Goal: Task Accomplishment & Management: Manage account settings

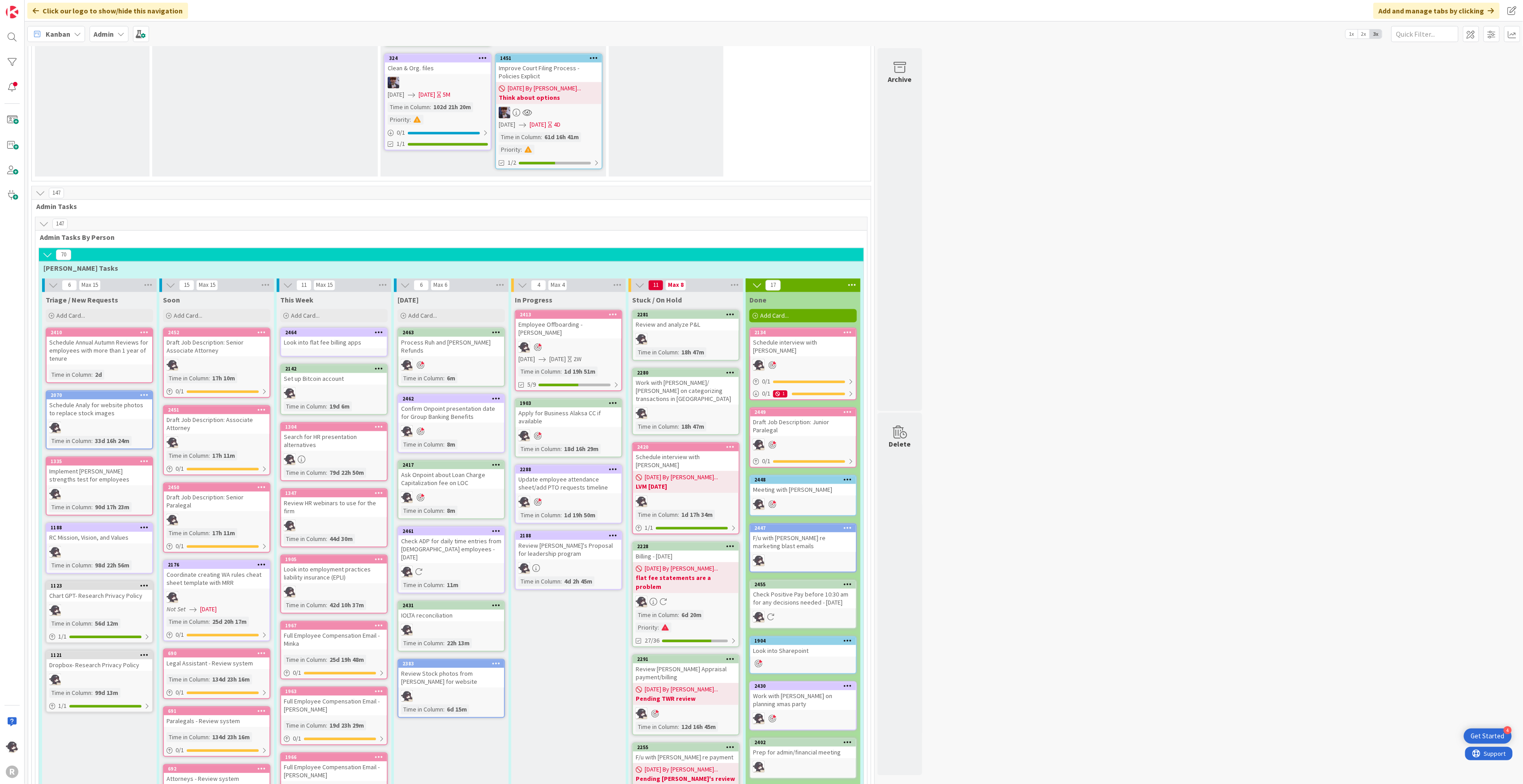
scroll to position [1074, 0]
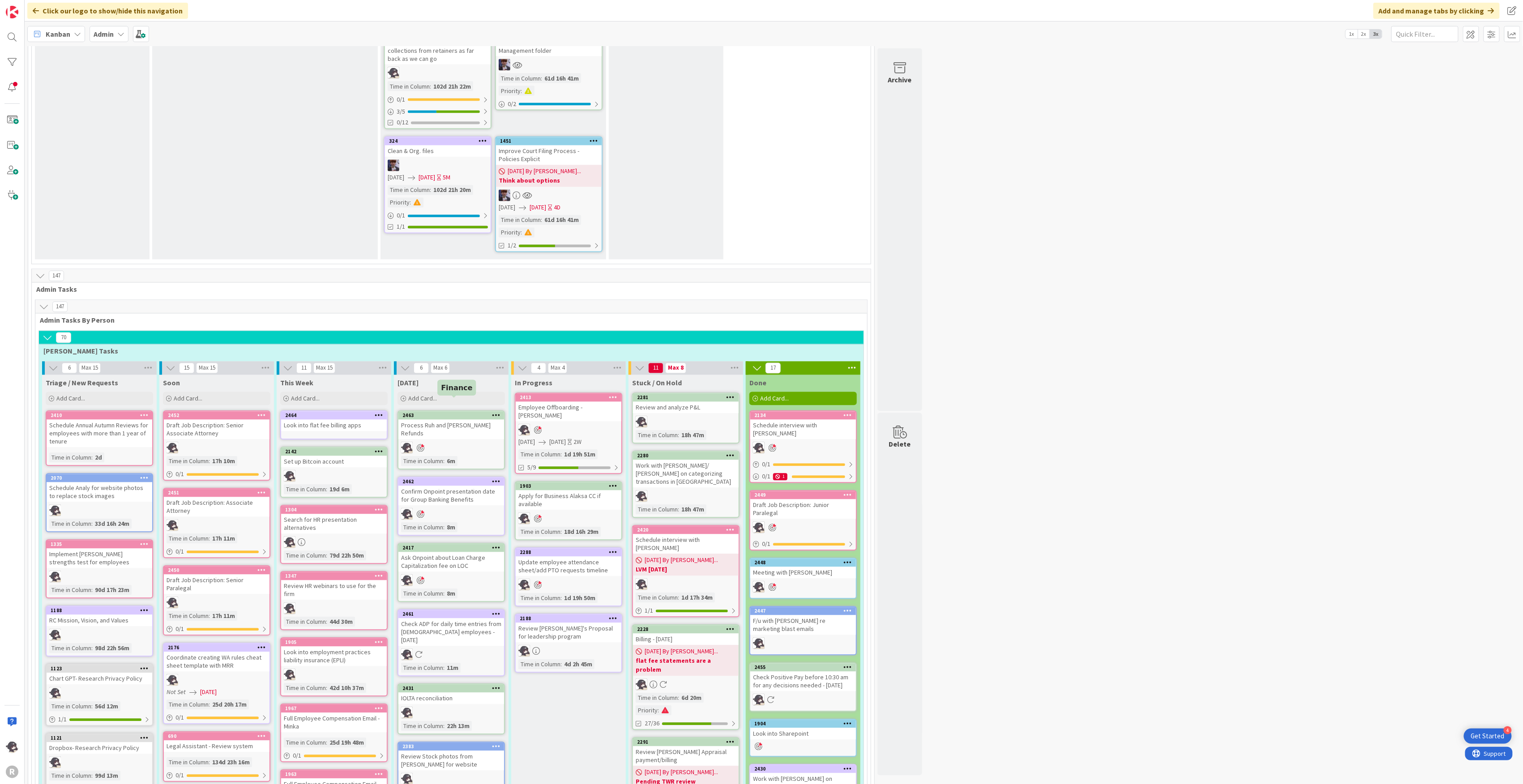
click at [481, 413] on div "2463" at bounding box center [453, 416] width 102 height 6
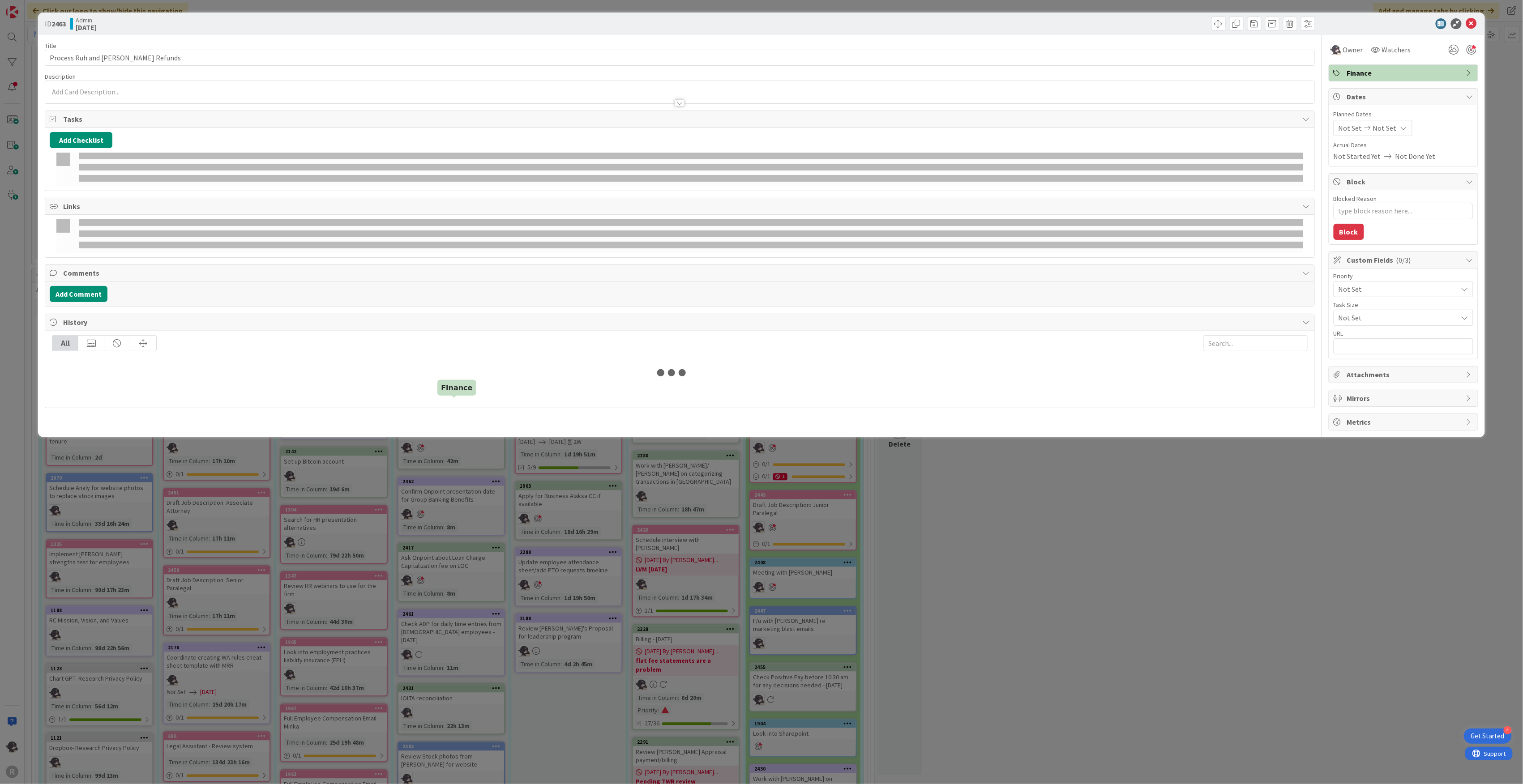
type textarea "x"
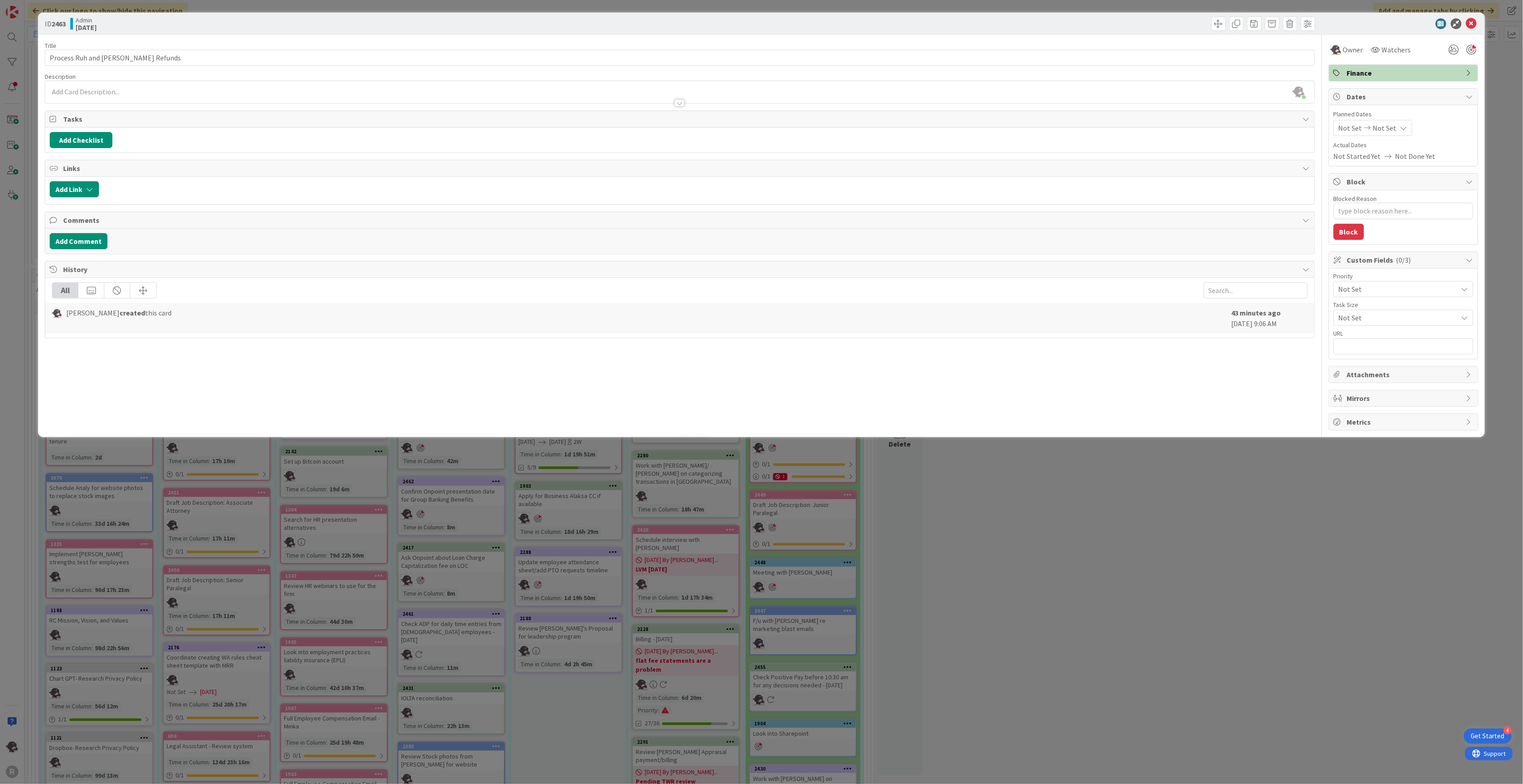
click at [1352, 124] on span "Not Set" at bounding box center [1350, 128] width 23 height 11
click at [1369, 241] on td "18" at bounding box center [1369, 240] width 18 height 17
type input "[DATE]"
type textarea "x"
click at [1369, 259] on td "25" at bounding box center [1369, 257] width 18 height 17
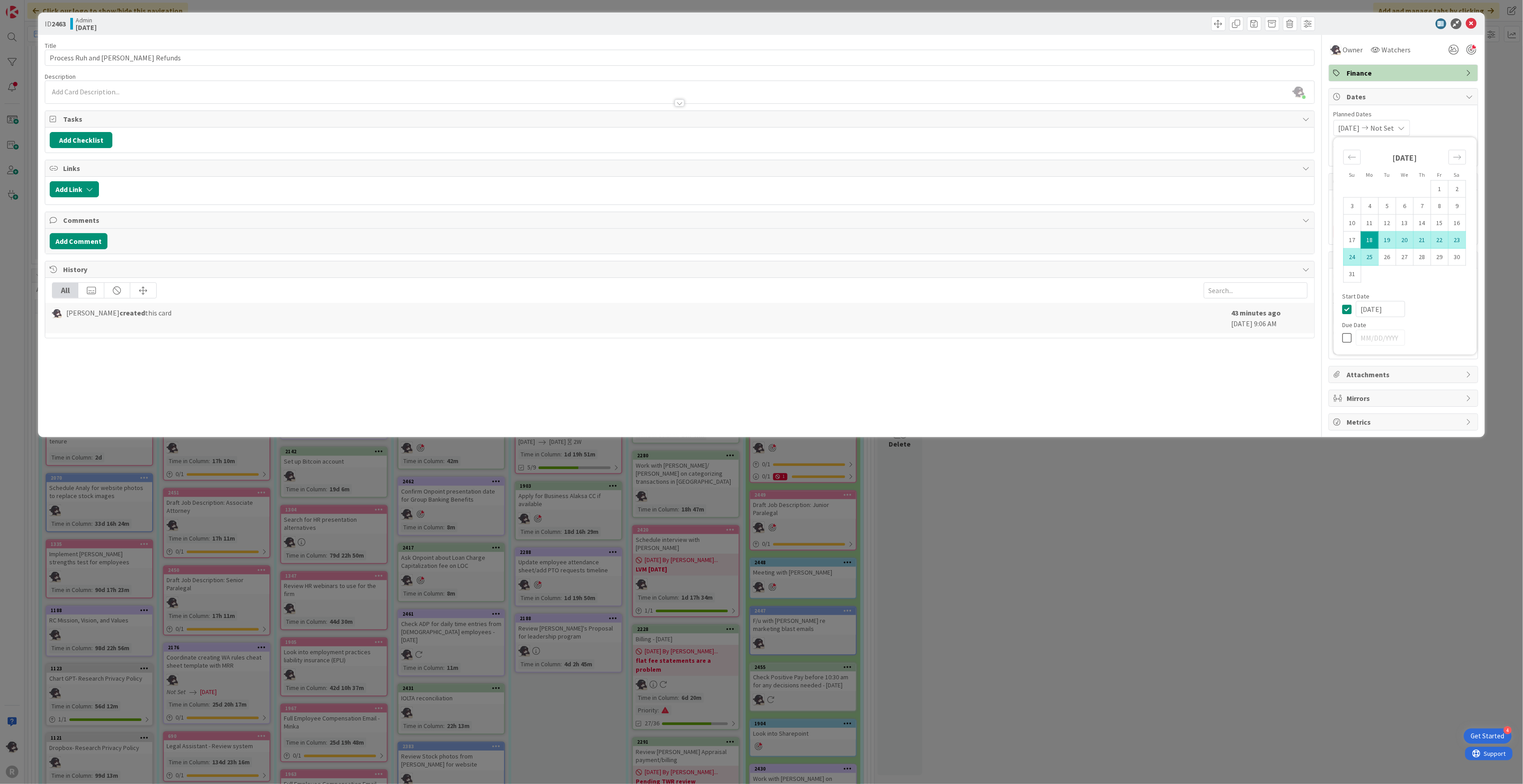
type input "[DATE]"
click at [1300, 389] on div "Title 31 / 128 Process Ruh and [PERSON_NAME] Refunds Description [PERSON_NAME] …" at bounding box center [680, 232] width 1271 height 396
click at [1473, 48] on div at bounding box center [1472, 50] width 10 height 10
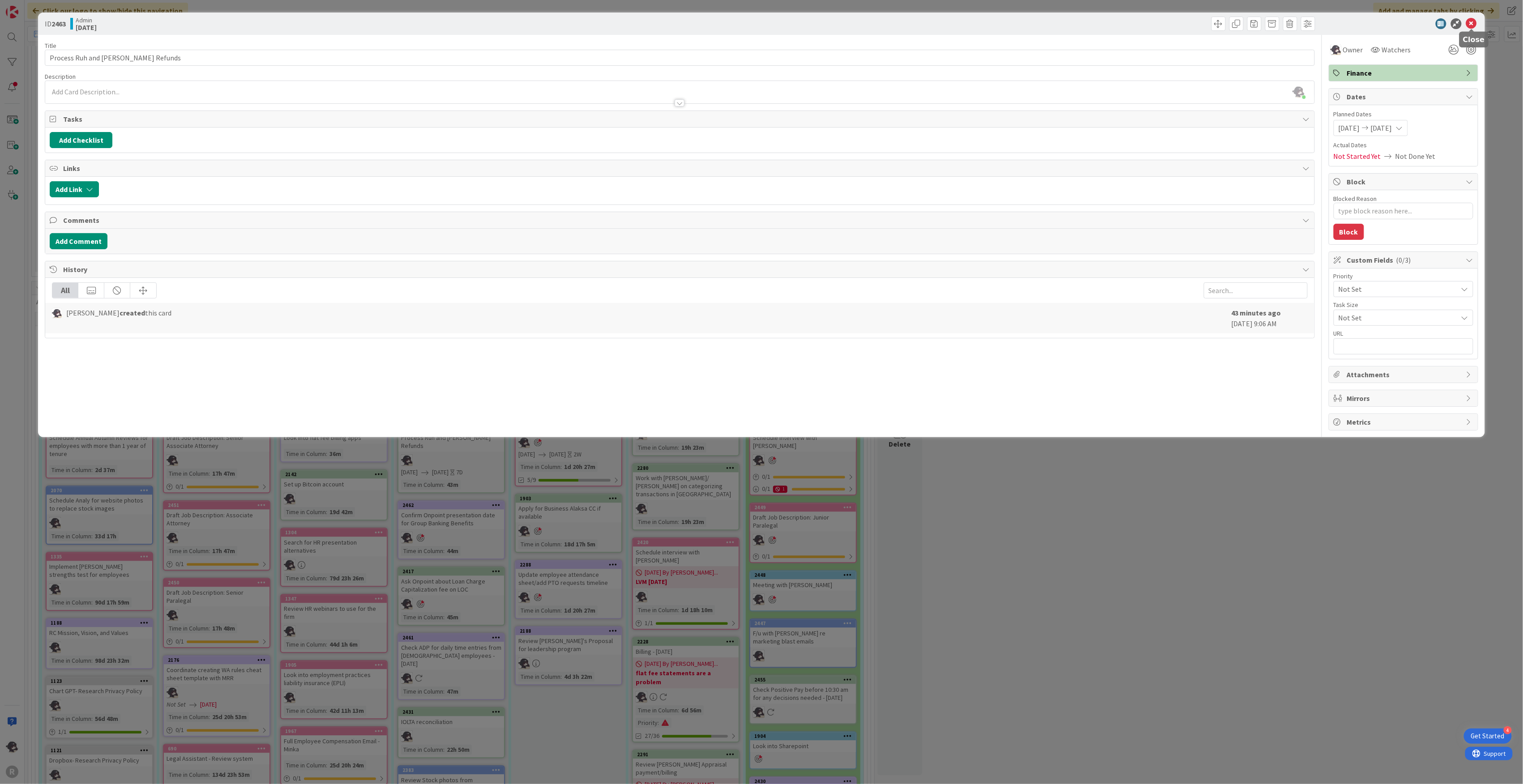
click at [1474, 23] on icon at bounding box center [1471, 23] width 11 height 11
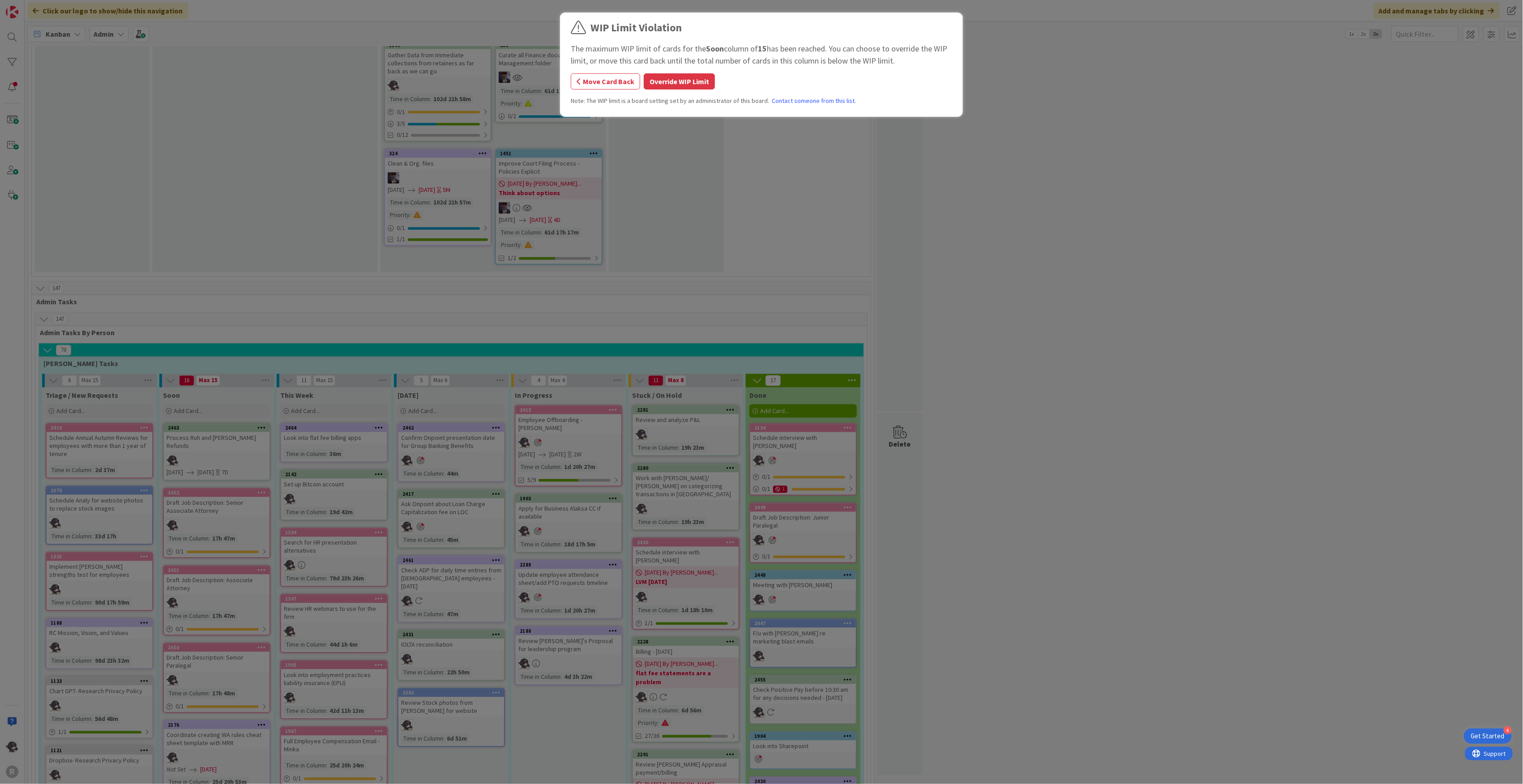
click at [684, 77] on button "Override WIP Limit" at bounding box center [680, 81] width 71 height 16
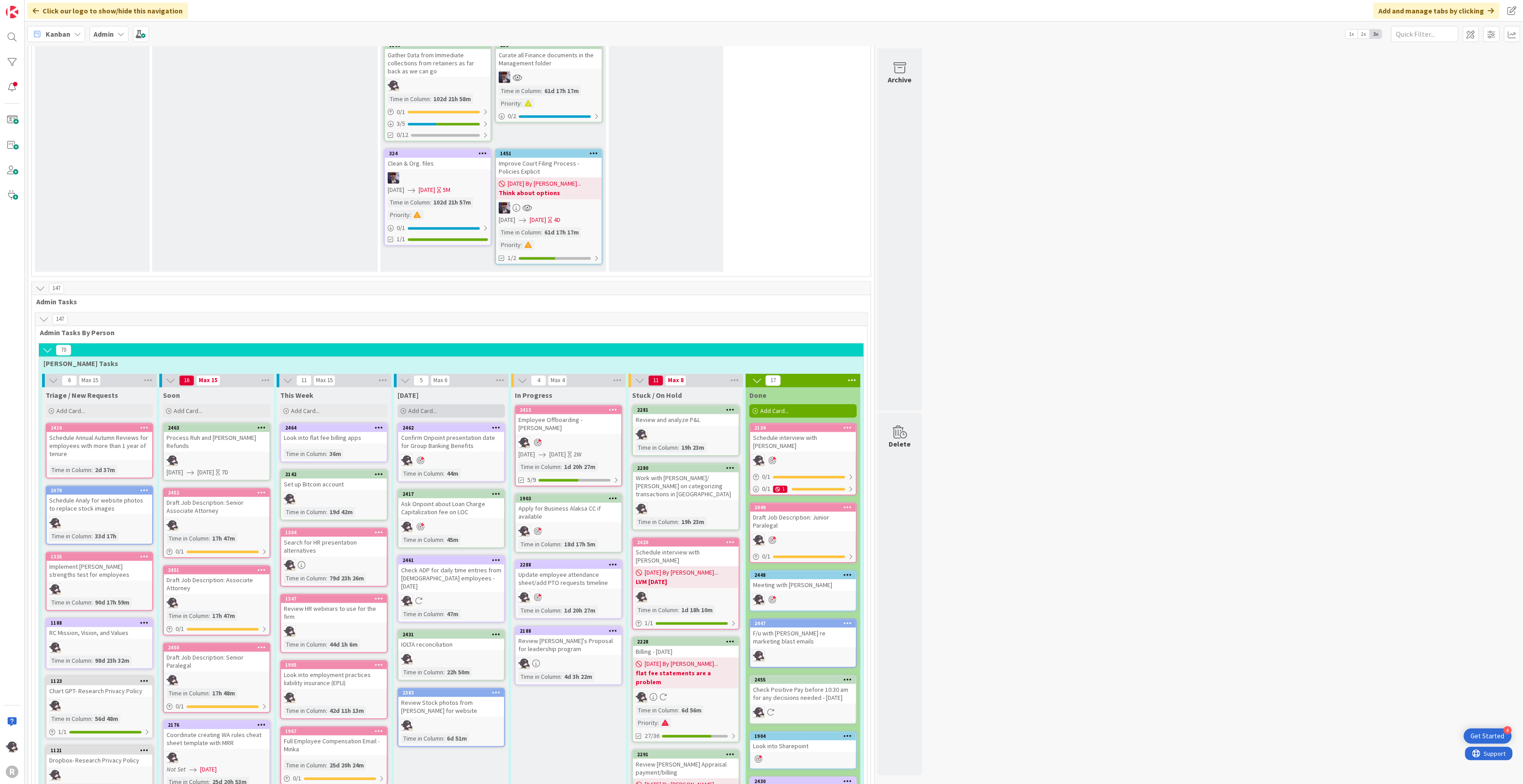
click at [438, 404] on div "Add Card..." at bounding box center [451, 411] width 107 height 14
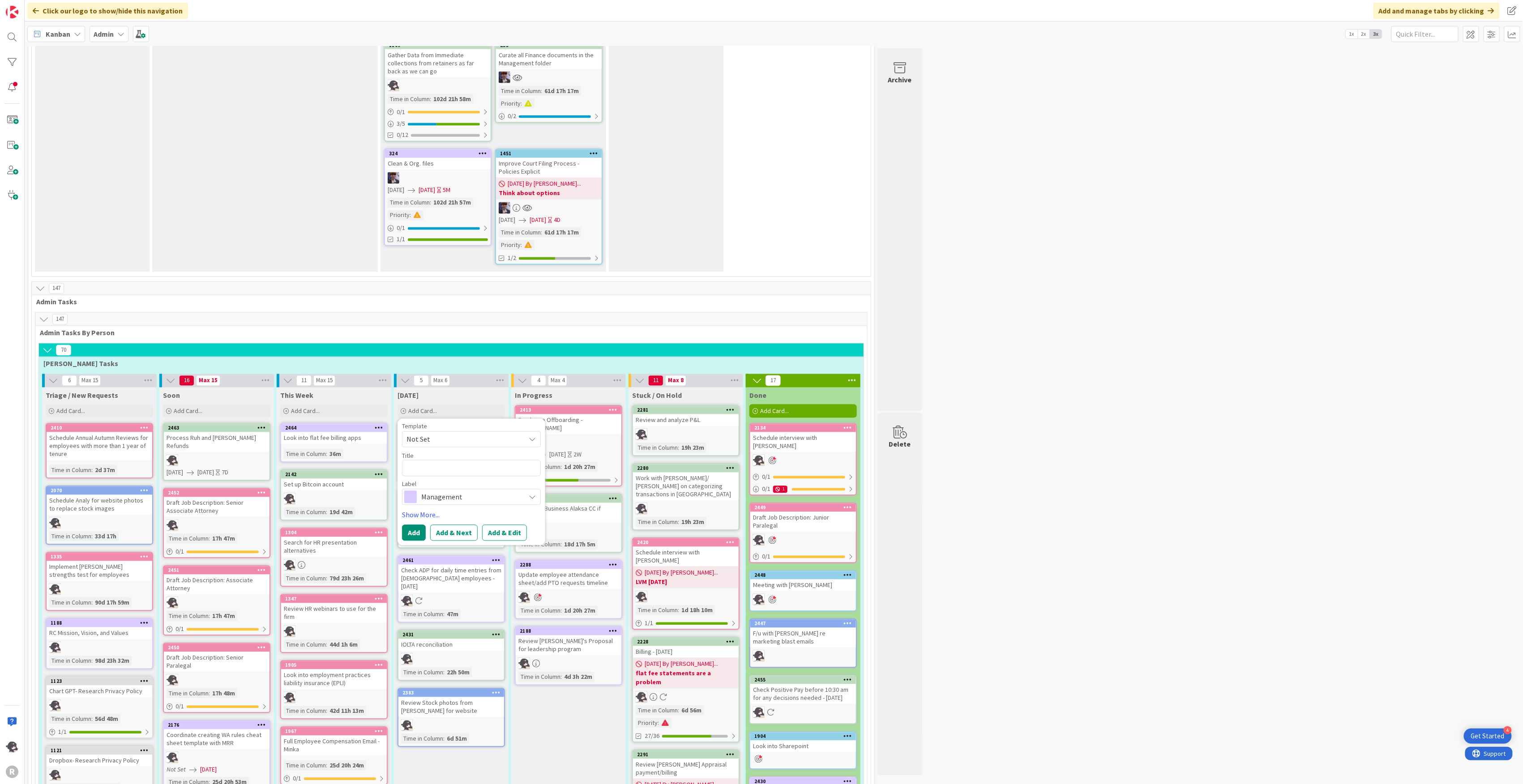
type textarea "x"
type textarea "R"
type textarea "x"
type textarea "Rea"
type textarea "x"
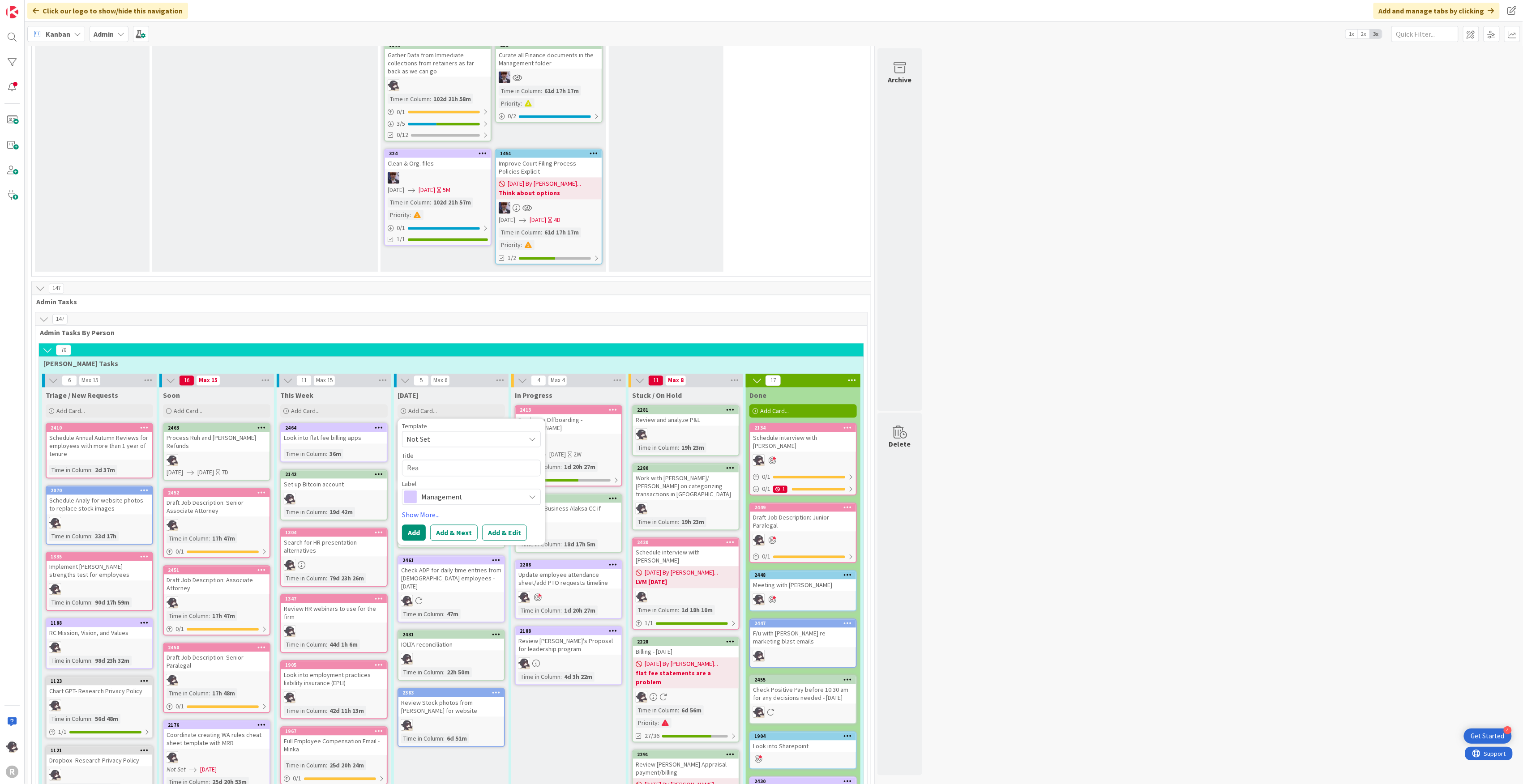
type textarea "Reac"
type textarea "x"
type textarea "Reach"
type textarea "x"
type textarea "Reach"
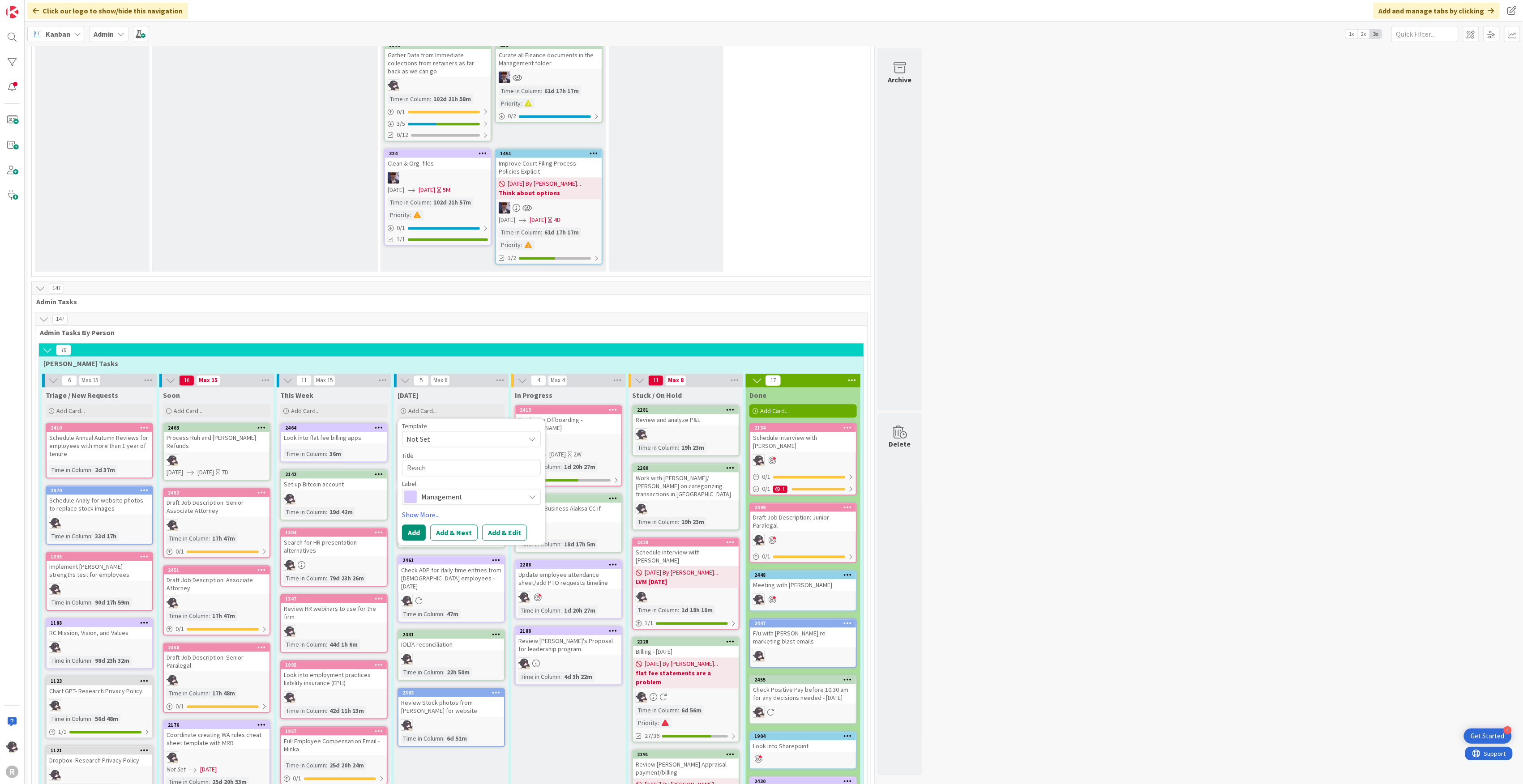
type textarea "x"
type textarea "Reach"
type textarea "x"
type textarea "Reac"
type textarea "x"
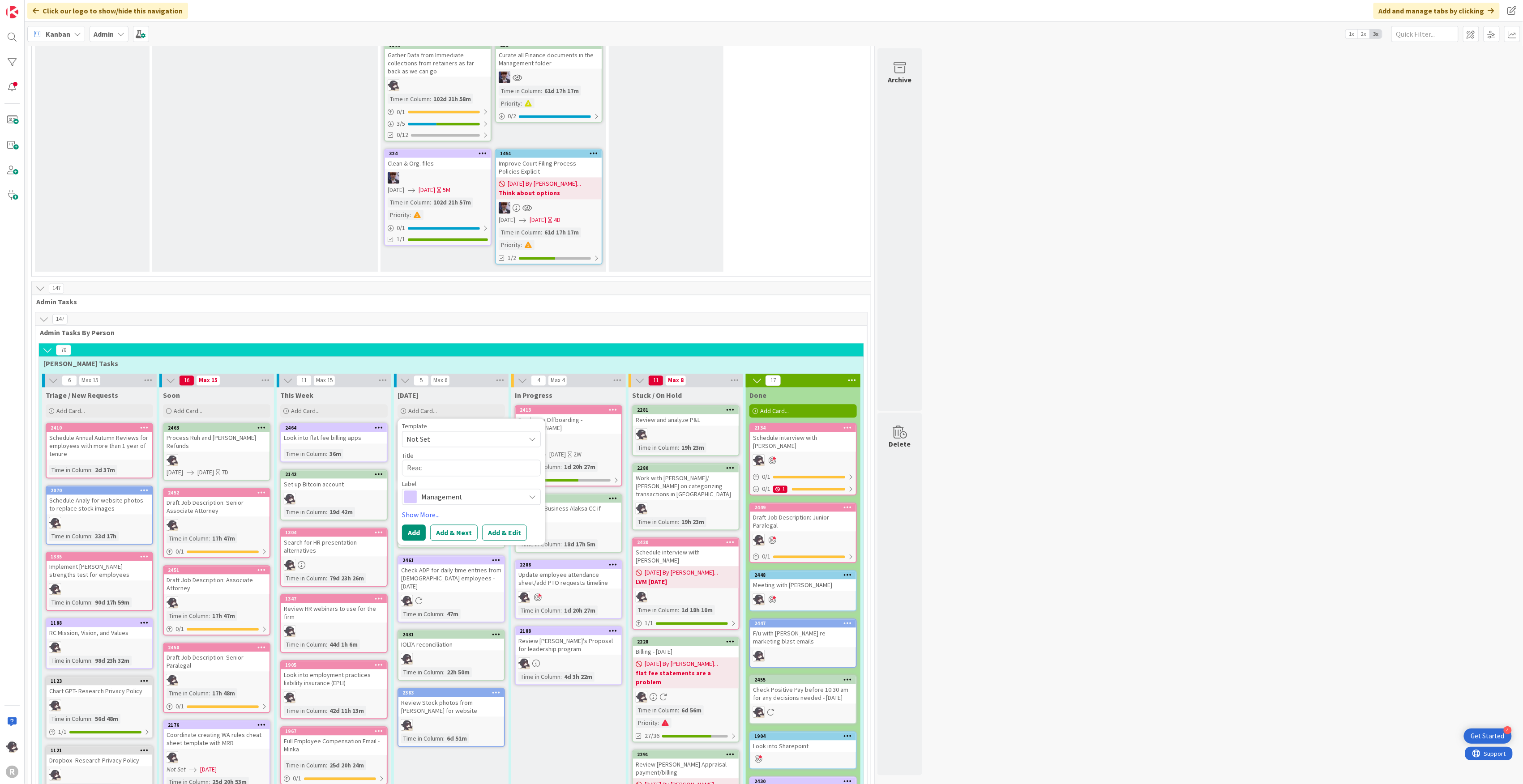
type textarea "Rea"
type textarea "x"
type textarea "Re"
type textarea "x"
type textarea "R"
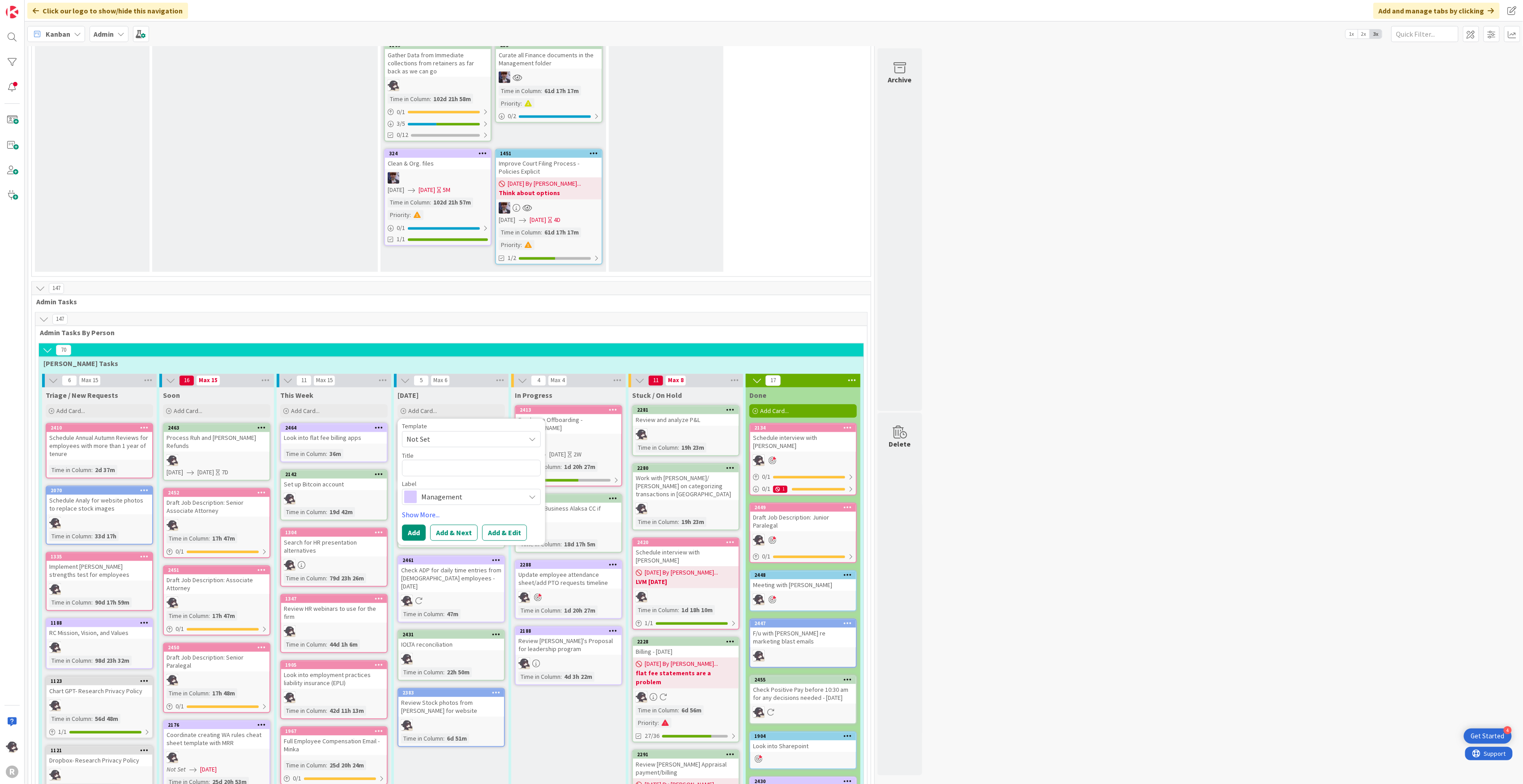
click at [1120, 466] on div "181 Admin Projects + Tasks 34 Projects / Recurring Task Sets 1 Inbox / Triage -…" at bounding box center [774, 757] width 1495 height 3566
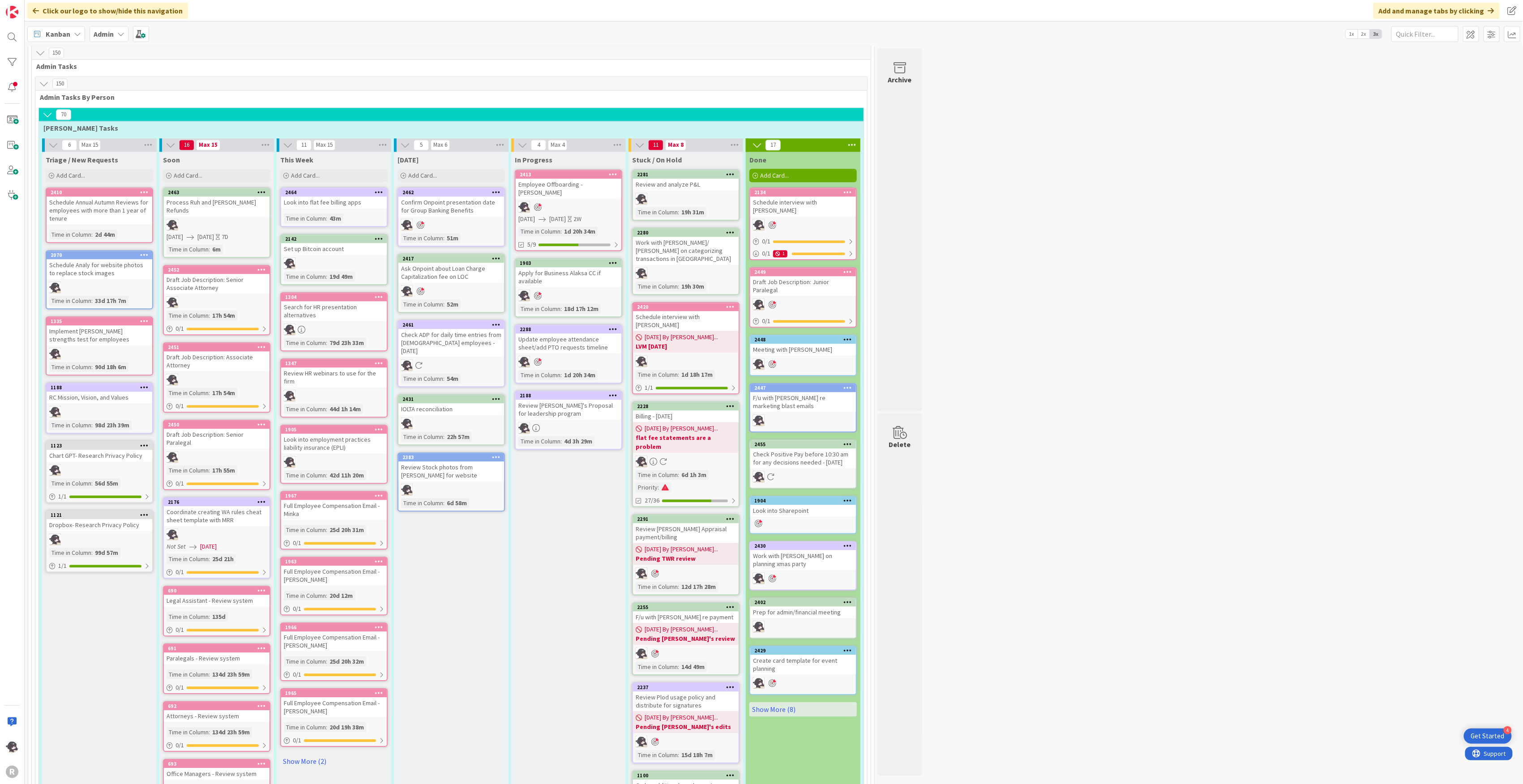
scroll to position [1432, 0]
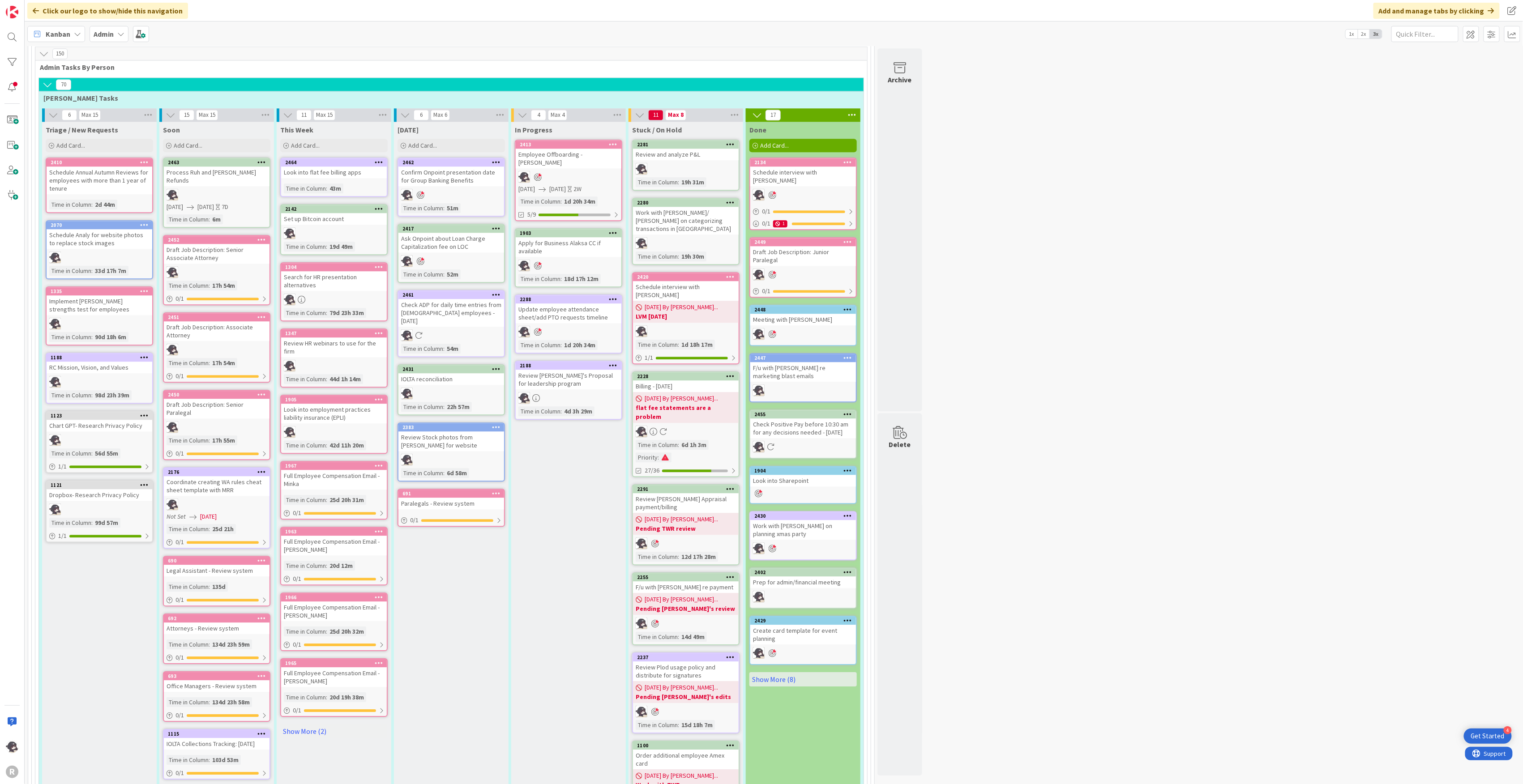
click at [501, 490] on icon at bounding box center [496, 493] width 9 height 6
click at [427, 644] on link "Add to Focus" at bounding box center [444, 650] width 121 height 13
click at [616, 141] on icon at bounding box center [614, 144] width 9 height 6
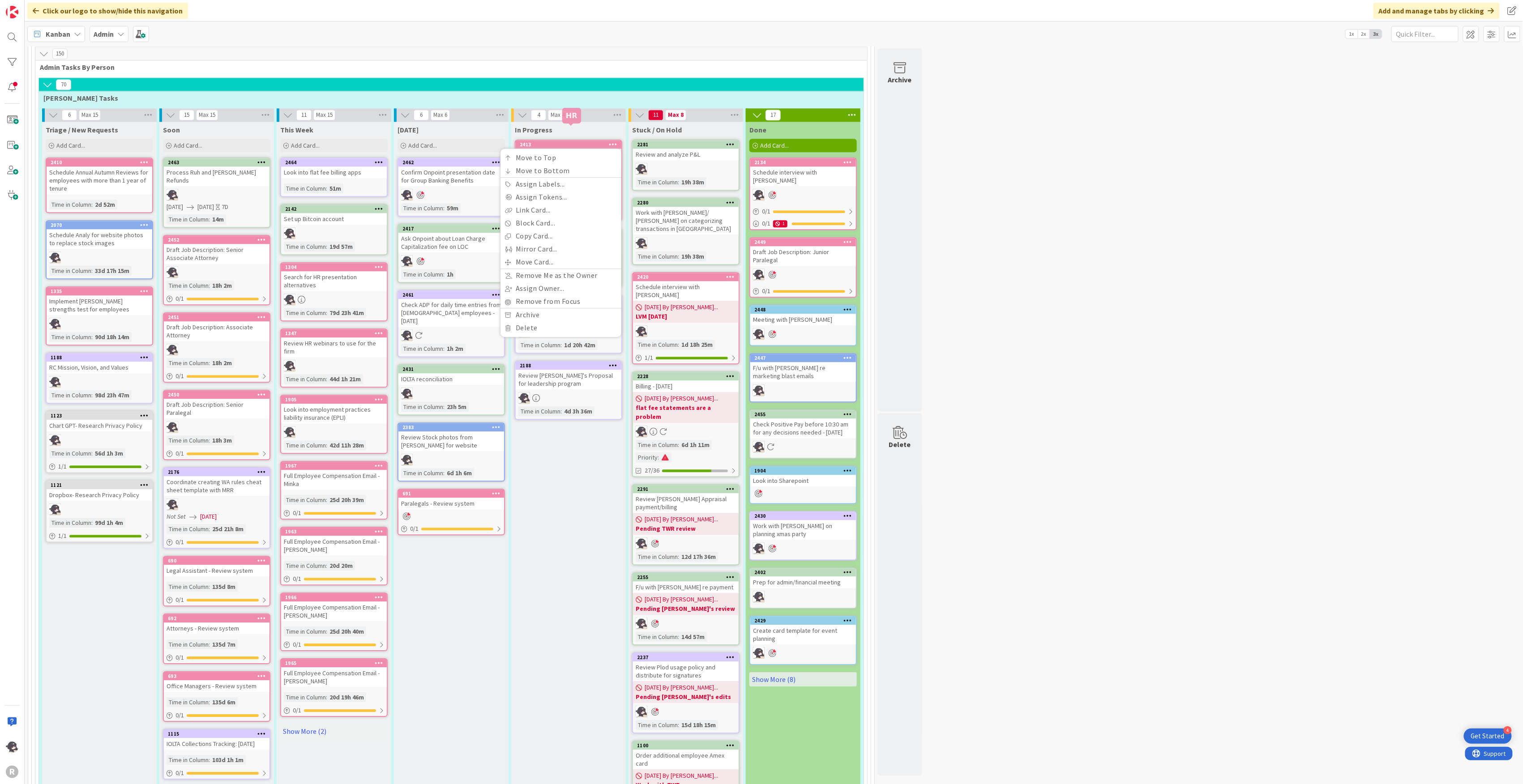
click at [574, 141] on div "2413" at bounding box center [570, 144] width 102 height 6
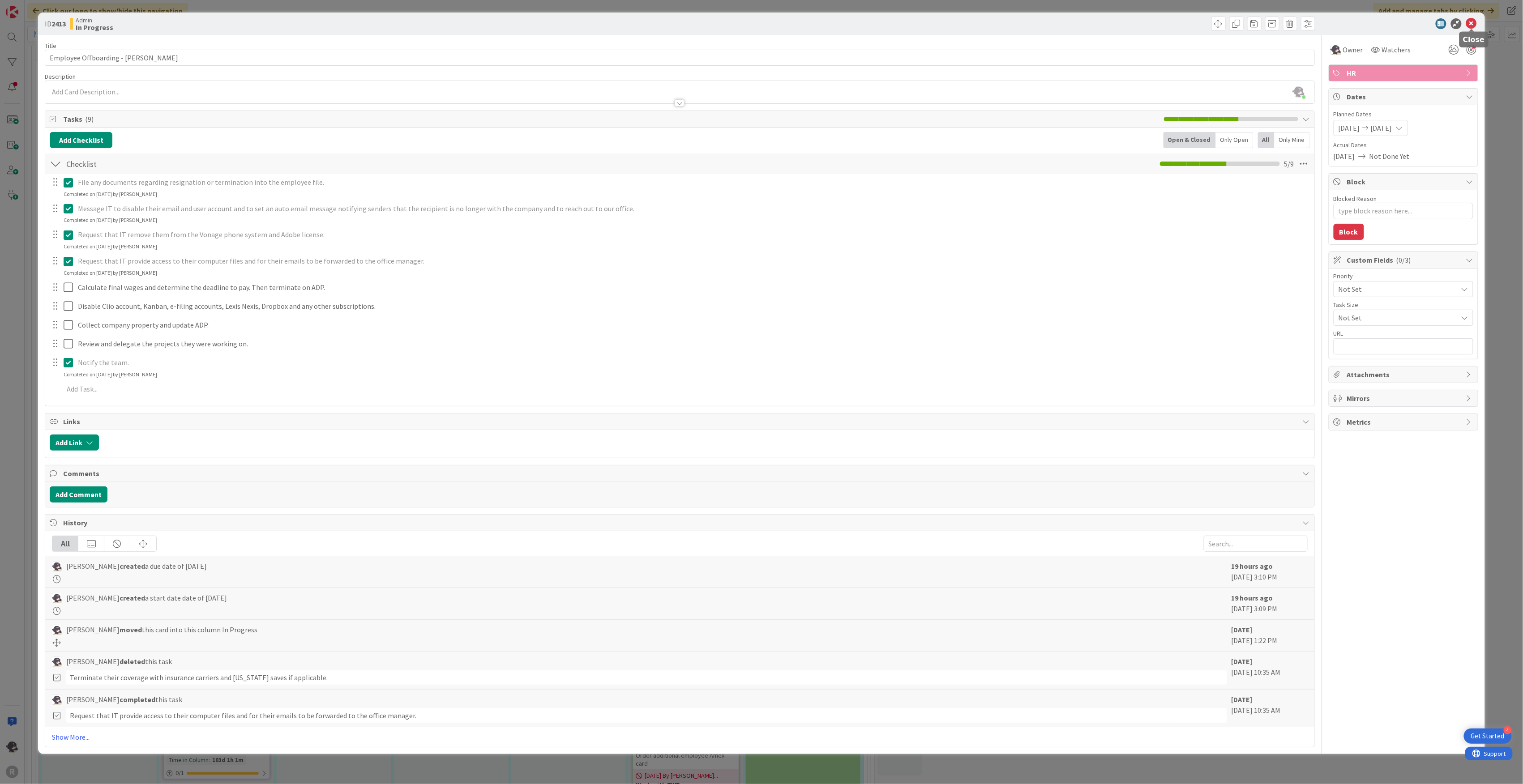
click at [1475, 26] on icon at bounding box center [1471, 23] width 11 height 11
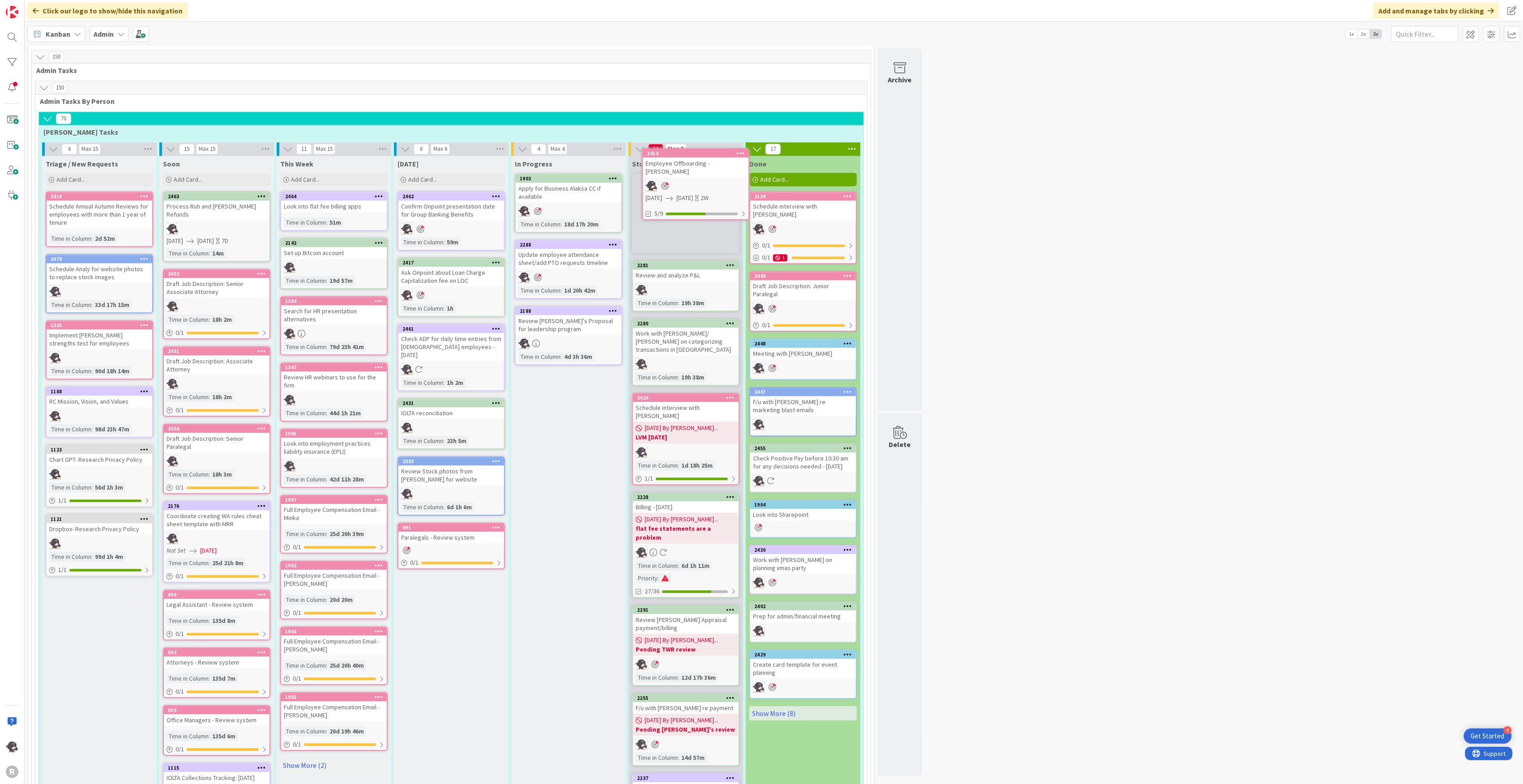
scroll to position [1392, 0]
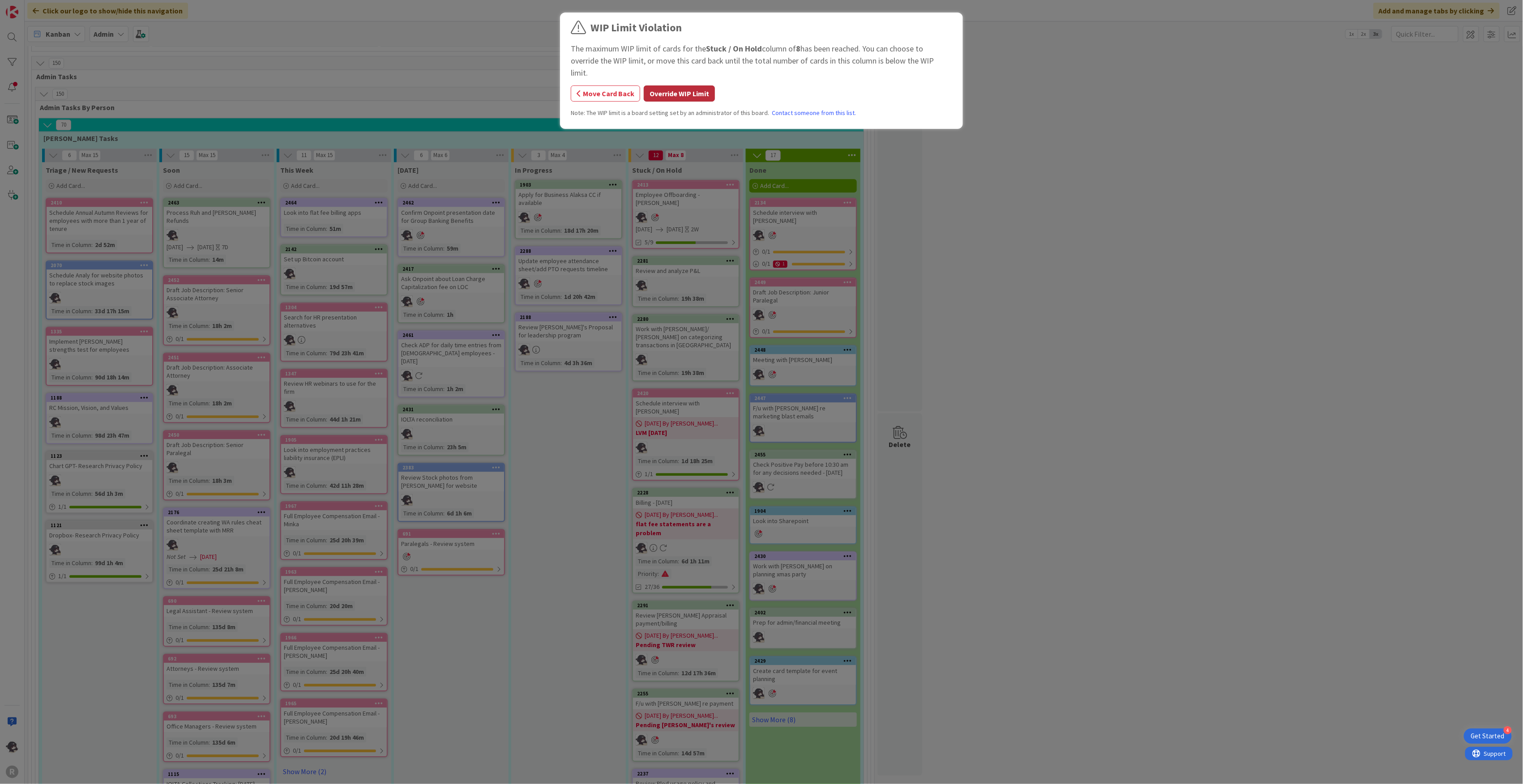
click at [690, 85] on button "Override WIP Limit" at bounding box center [680, 93] width 71 height 16
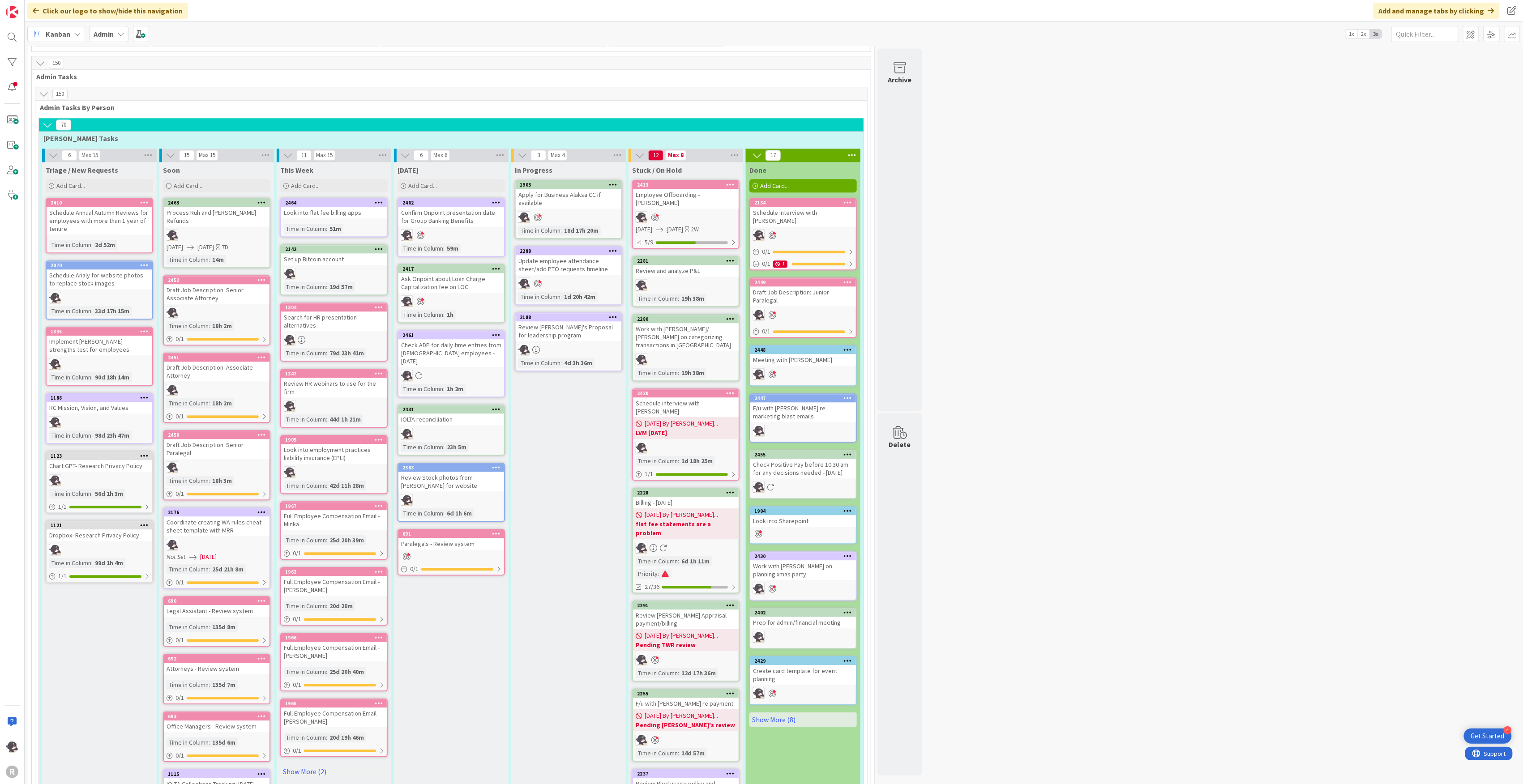
click at [732, 181] on icon at bounding box center [731, 184] width 9 height 6
click at [651, 335] on link "Remove from Focus" at bounding box center [678, 342] width 121 height 13
click at [323, 304] on div "1304" at bounding box center [336, 307] width 102 height 6
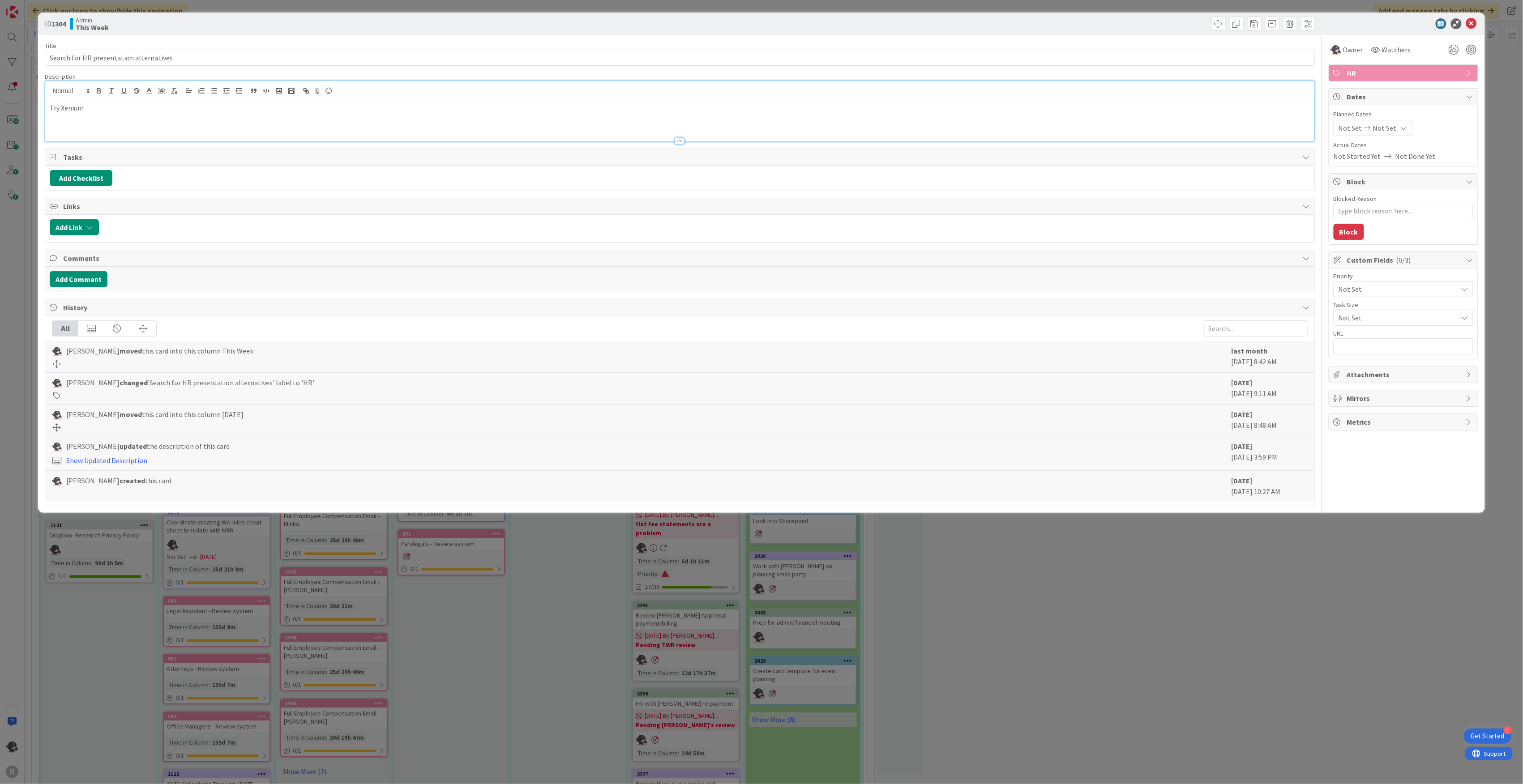
click at [133, 90] on div "Try Xenium" at bounding box center [680, 111] width 1269 height 60
type textarea "x"
click at [1473, 28] on div at bounding box center [1472, 30] width 6 height 3
click at [1470, 26] on icon at bounding box center [1471, 23] width 11 height 11
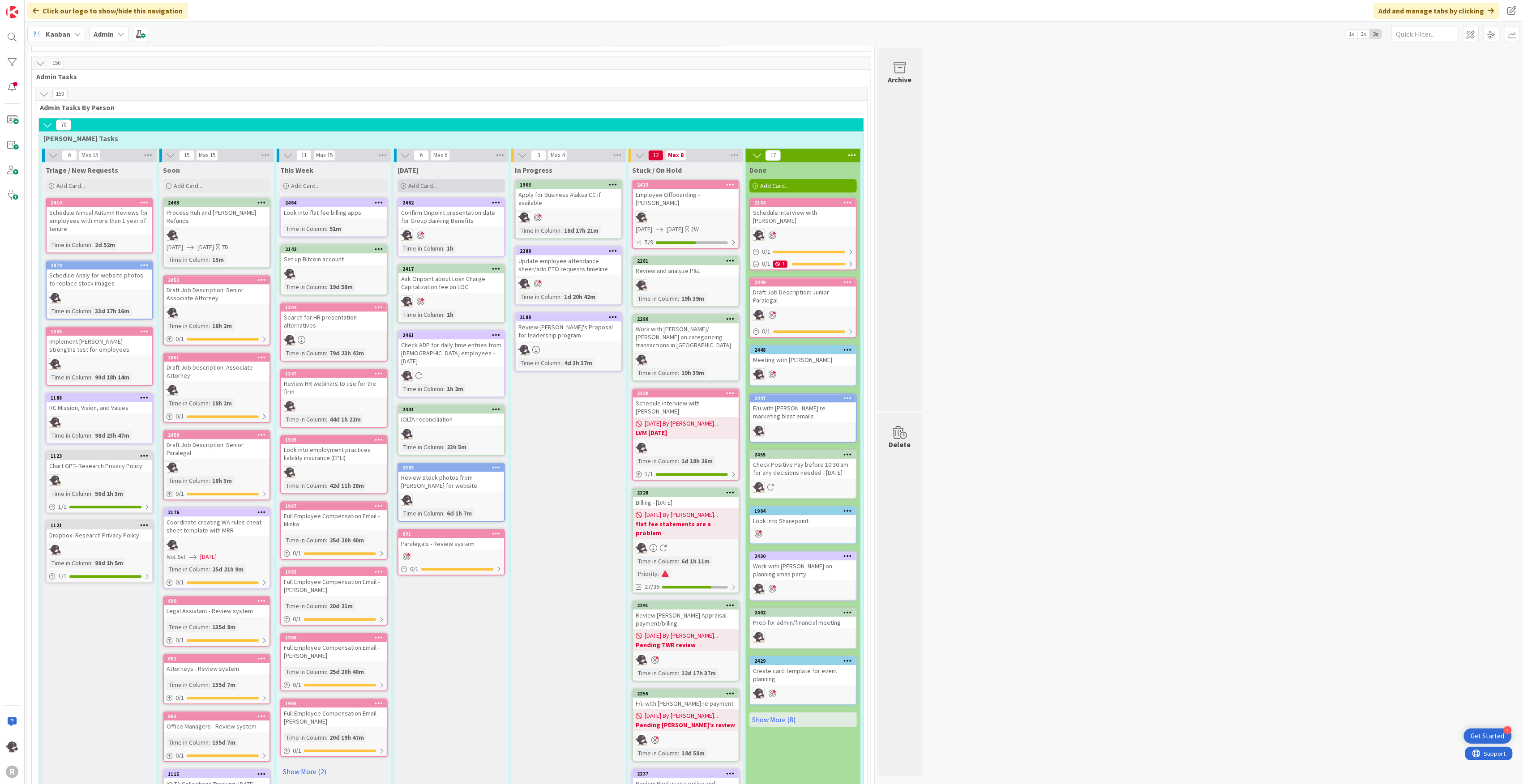
click at [449, 179] on div "Add Card..." at bounding box center [451, 186] width 107 height 14
type textarea "x"
type textarea "R"
type textarea "x"
type textarea "Re"
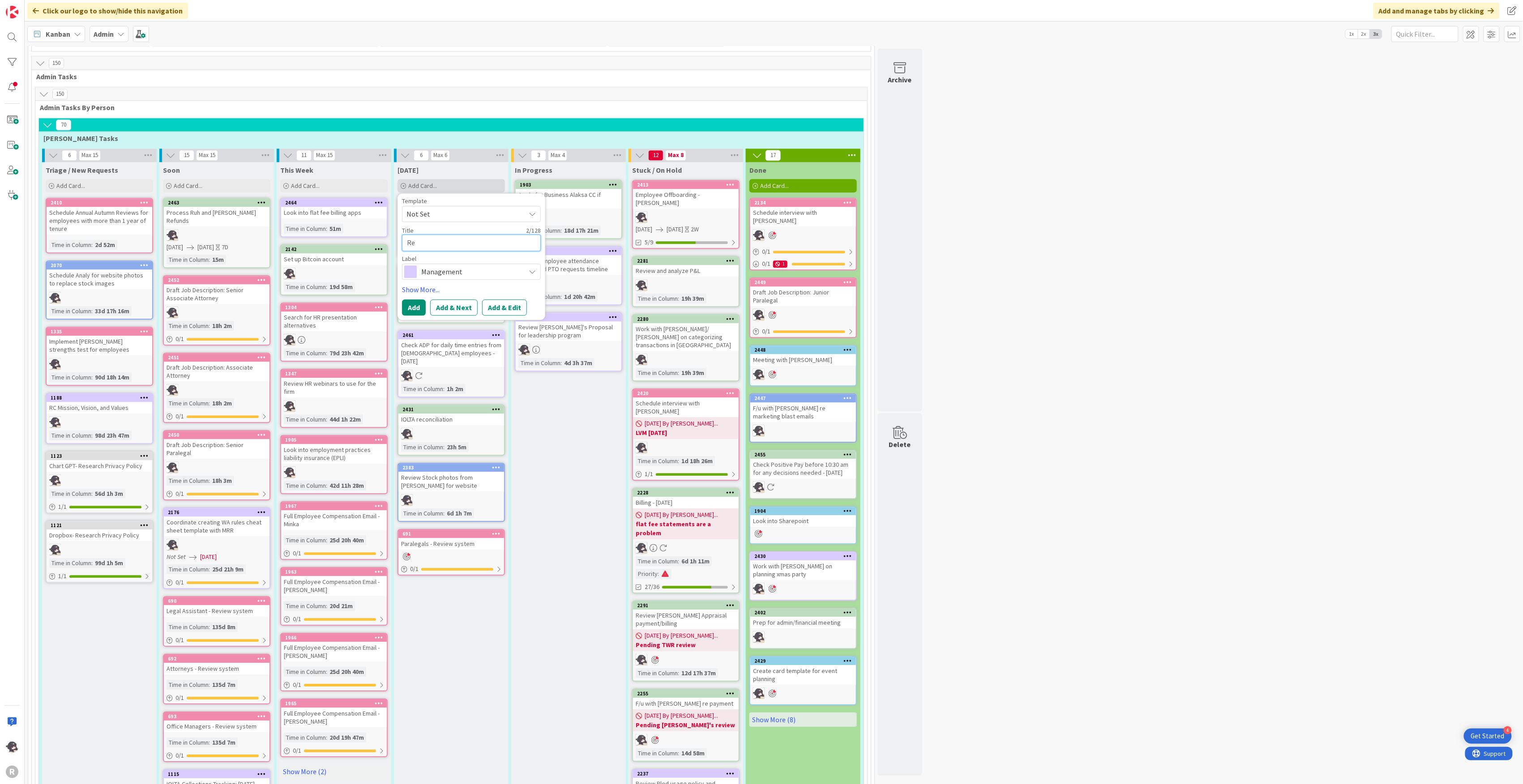
type textarea "x"
type textarea "Ref"
type textarea "x"
type textarea "Refu"
type textarea "x"
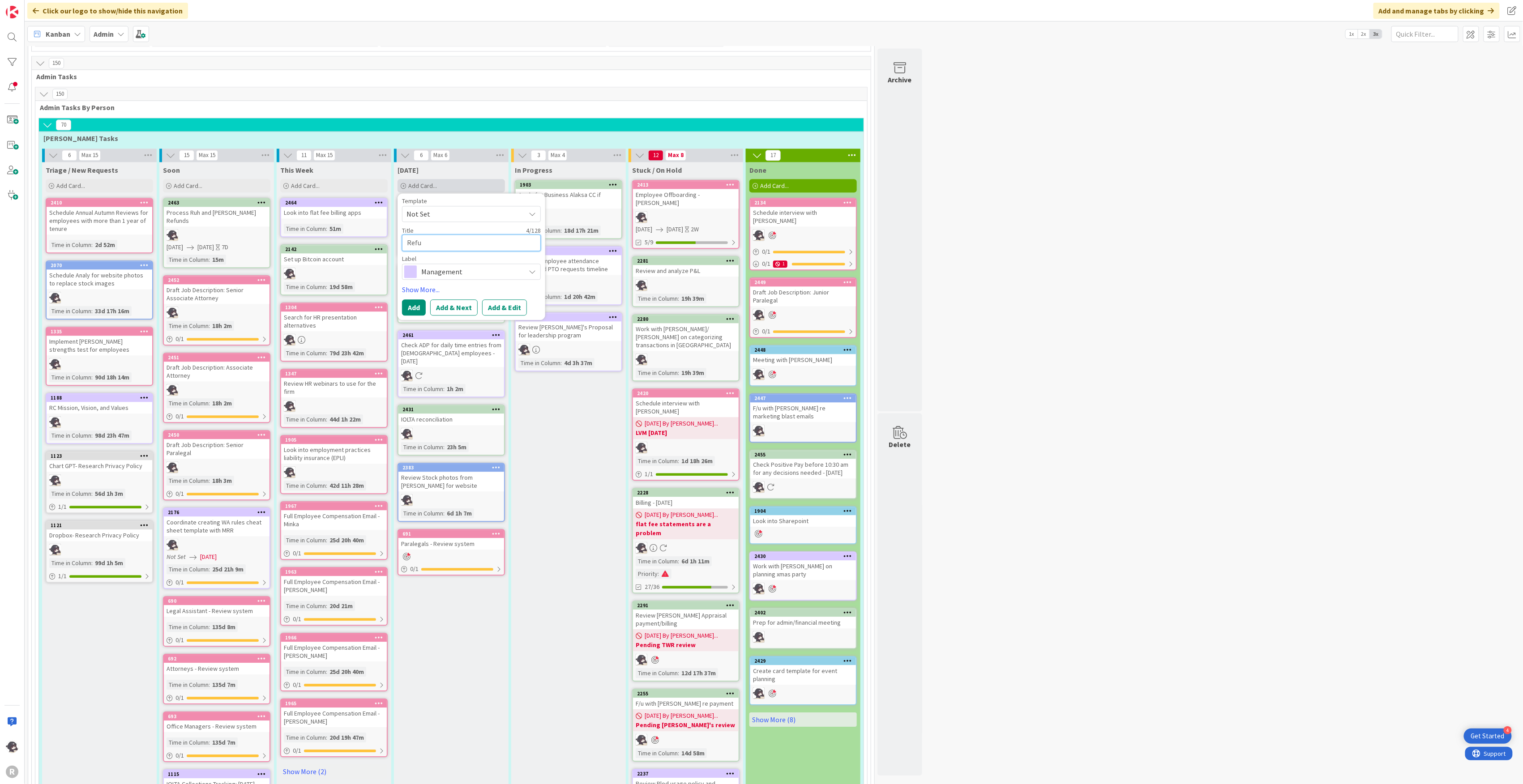
type textarea "Refun"
type textarea "x"
type textarea "Refund"
type textarea "x"
type textarea "Refund"
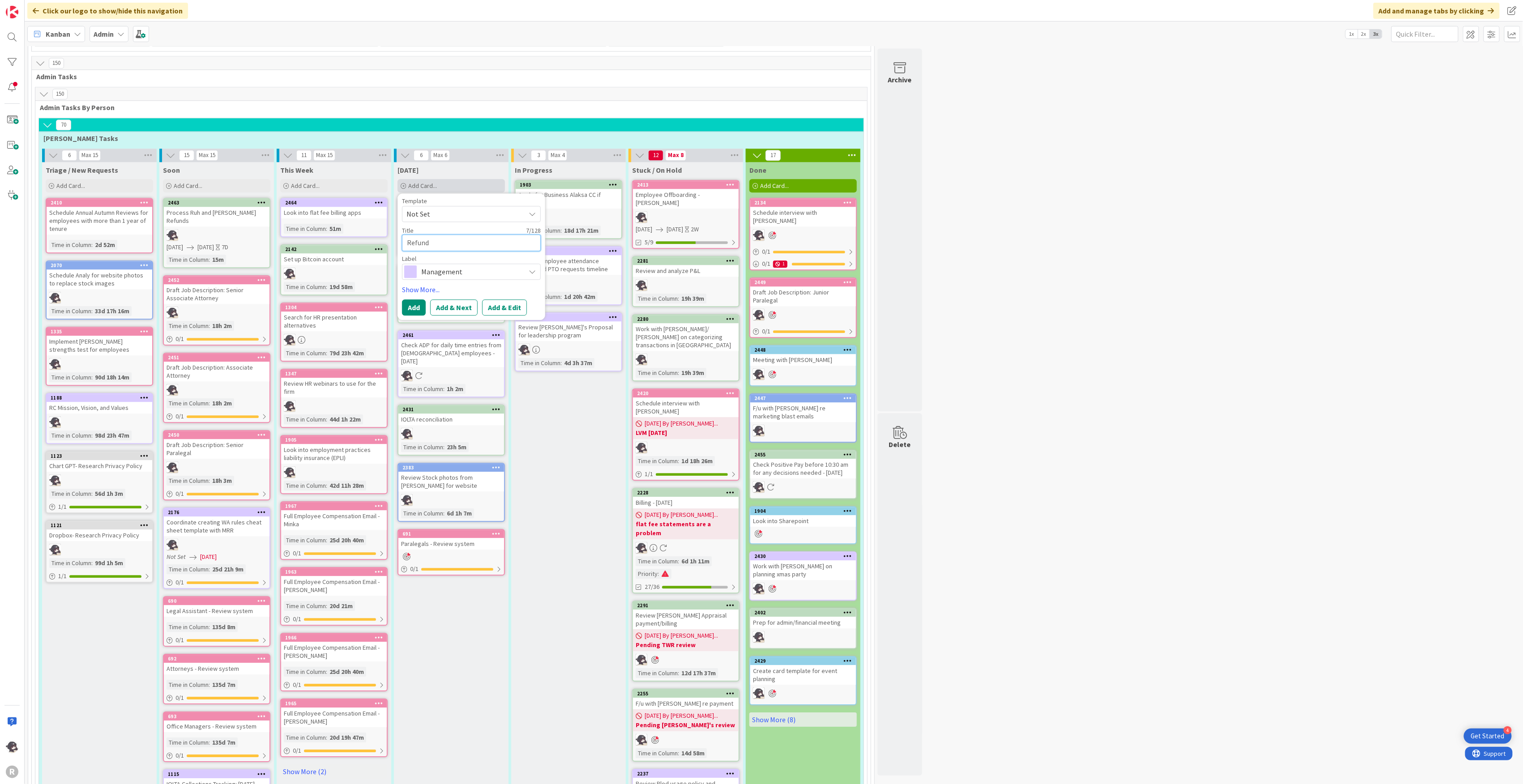
type textarea "x"
type textarea "Refund G"
type textarea "x"
type textarea "Refund Gr"
type textarea "x"
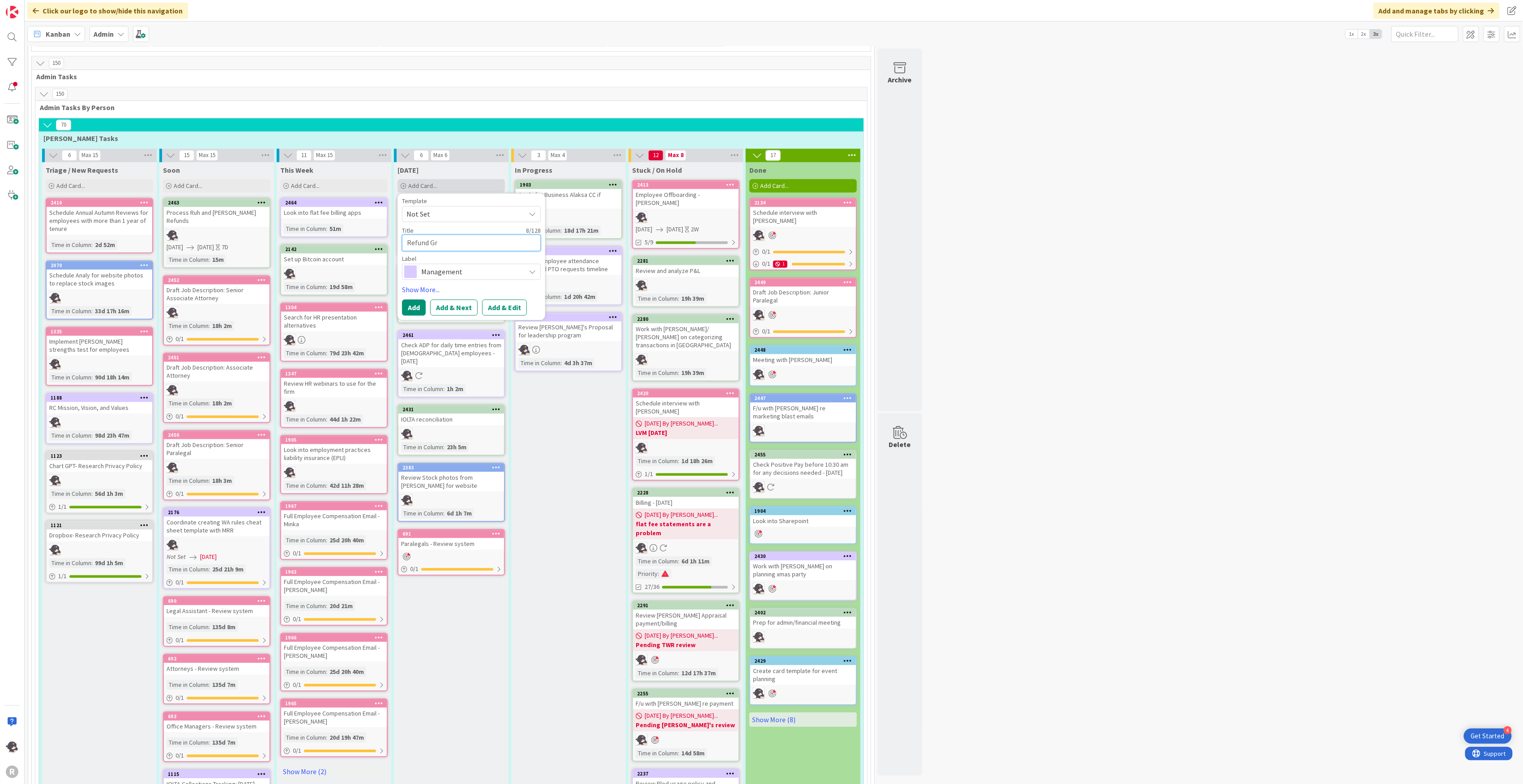
type textarea "Refund Gra"
type textarea "x"
type textarea "Refund Gran"
type textarea "x"
type textarea "Refund Grand"
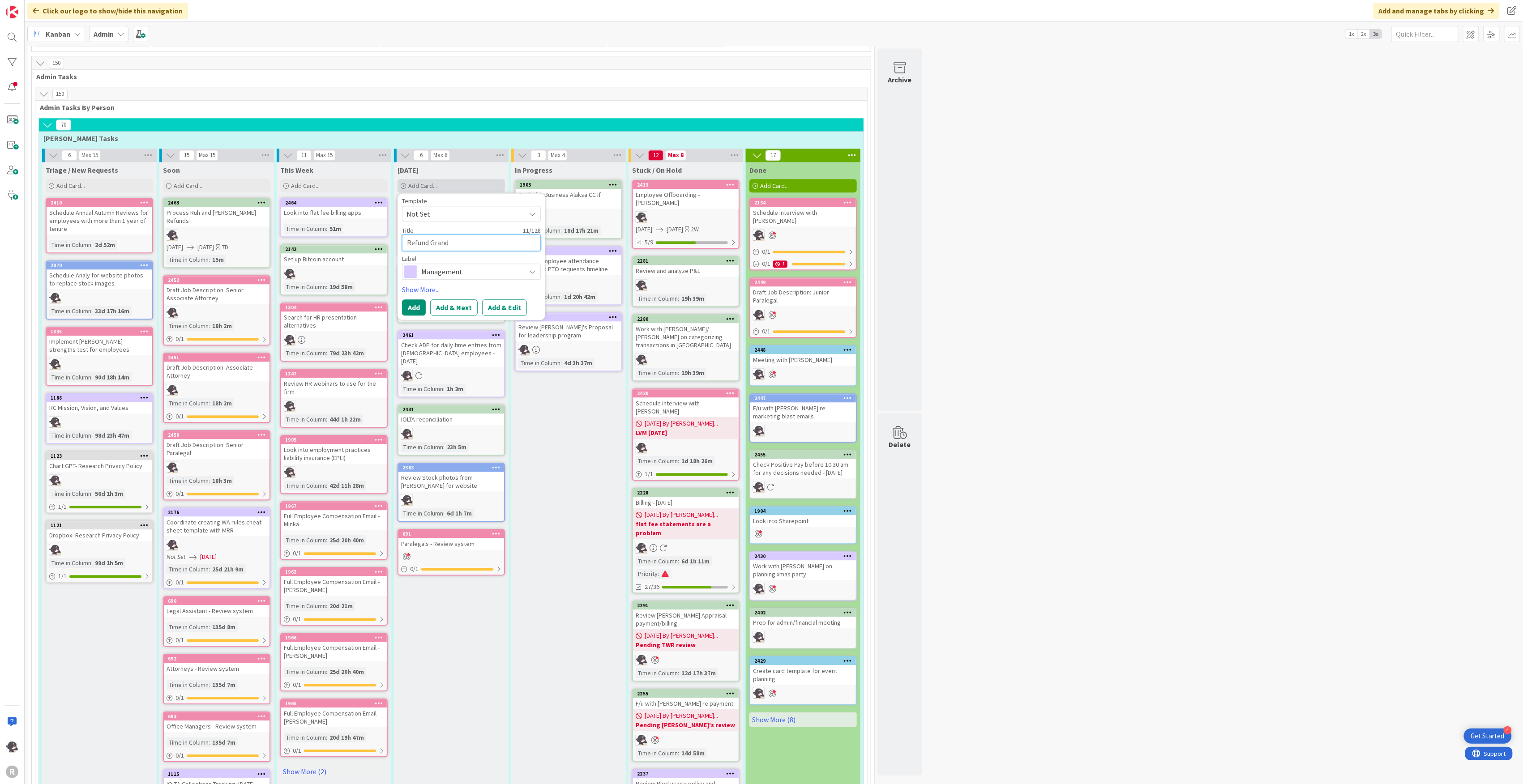
type textarea "x"
type textarea "Refund Grand"
type textarea "x"
type textarea "Refund Grand C"
type textarea "x"
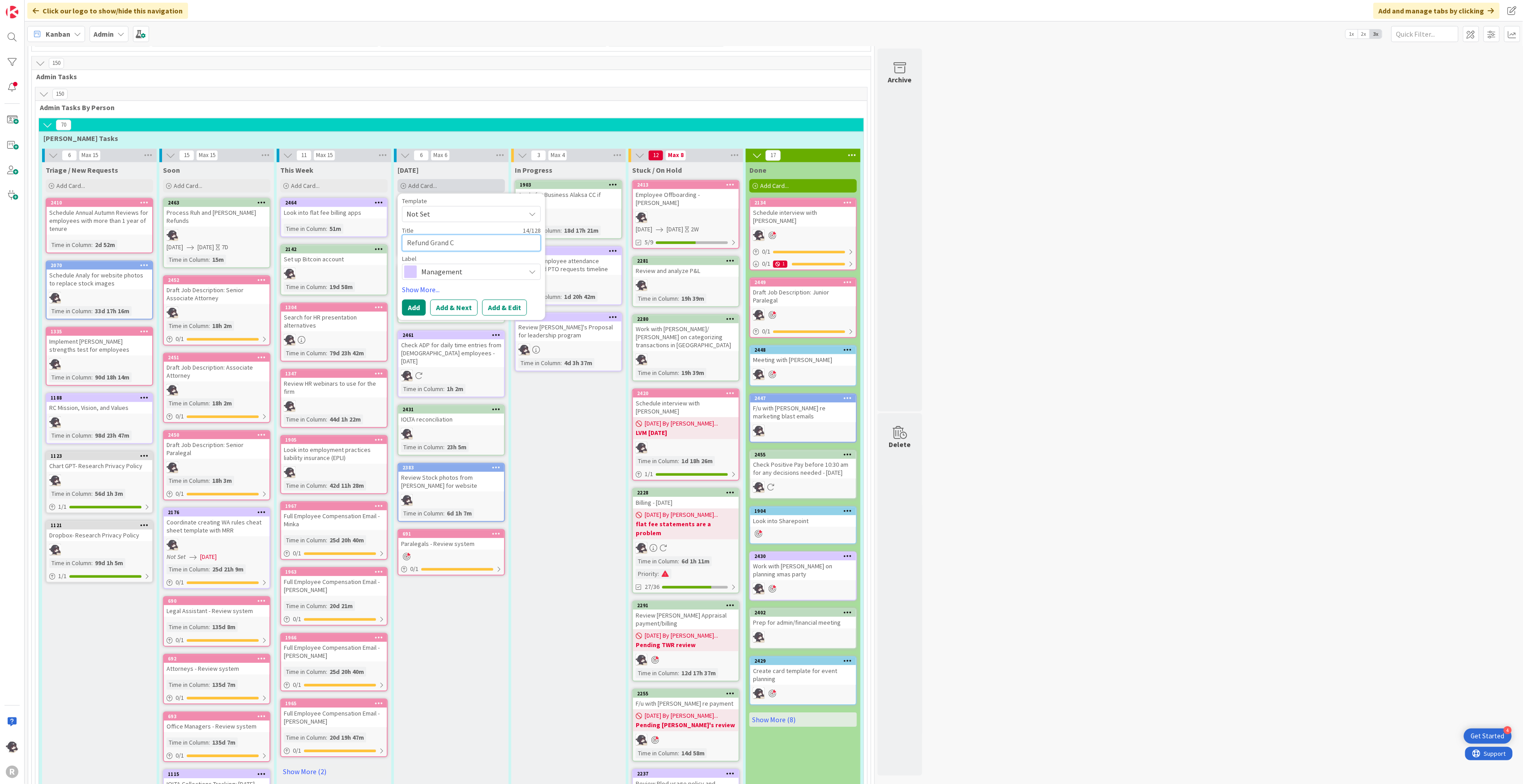
type textarea "Refund Grand Ca"
type textarea "x"
type textarea "Refund Grand Cay"
type textarea "x"
type textarea "Refund Grand Ca"
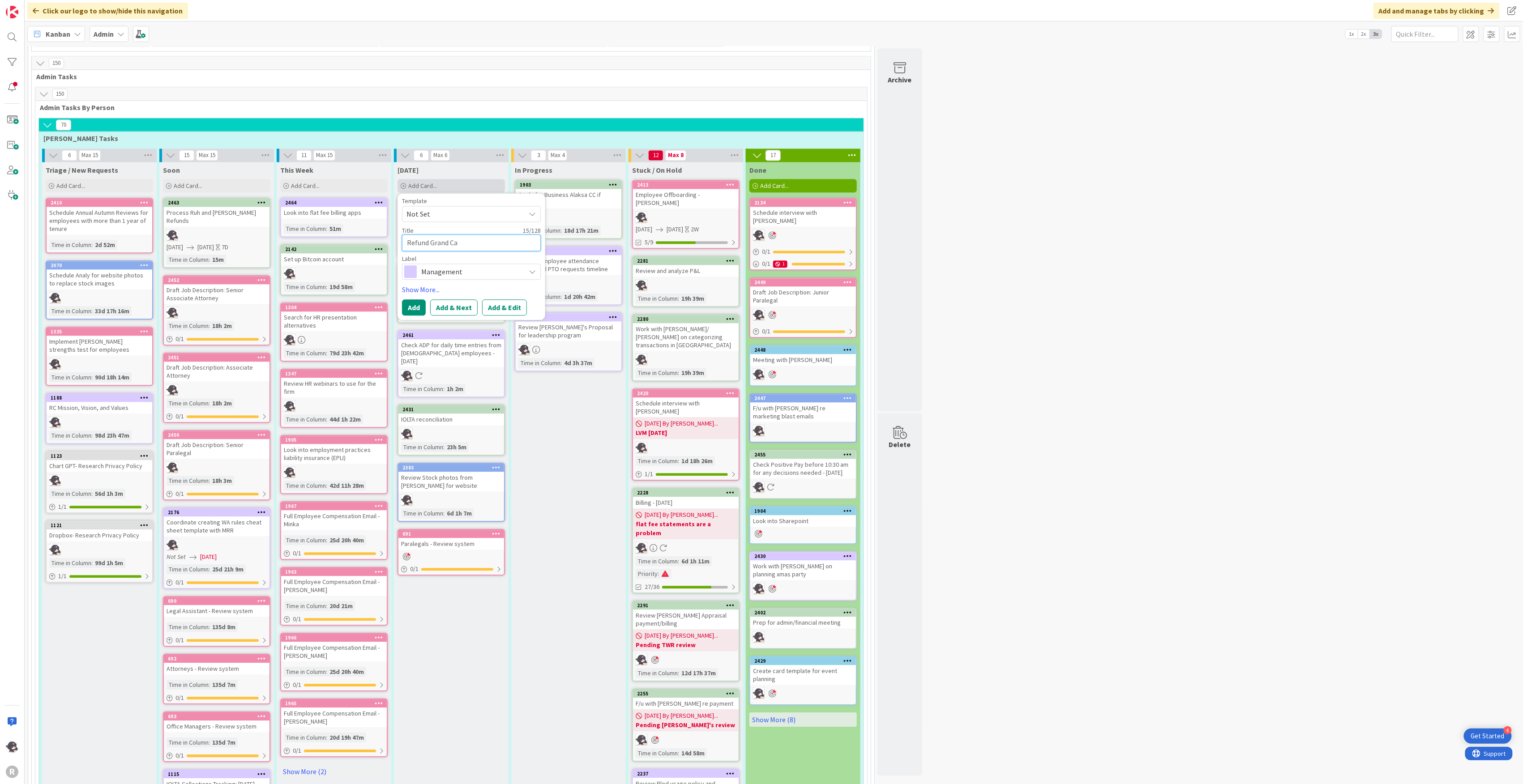
type textarea "x"
type textarea "Refund Grand Can"
type textarea "x"
type textarea "Refund Grand Cany"
type textarea "x"
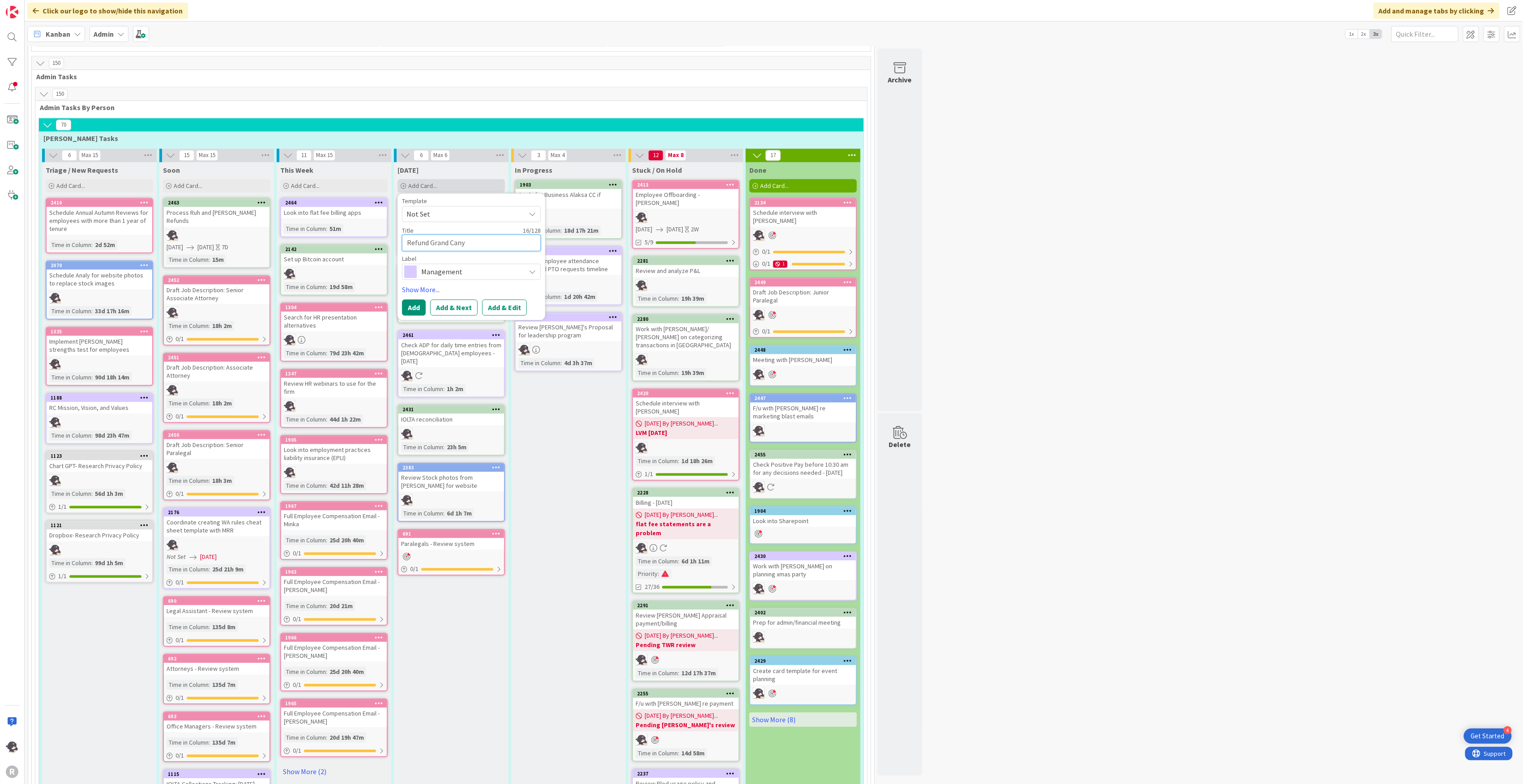
type textarea "Refund Grand Canyo"
type textarea "x"
type textarea "Refund [GEOGRAPHIC_DATA]"
type textarea "x"
type textarea "Refund [GEOGRAPHIC_DATA]/"
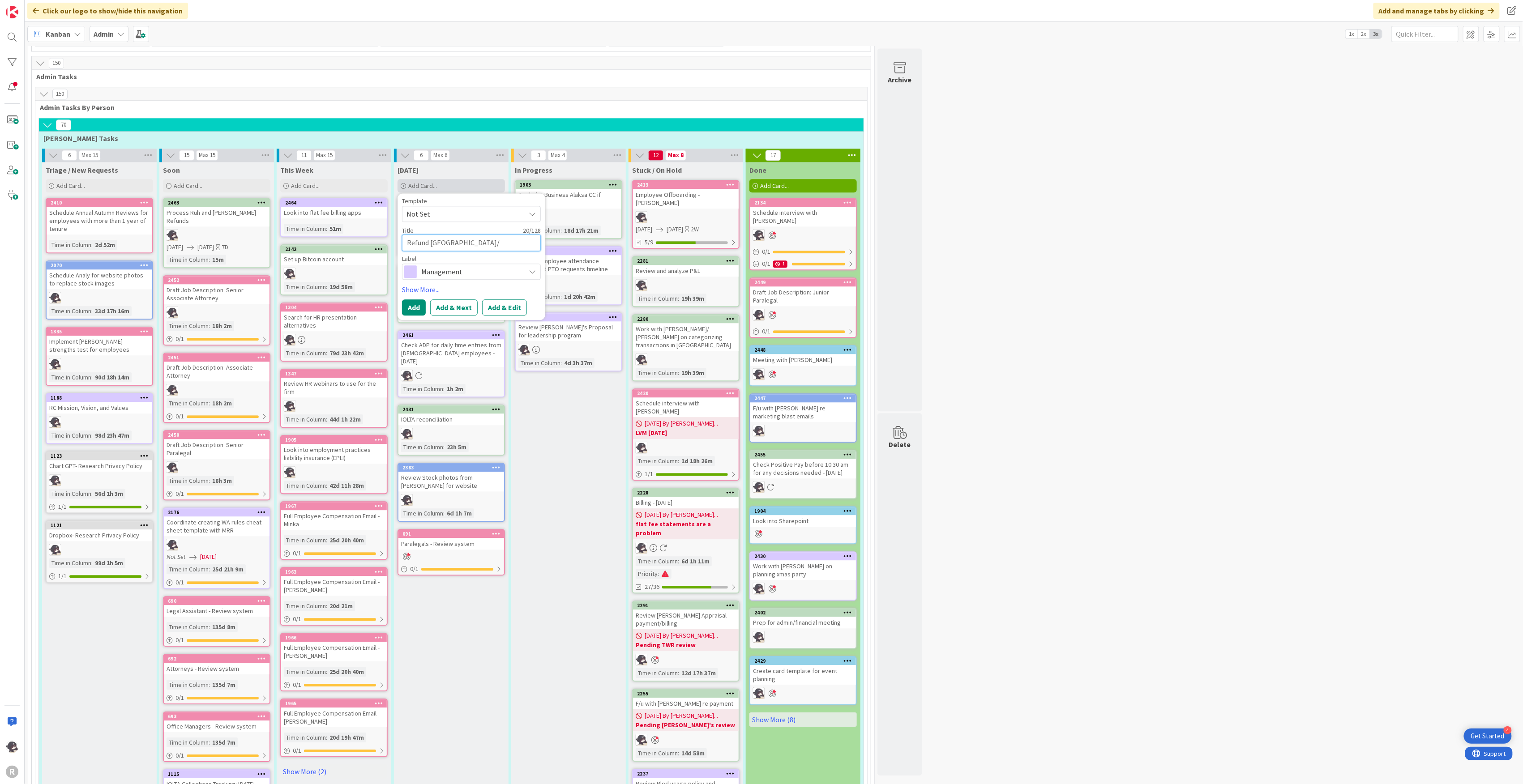
type textarea "x"
type textarea "Refund [GEOGRAPHIC_DATA]/f"
type textarea "x"
type textarea "Refund [GEOGRAPHIC_DATA]/f/"
type textarea "x"
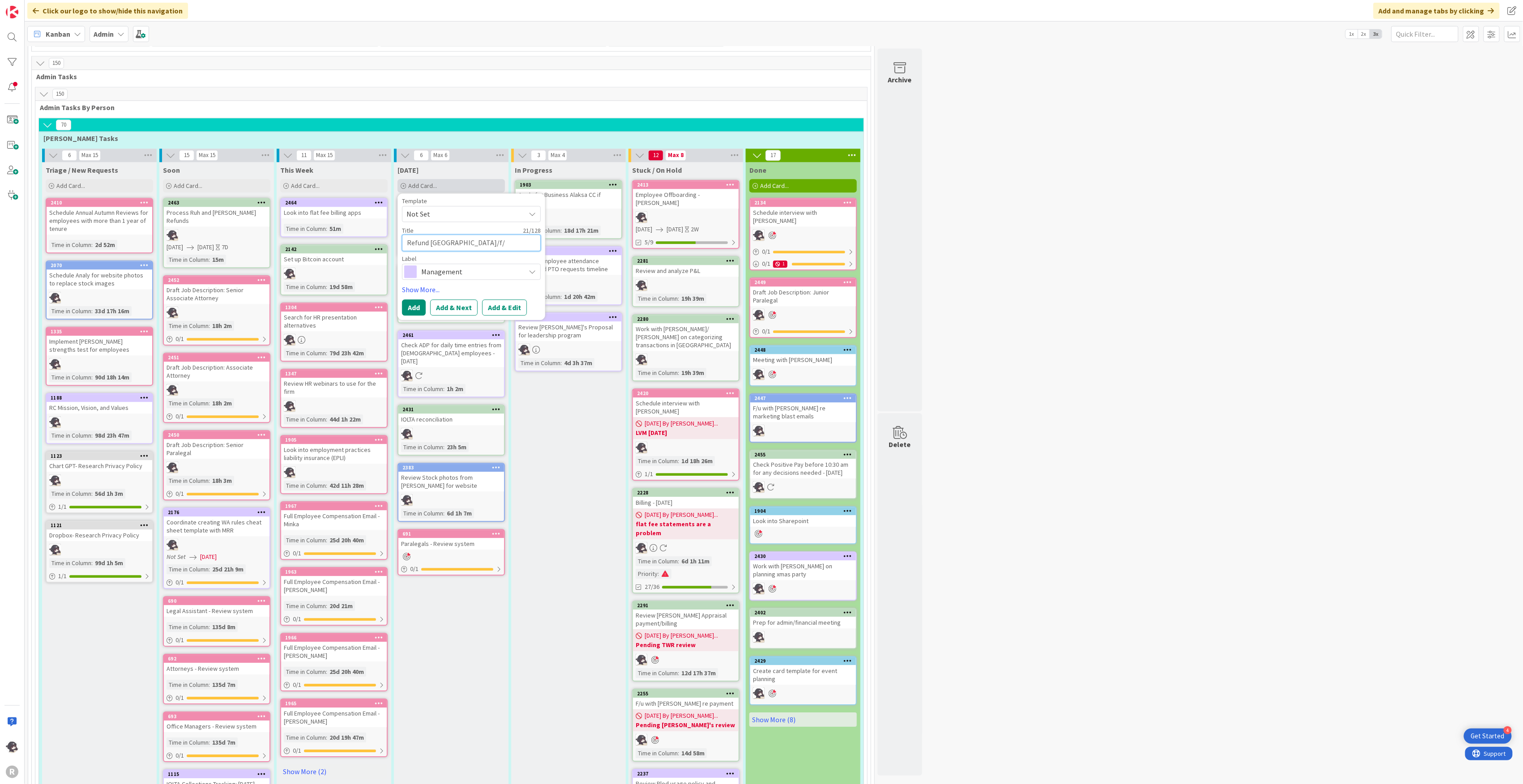
type textarea "Refund [GEOGRAPHIC_DATA]/f/u"
type textarea "x"
type textarea "Refund [GEOGRAPHIC_DATA]/f/u"
type textarea "x"
type textarea "Refund [GEOGRAPHIC_DATA]/f/u w"
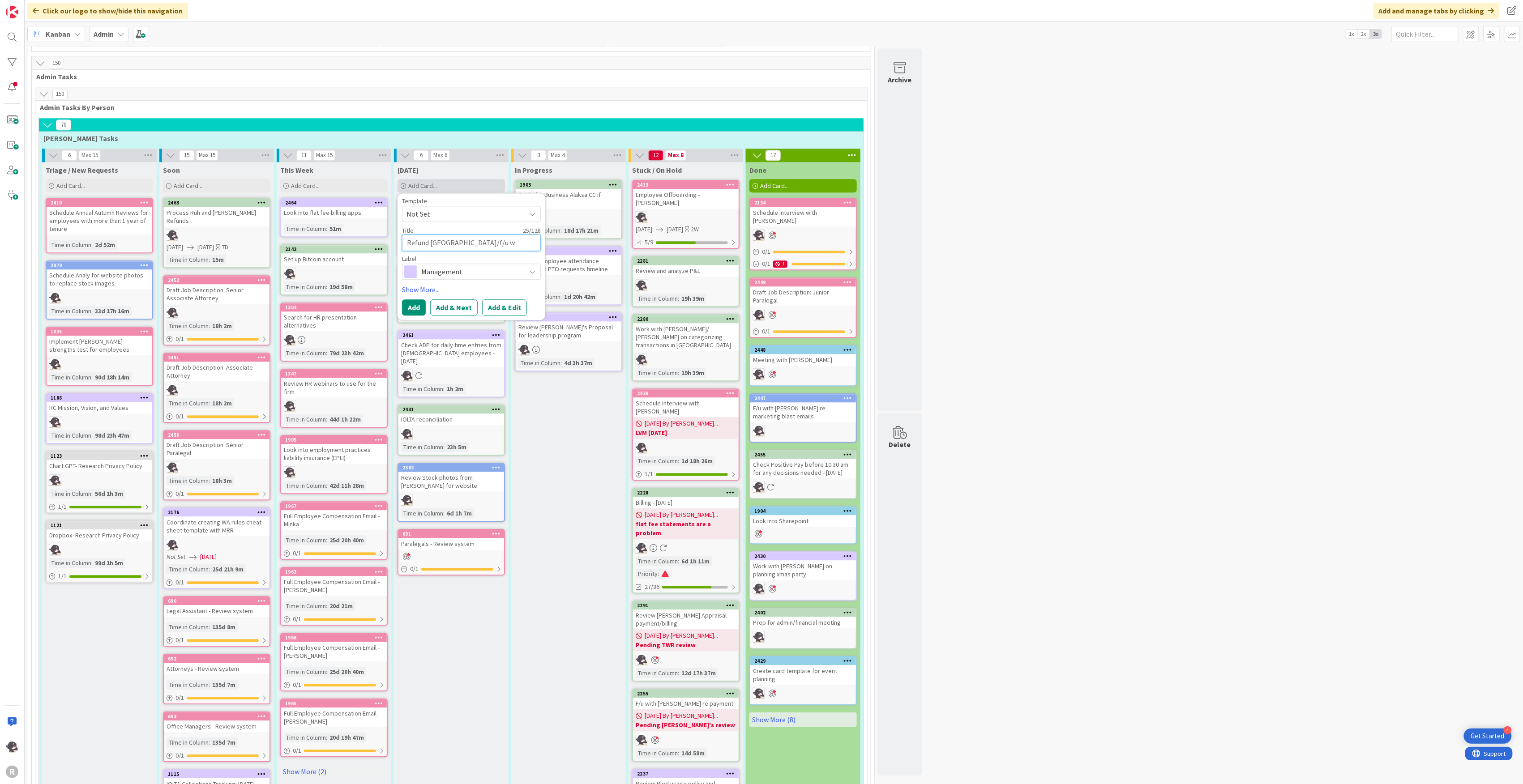
type textarea "x"
type textarea "Refund [GEOGRAPHIC_DATA]/f/u [GEOGRAPHIC_DATA]"
type textarea "x"
type textarea "Refund Grand Canyon/f/u with"
type textarea "x"
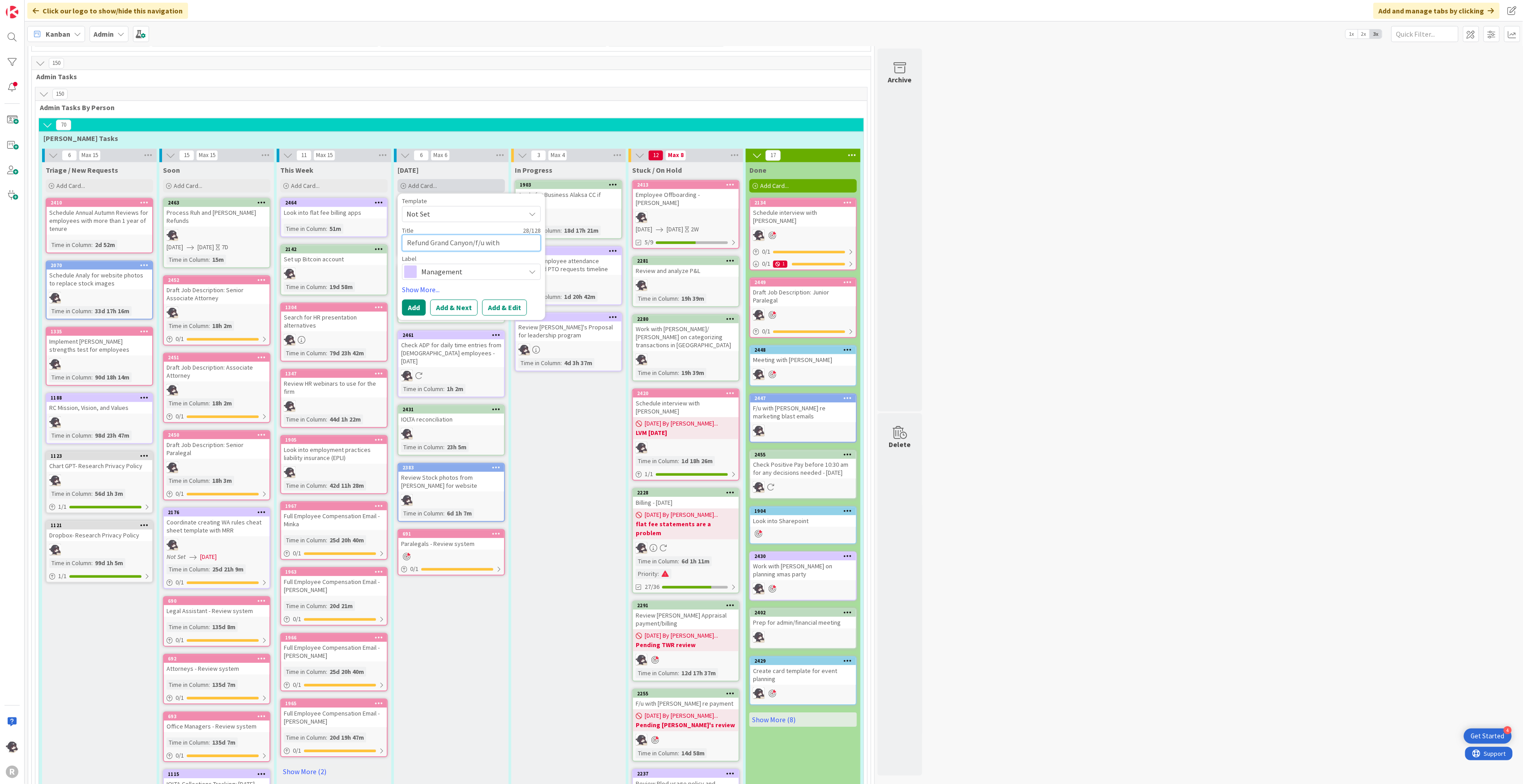
type textarea "Refund Grand Canyon/f/u with"
type textarea "x"
type textarea "Refund Grand Canyon/f/u with M"
type textarea "x"
type textarea "Refund Grand Canyon/f/u with MR"
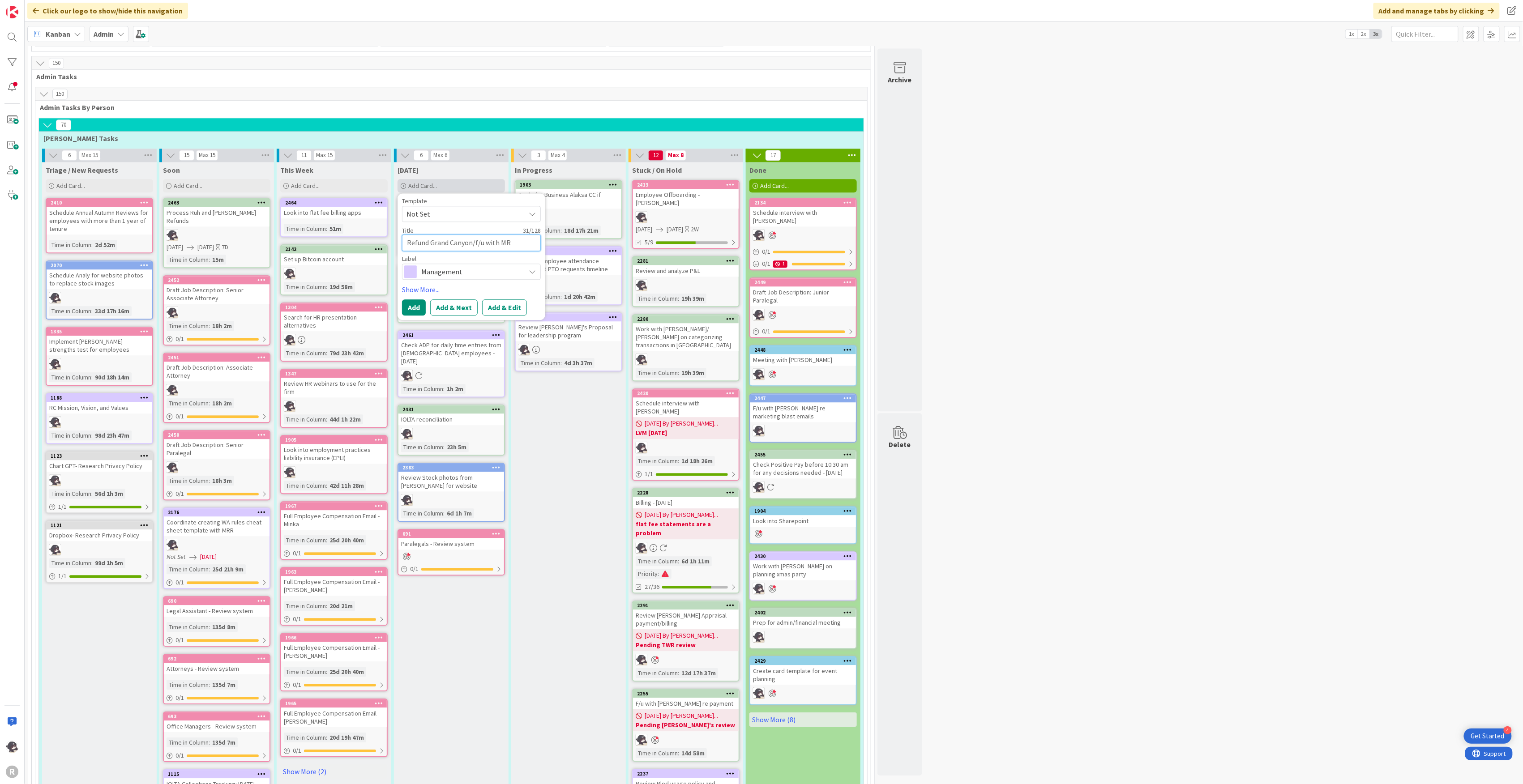
type textarea "x"
type textarea "Refund Grand Canyon/f/u with MRR"
type textarea "x"
type textarea "Refund Grand Canyon/f/u with MRR r"
type textarea "x"
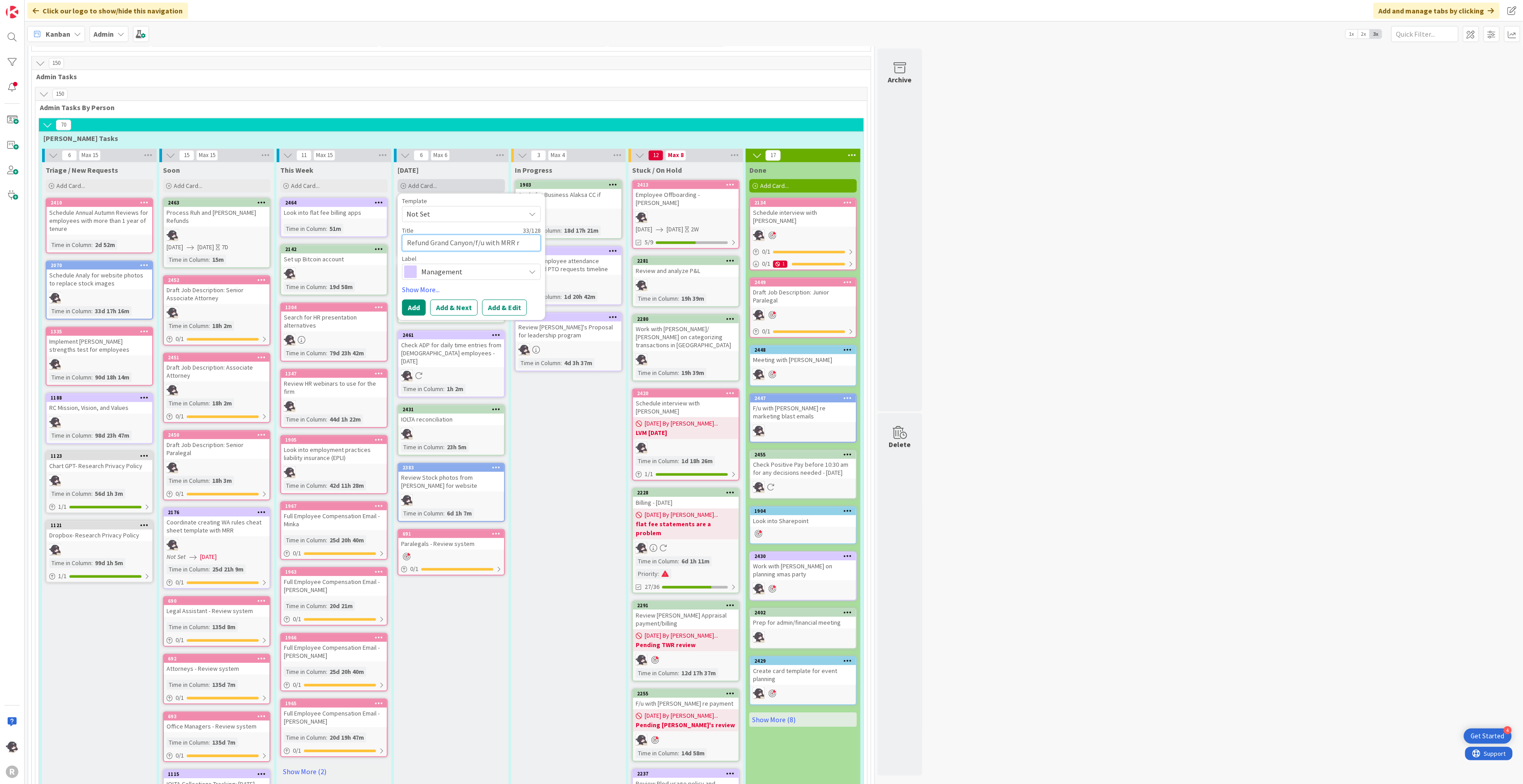
type textarea "Refund Grand Canyon/f/u with MRR re"
type textarea "x"
type textarea "Refund Grand Canyon/f/u with MRR re"
type textarea "x"
type textarea "Refund Grand Canyon/f/u with MRR re l"
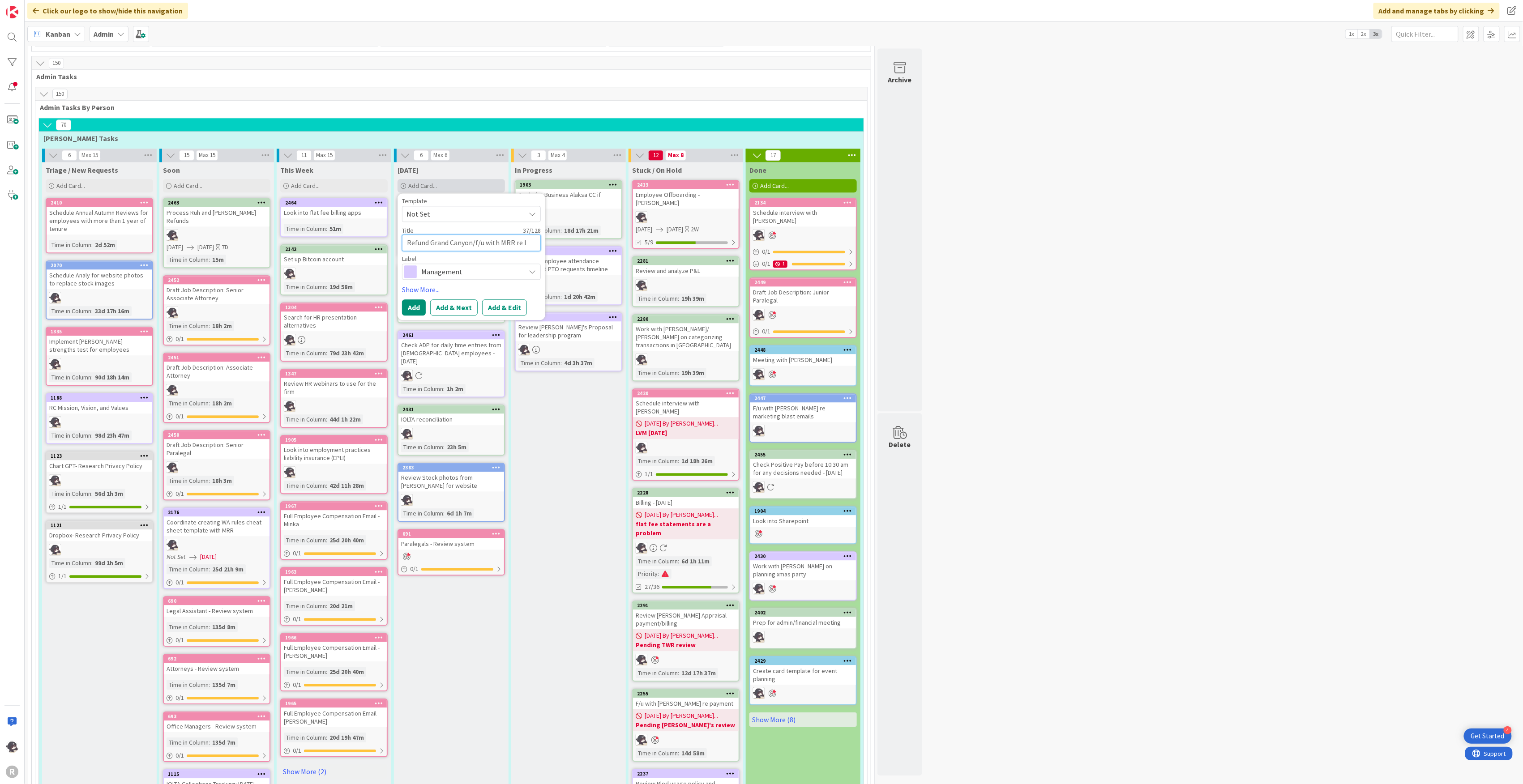
type textarea "x"
type textarea "Refund Grand Canyon/f/u with MRR re let"
type textarea "x"
type textarea "Refund Grand Canyon/f/u with MRR re lett"
type textarea "x"
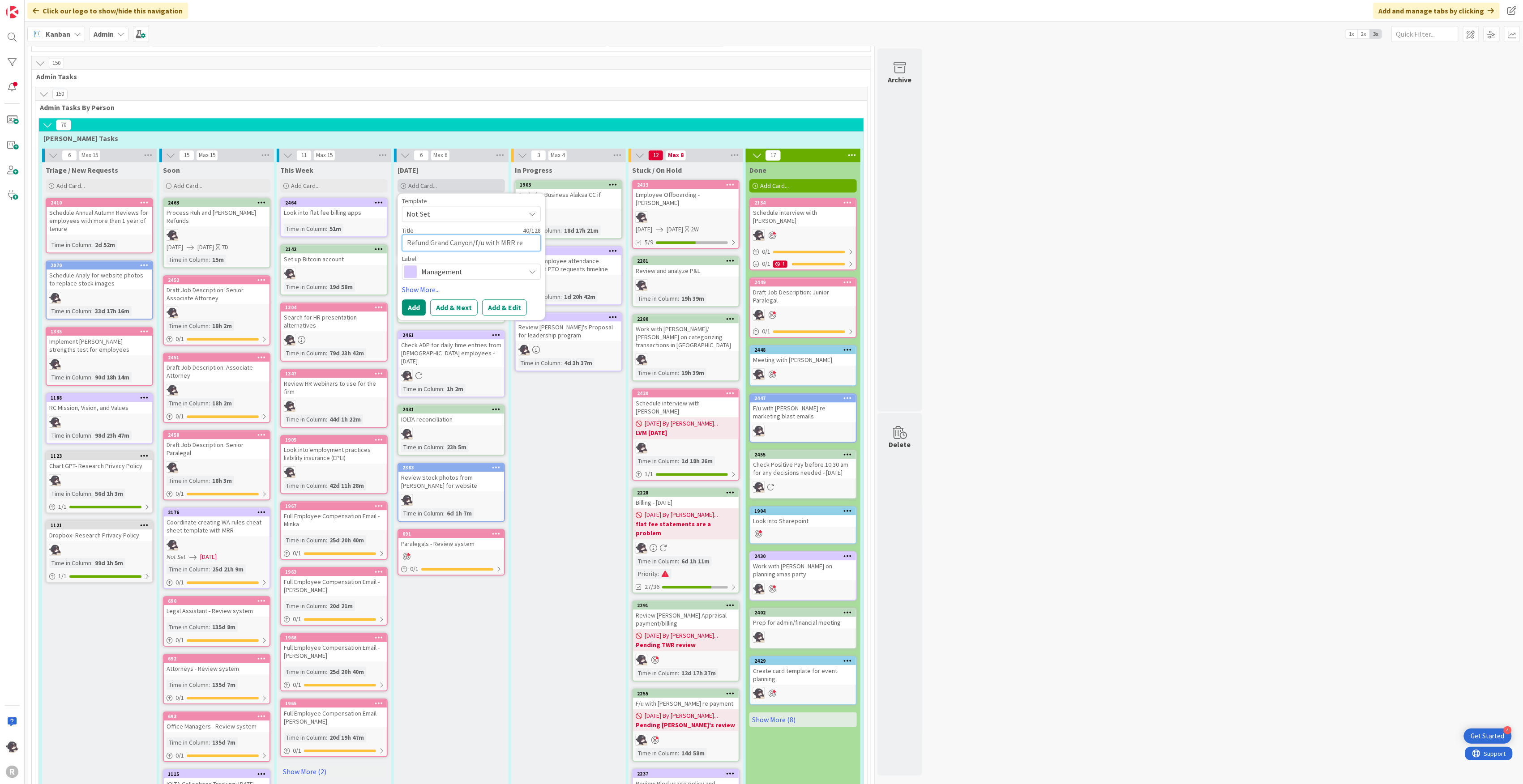
type textarea "Refund Grand Canyon/f/u with MRR re lette"
type textarea "x"
type textarea "Refund Grand Canyon/f/u with MRR re letter"
click at [447, 276] on span "Management" at bounding box center [471, 283] width 100 height 13
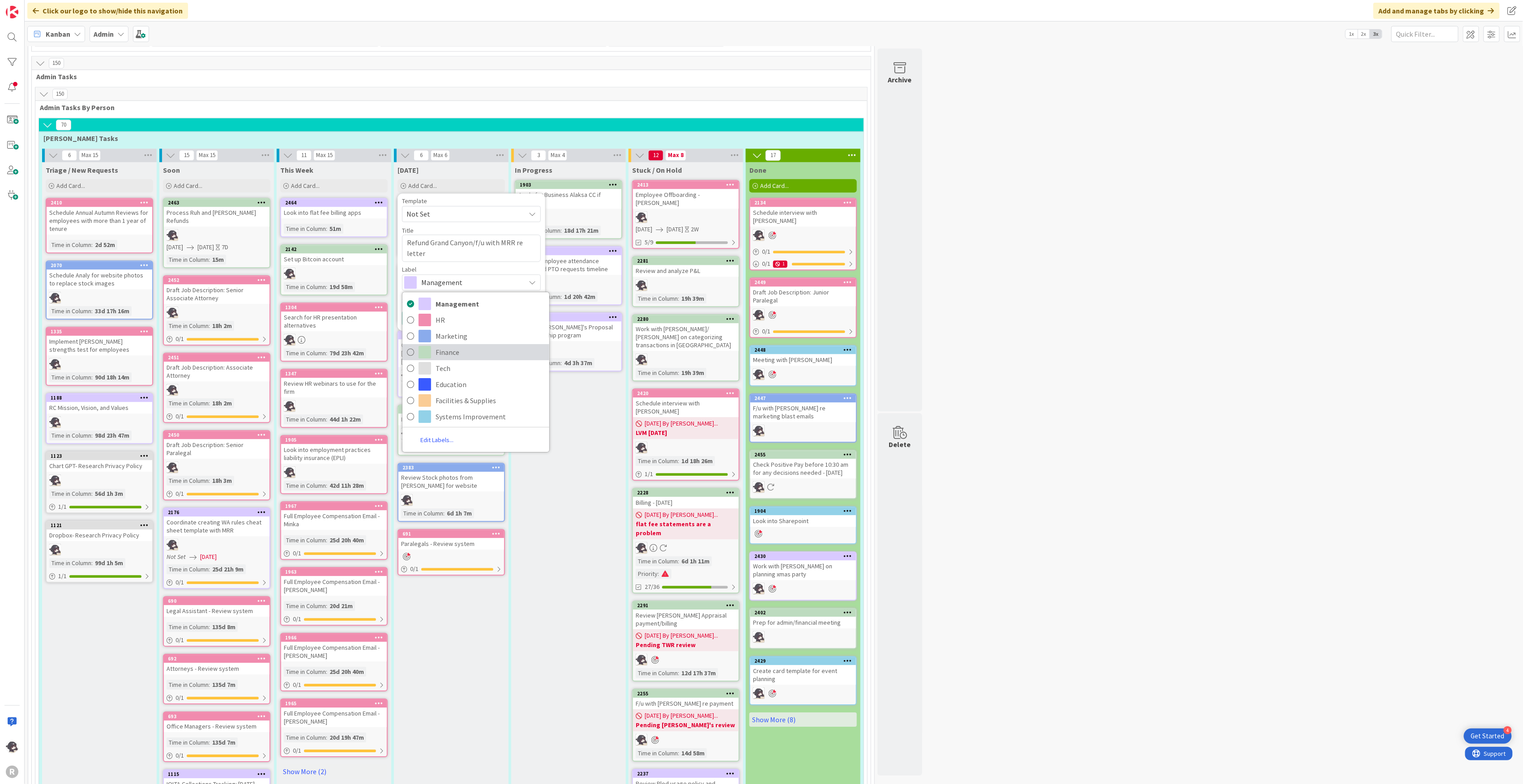
click at [451, 345] on span "Finance" at bounding box center [491, 352] width 109 height 14
click at [422, 295] on link "Show More..." at bounding box center [471, 300] width 139 height 11
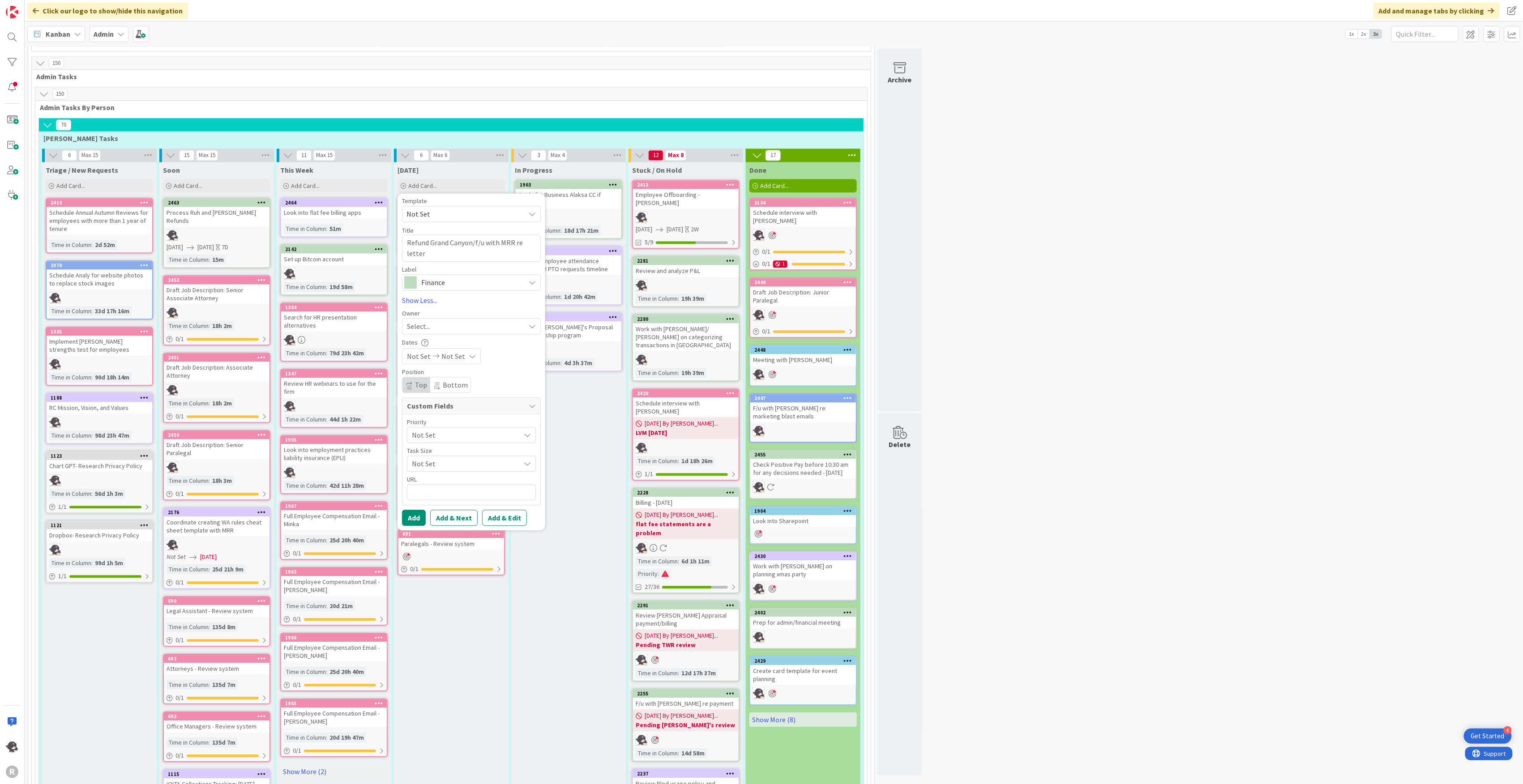
click at [423, 318] on div "Select..." at bounding box center [471, 326] width 139 height 16
click at [443, 378] on span "[PERSON_NAME]" at bounding box center [458, 385] width 43 height 14
click at [416, 510] on button "Add" at bounding box center [414, 517] width 23 height 16
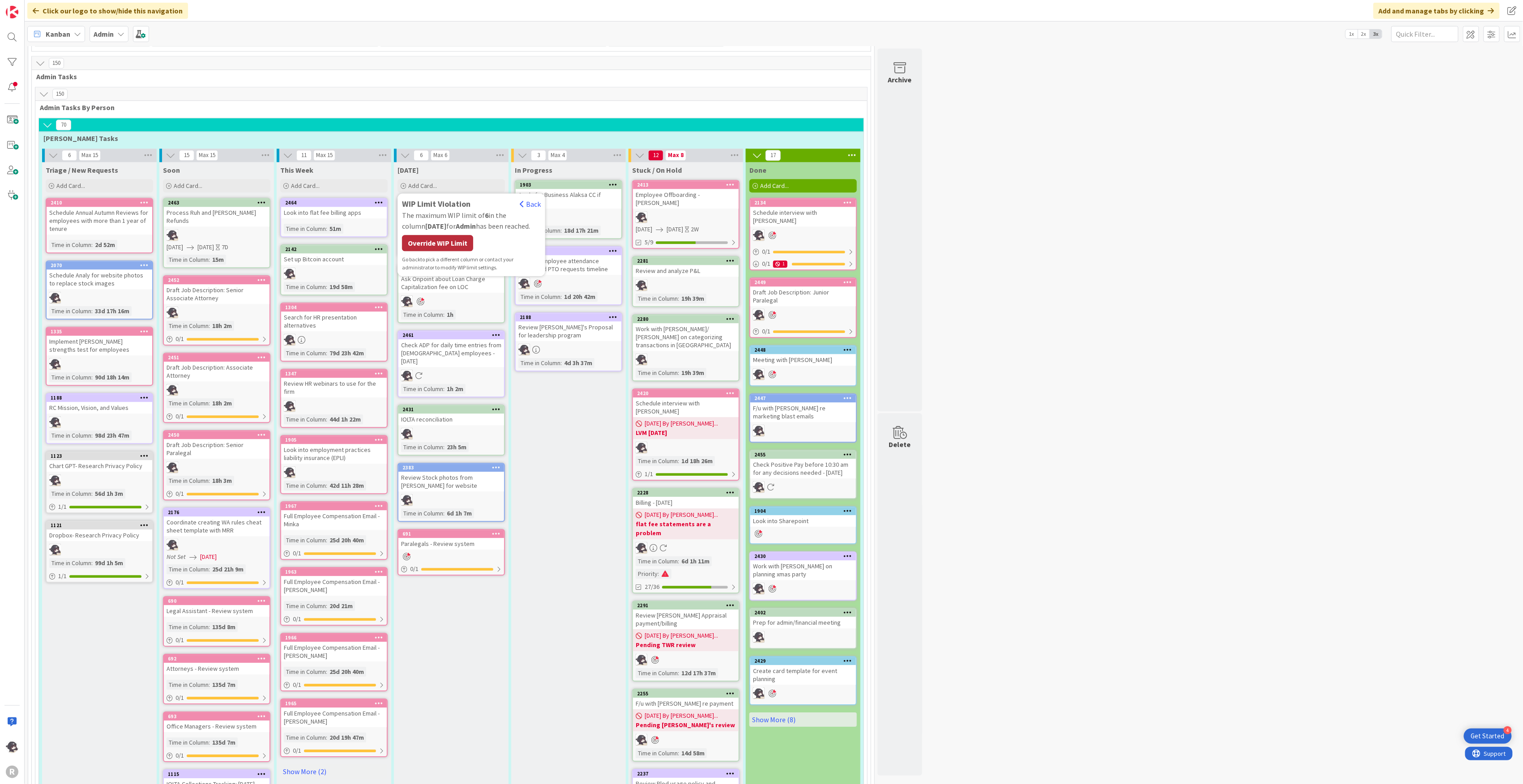
click at [439, 235] on div "Override WIP Limit" at bounding box center [438, 243] width 71 height 16
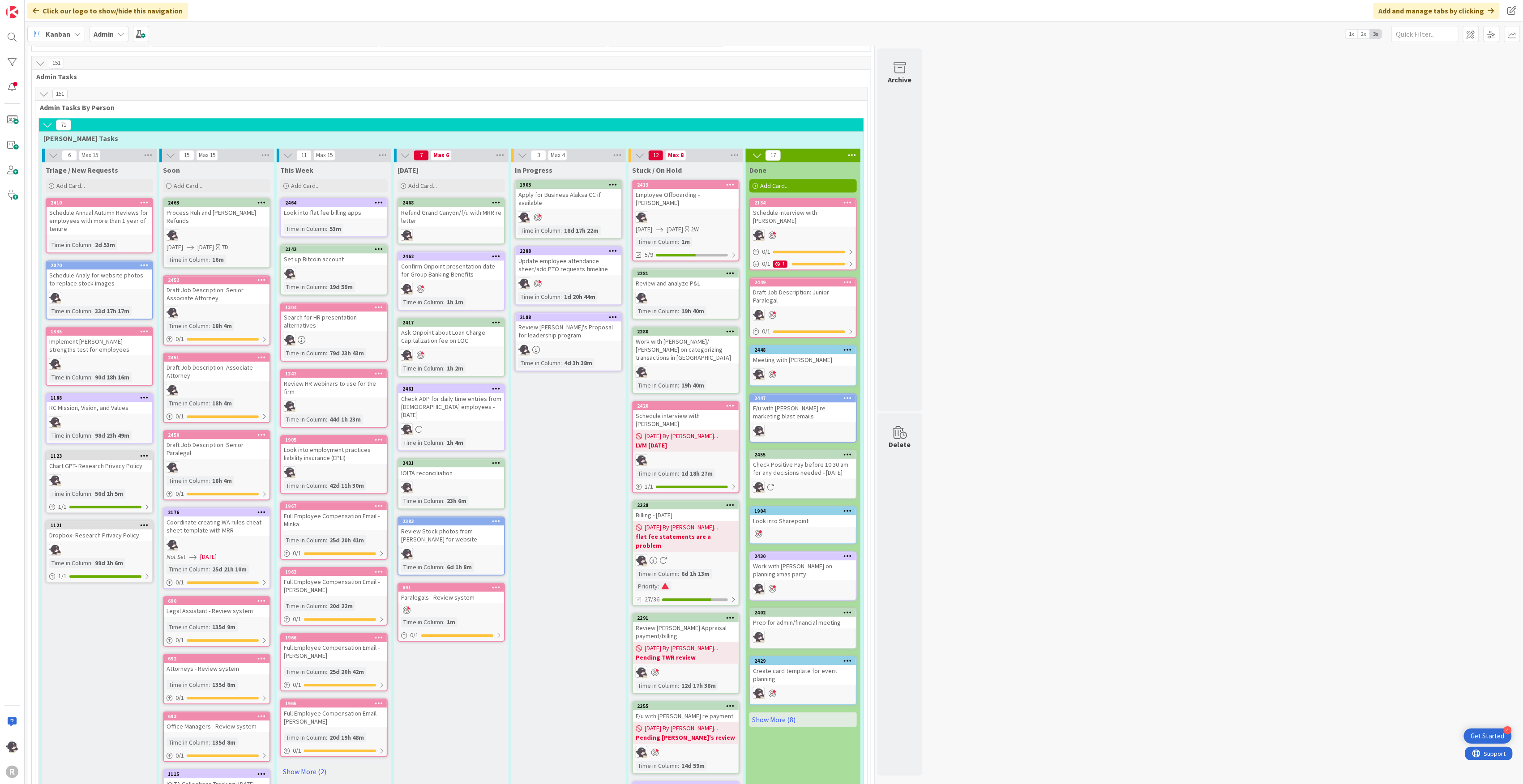
click at [496, 199] on icon at bounding box center [496, 202] width 9 height 6
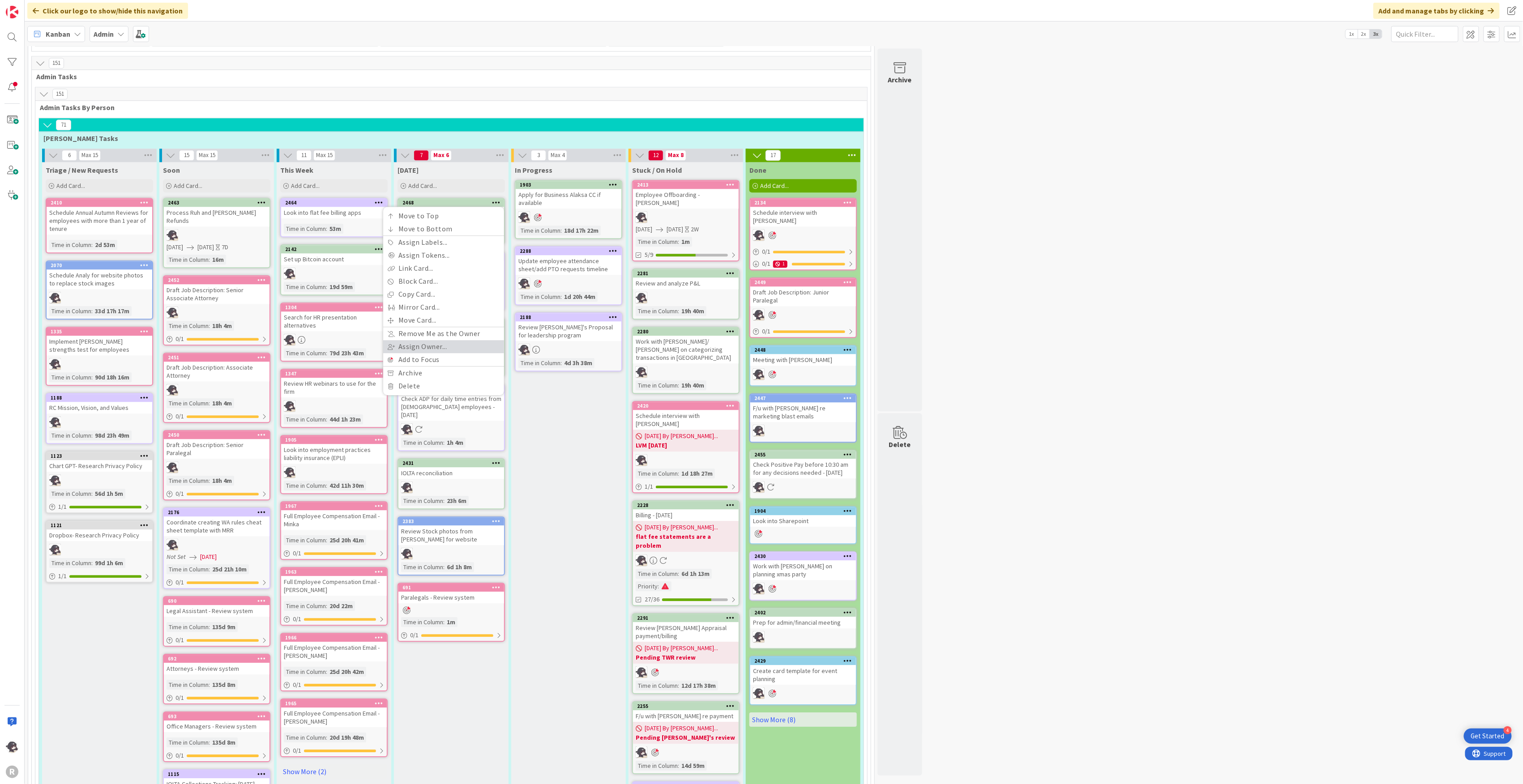
click at [441, 340] on link "Assign Owner..." at bounding box center [444, 347] width 121 height 13
click at [515, 399] on div "In Progress 1903 Apply for Business Alaksa CC if available Time in Column : 18d…" at bounding box center [568, 700] width 114 height 1077
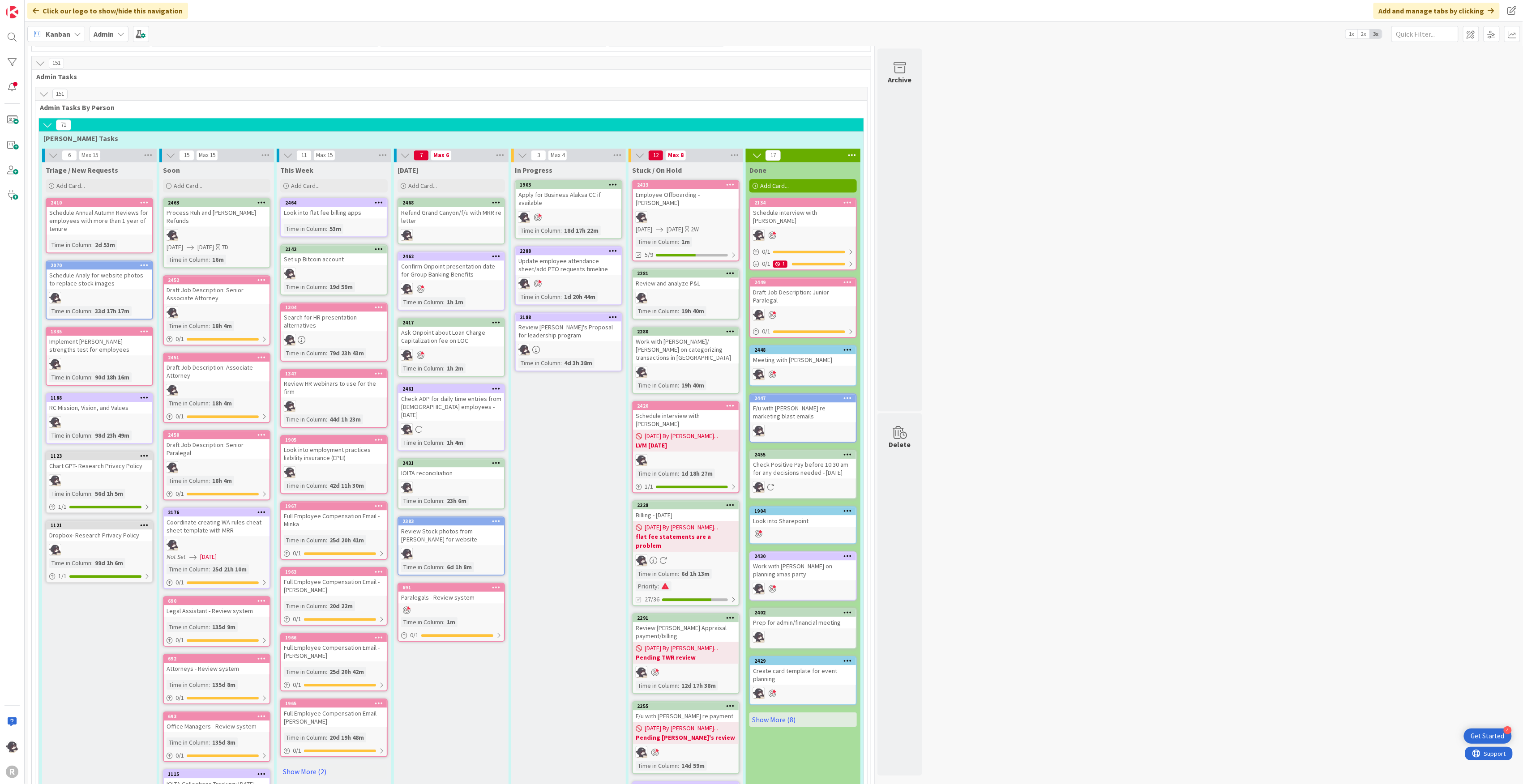
click at [496, 199] on icon at bounding box center [496, 202] width 9 height 6
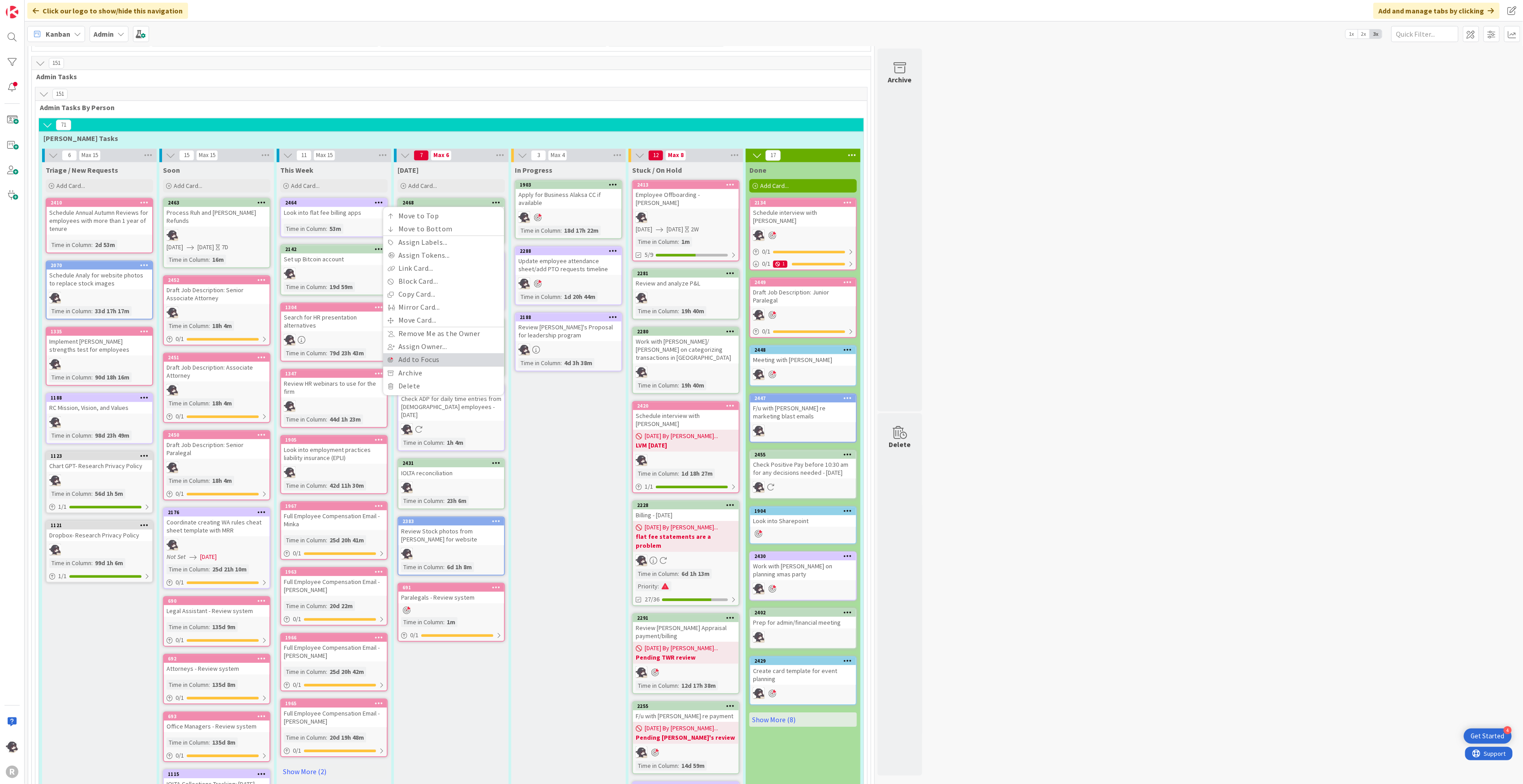
click at [437, 353] on link "Add to Focus" at bounding box center [444, 360] width 121 height 13
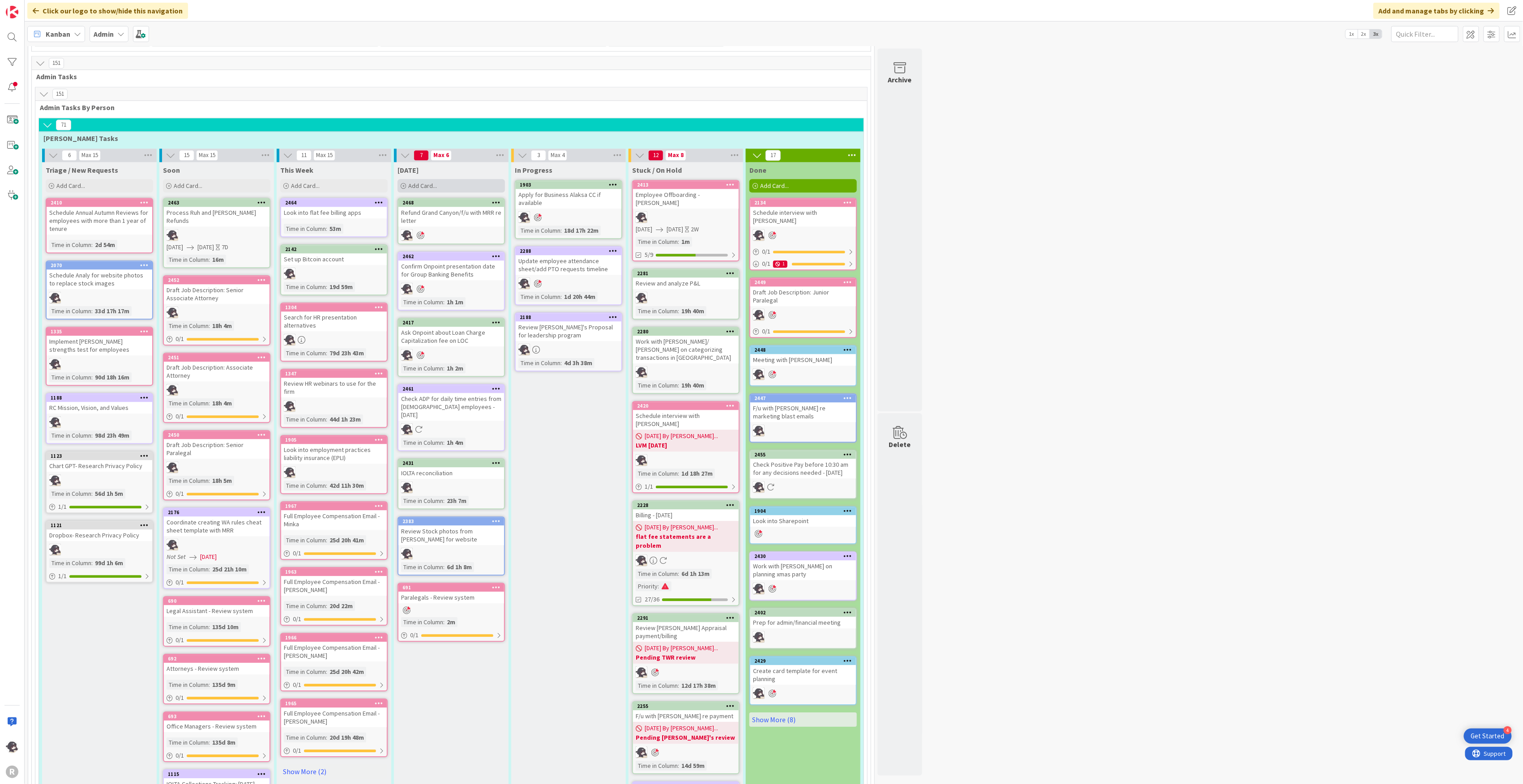
click at [441, 179] on div "Add Card..." at bounding box center [451, 186] width 107 height 14
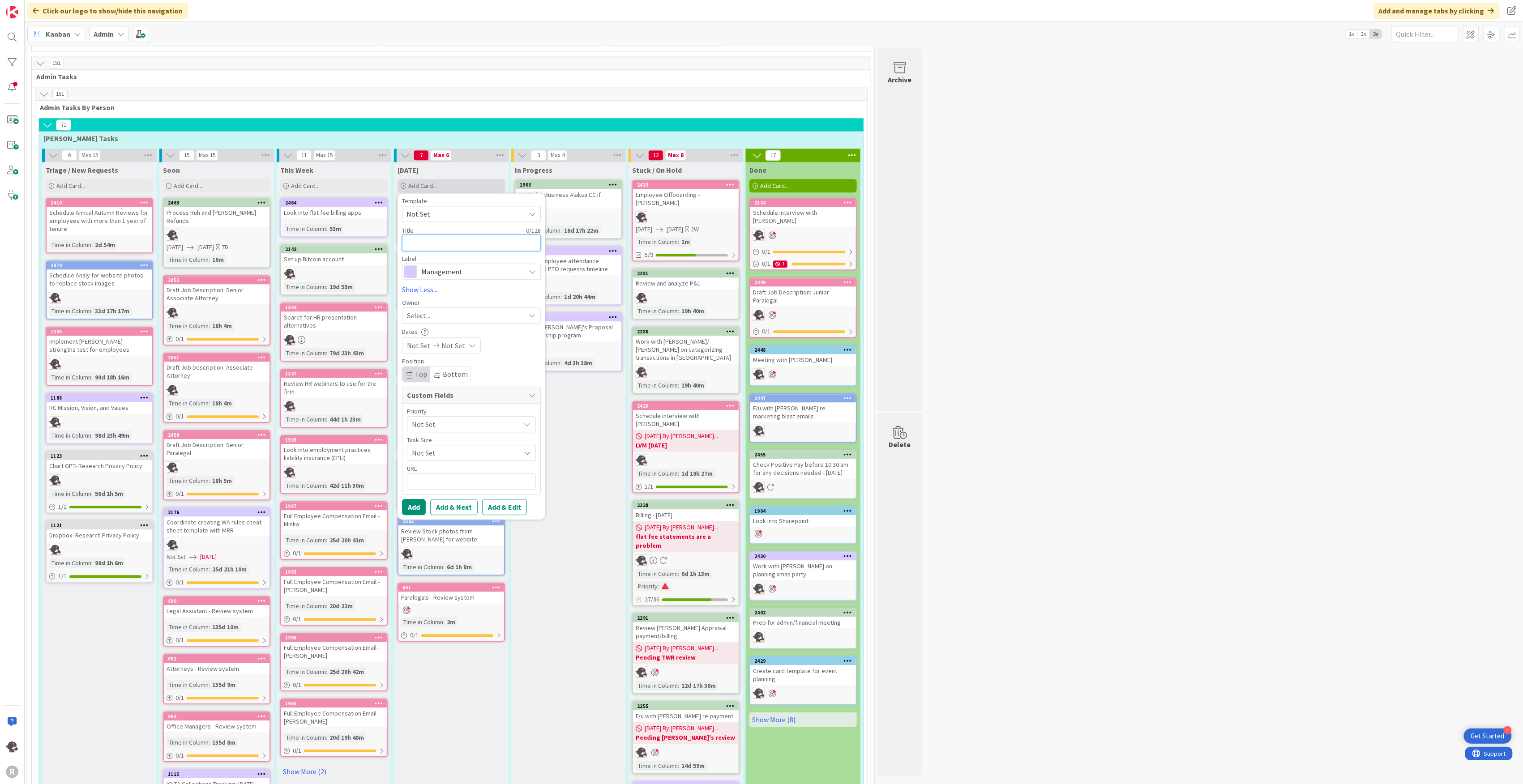
type textarea "x"
type textarea "R"
type textarea "x"
type textarea "Re"
type textarea "x"
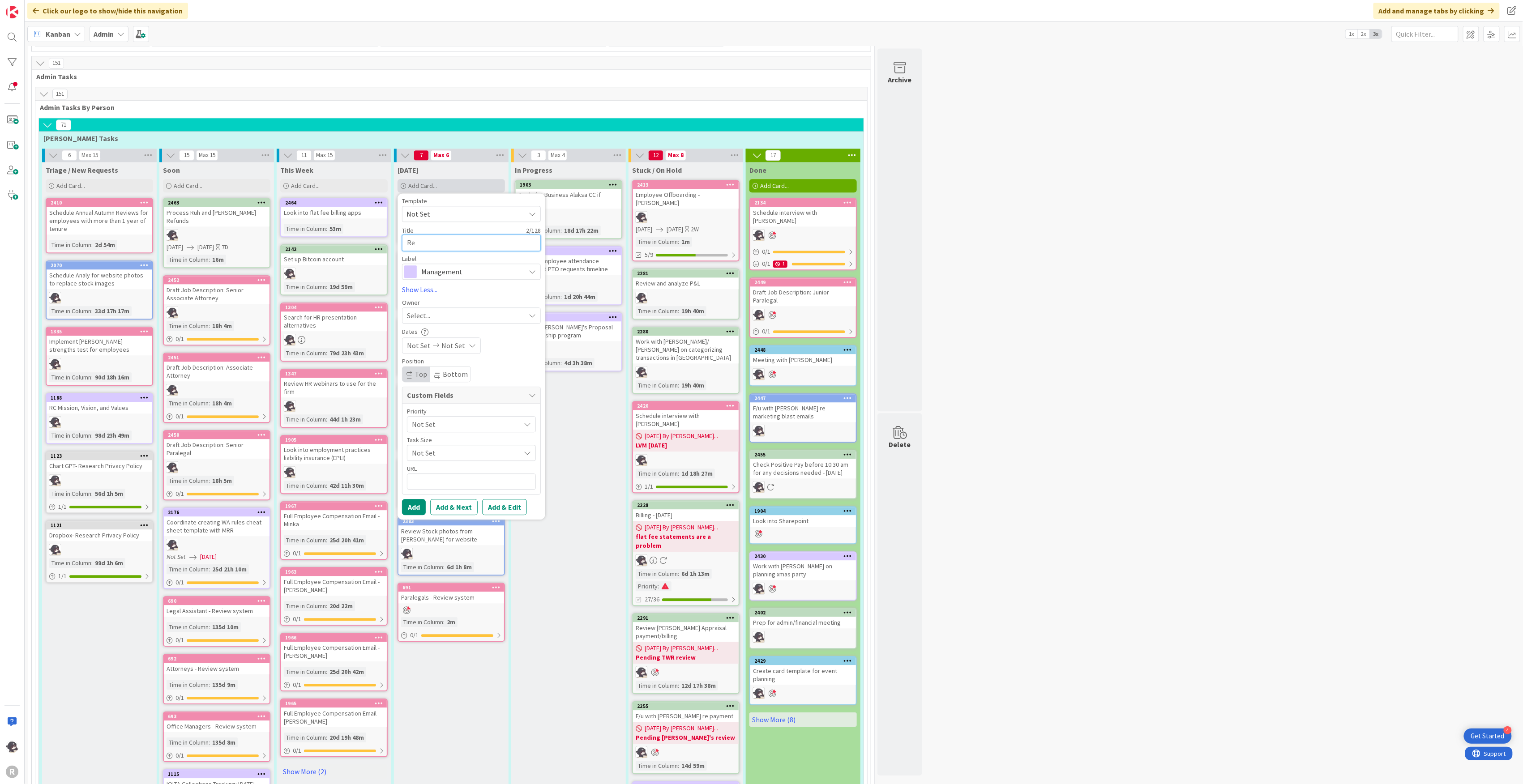
type textarea "Res"
type textarea "x"
type textarea "Resc"
type textarea "x"
type textarea "[PERSON_NAME]"
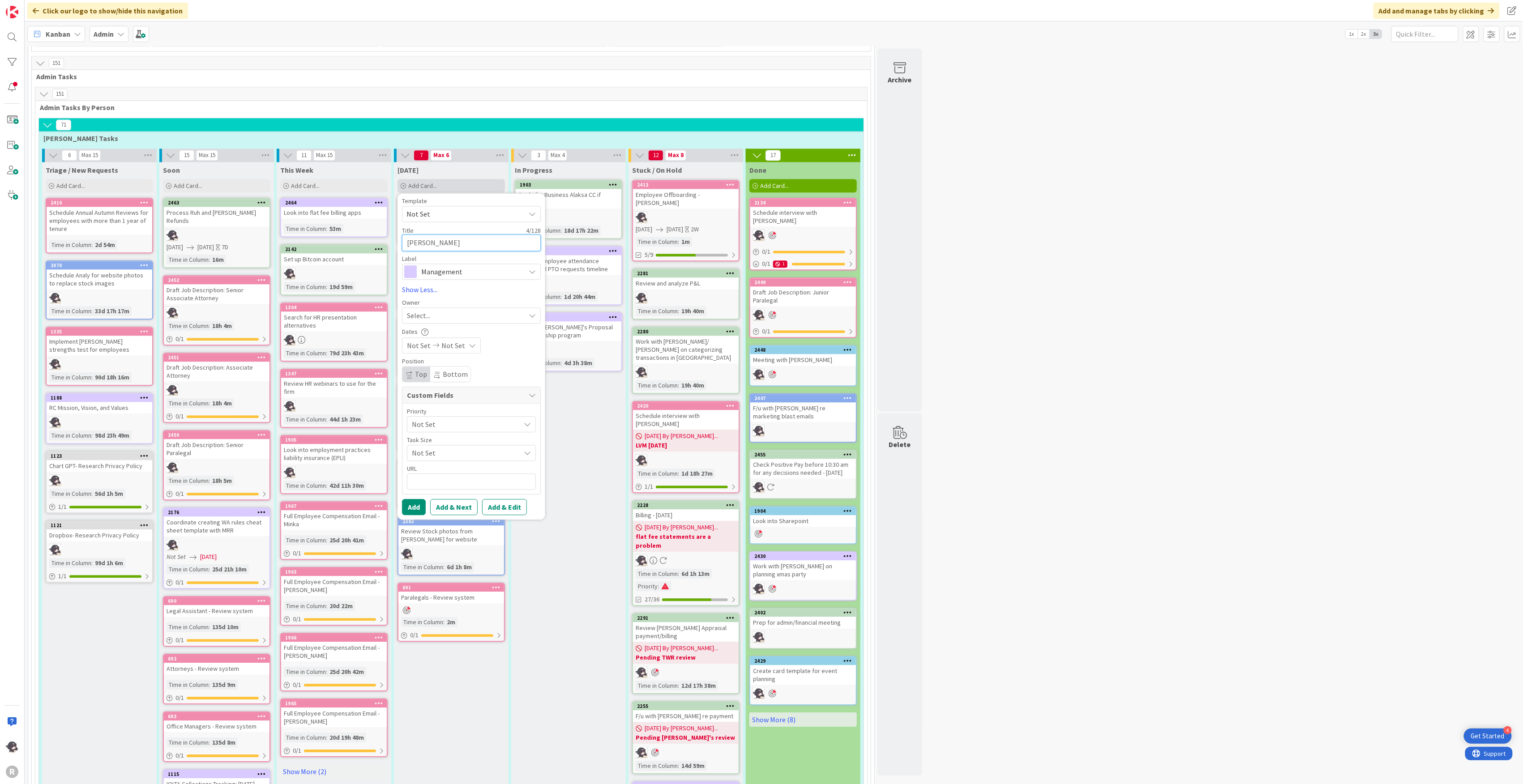
type textarea "x"
type textarea "Resched"
type textarea "x"
type textarea "Reschedu"
type textarea "x"
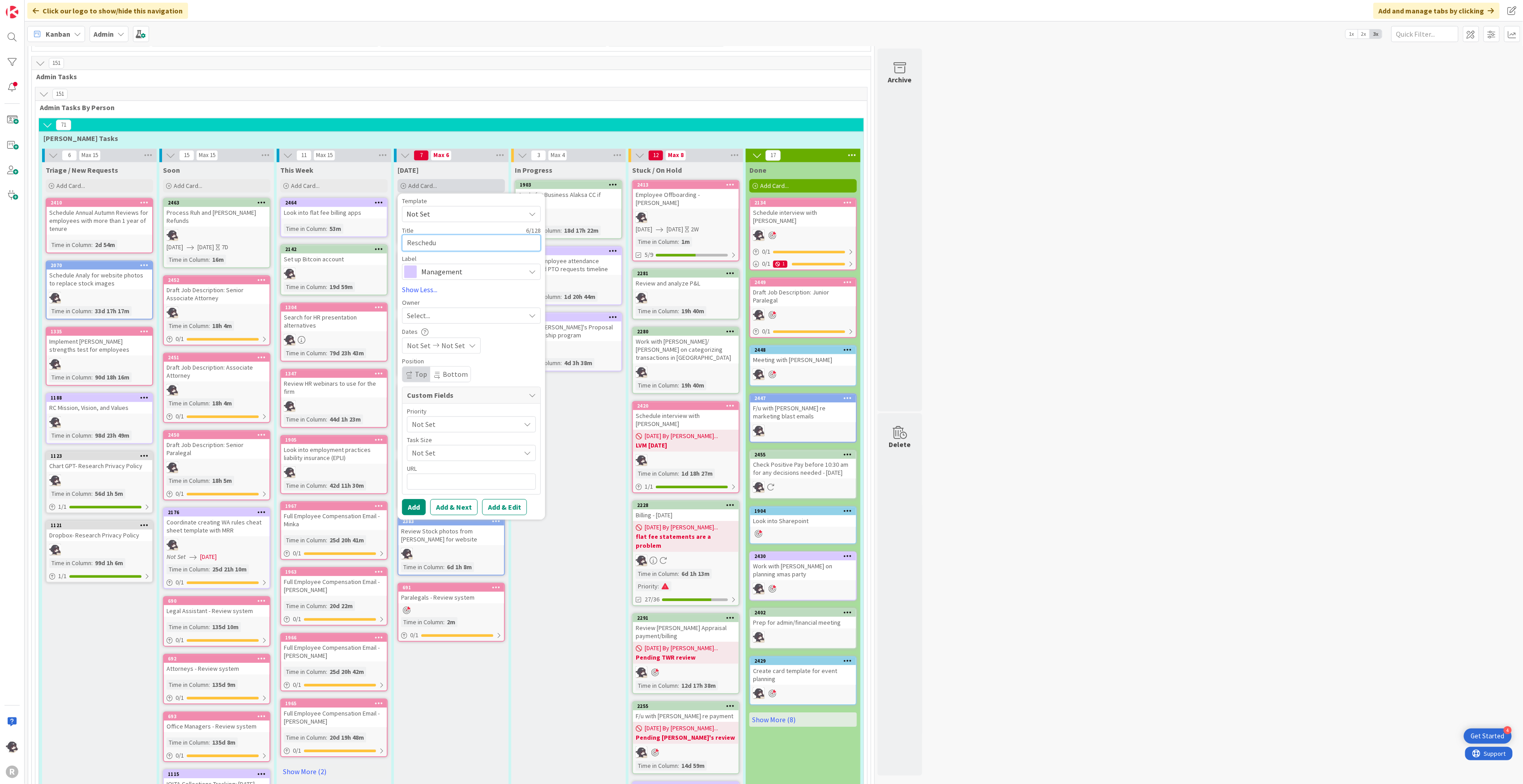
type textarea "Reschedul"
type textarea "x"
type textarea "Reschedule"
type textarea "x"
type textarea "Reschedule"
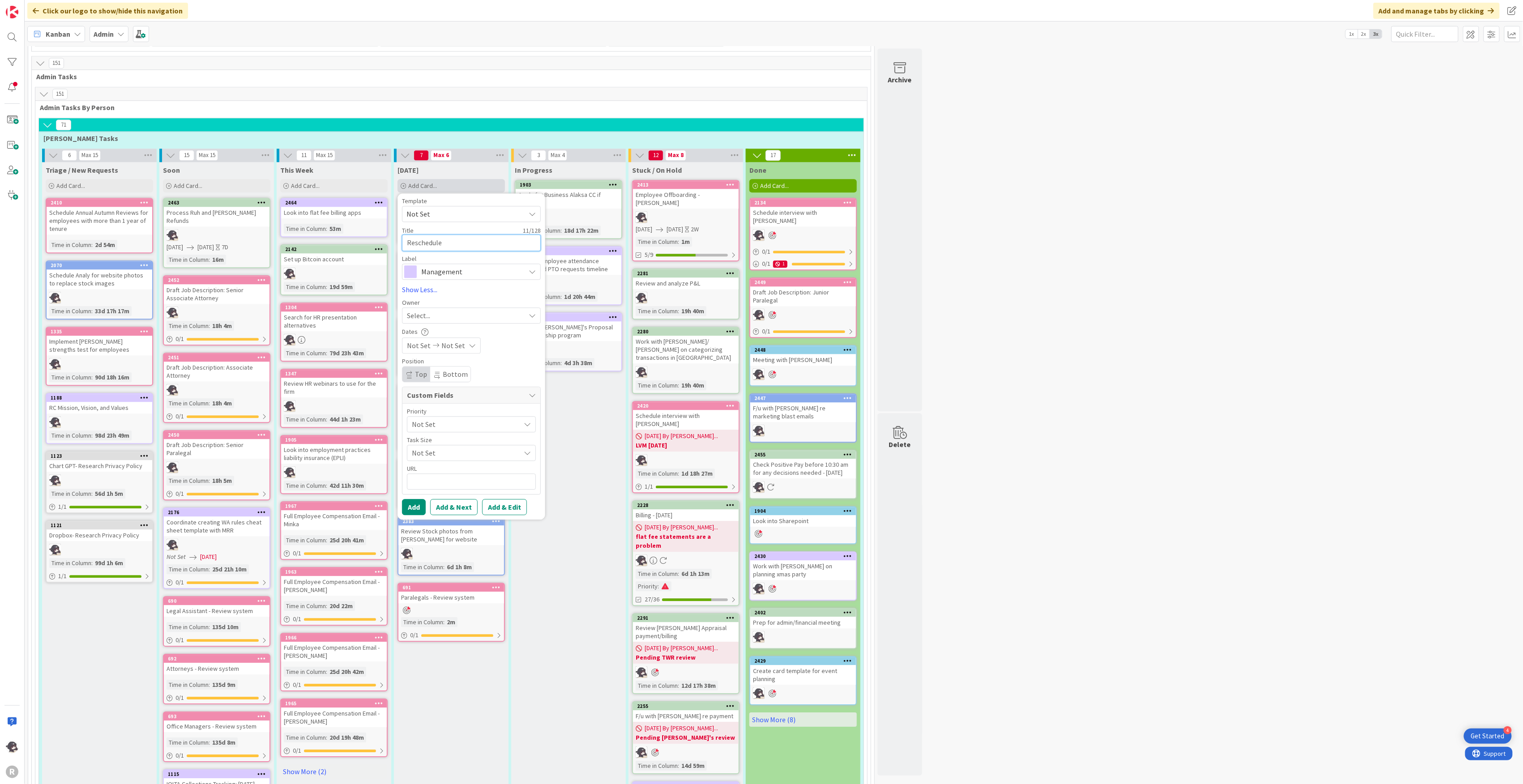
type textarea "x"
type textarea "Reschedule D"
type textarea "x"
type textarea "Reschedule De"
type textarea "x"
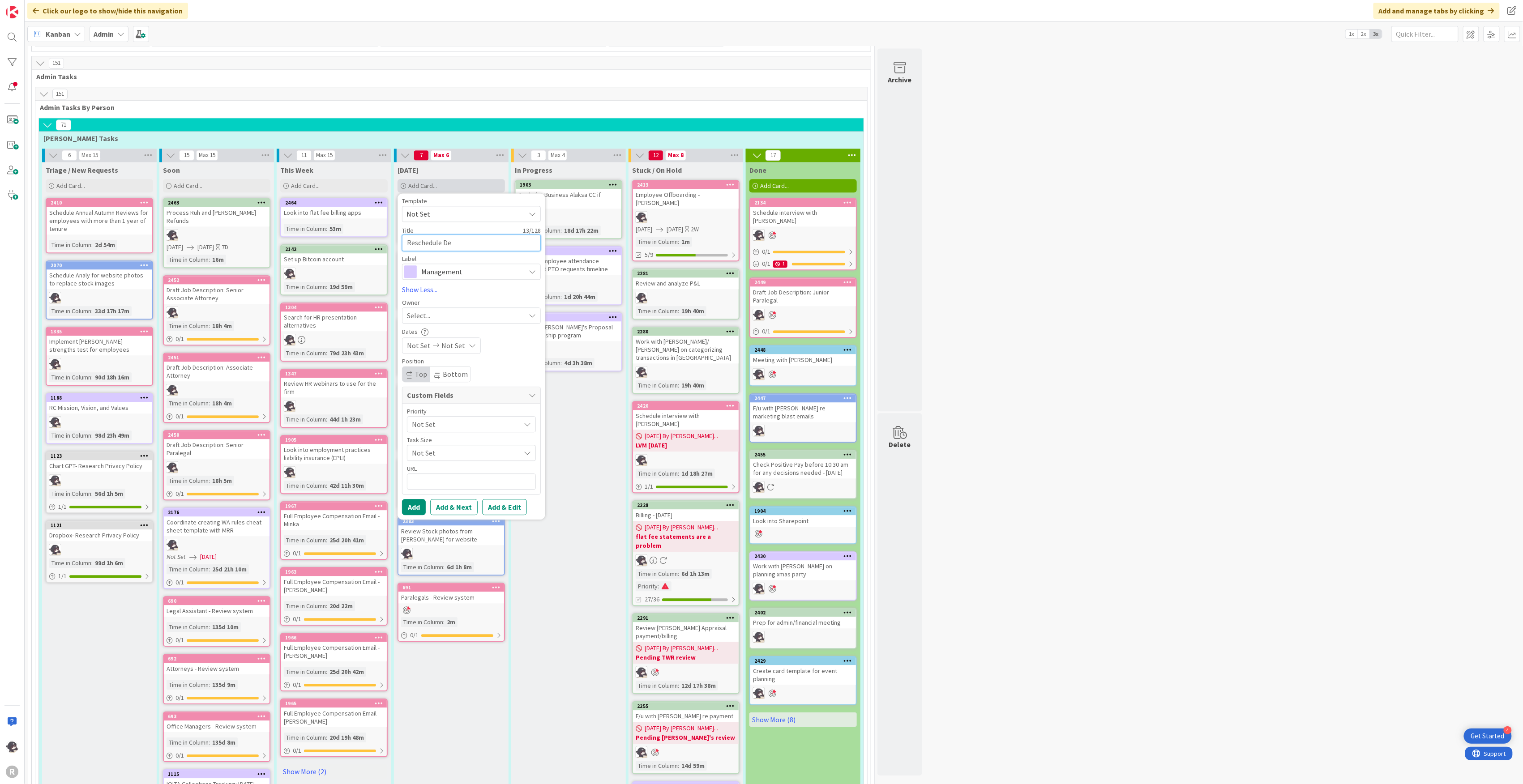
type textarea "Reschedule Dev"
type textarea "x"
type textarea "Reschedule Devi"
type textarea "x"
type textarea "Reschedule Devin"
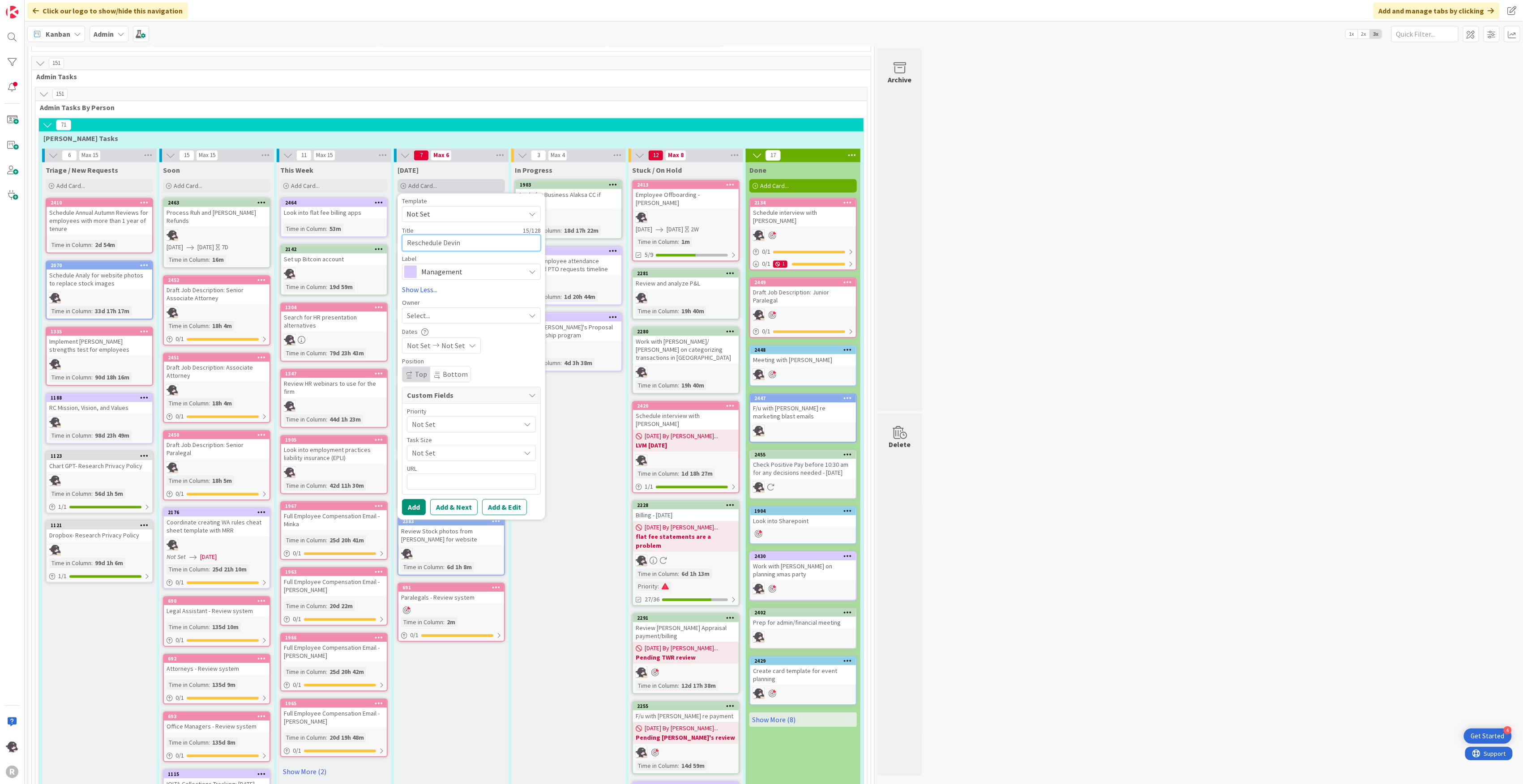
type textarea "x"
type textarea "Reschedule [PERSON_NAME]"
type textarea "x"
type textarea "Reschedule [PERSON_NAME]"
type textarea "x"
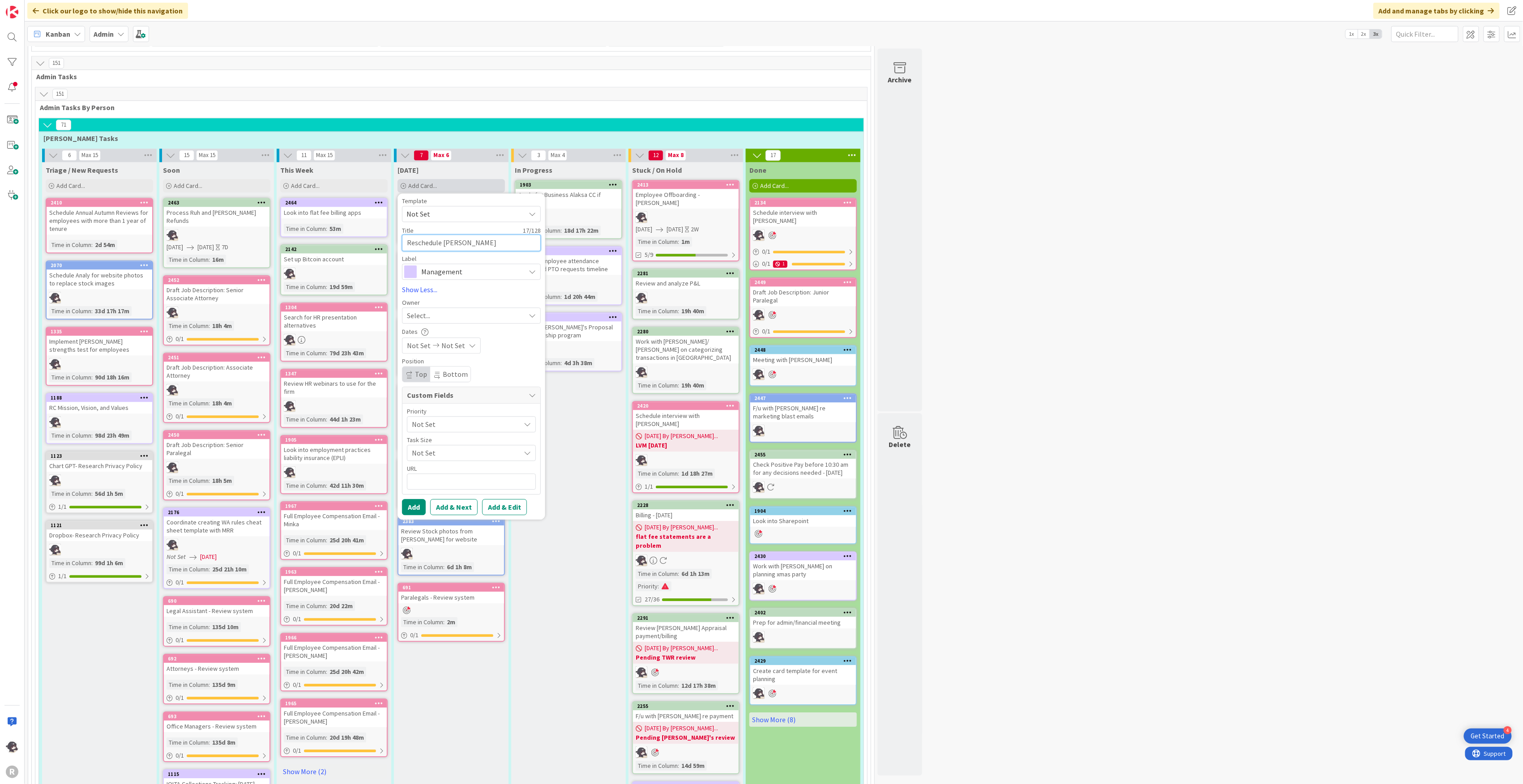
type textarea "Reschedule [PERSON_NAME] 3"
type textarea "x"
type textarea "Reschedule [PERSON_NAME] 3"
type textarea "x"
type textarea "Reschedule [PERSON_NAME] 3"
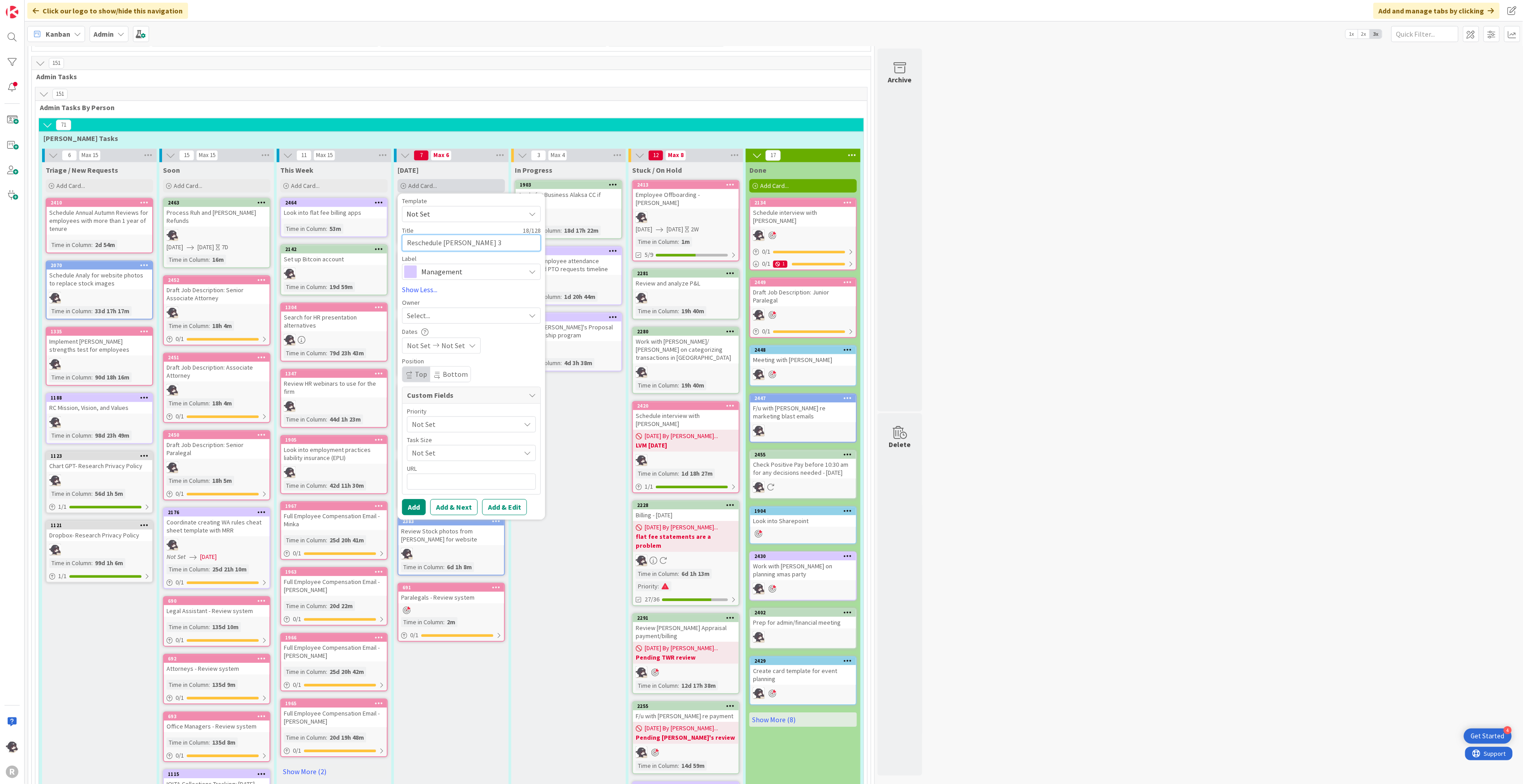
type textarea "x"
type textarea "Reschedule [PERSON_NAME]"
type textarea "x"
type textarea "Reschedule [PERSON_NAME]"
type textarea "x"
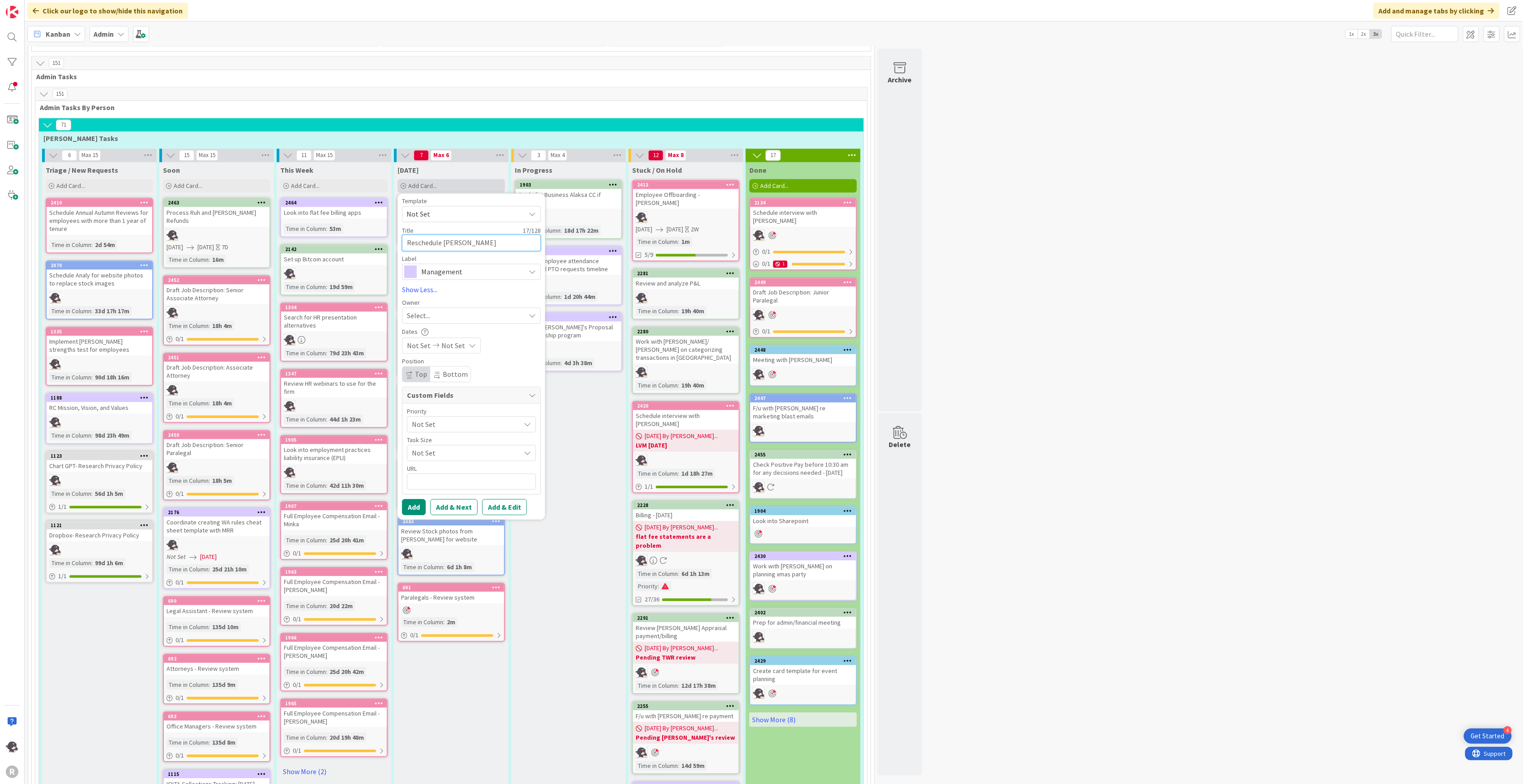
type textarea "Reschedule [PERSON_NAME]'"
type textarea "x"
type textarea "Reschedule [PERSON_NAME]"
type textarea "x"
type textarea "Reschedule [PERSON_NAME]"
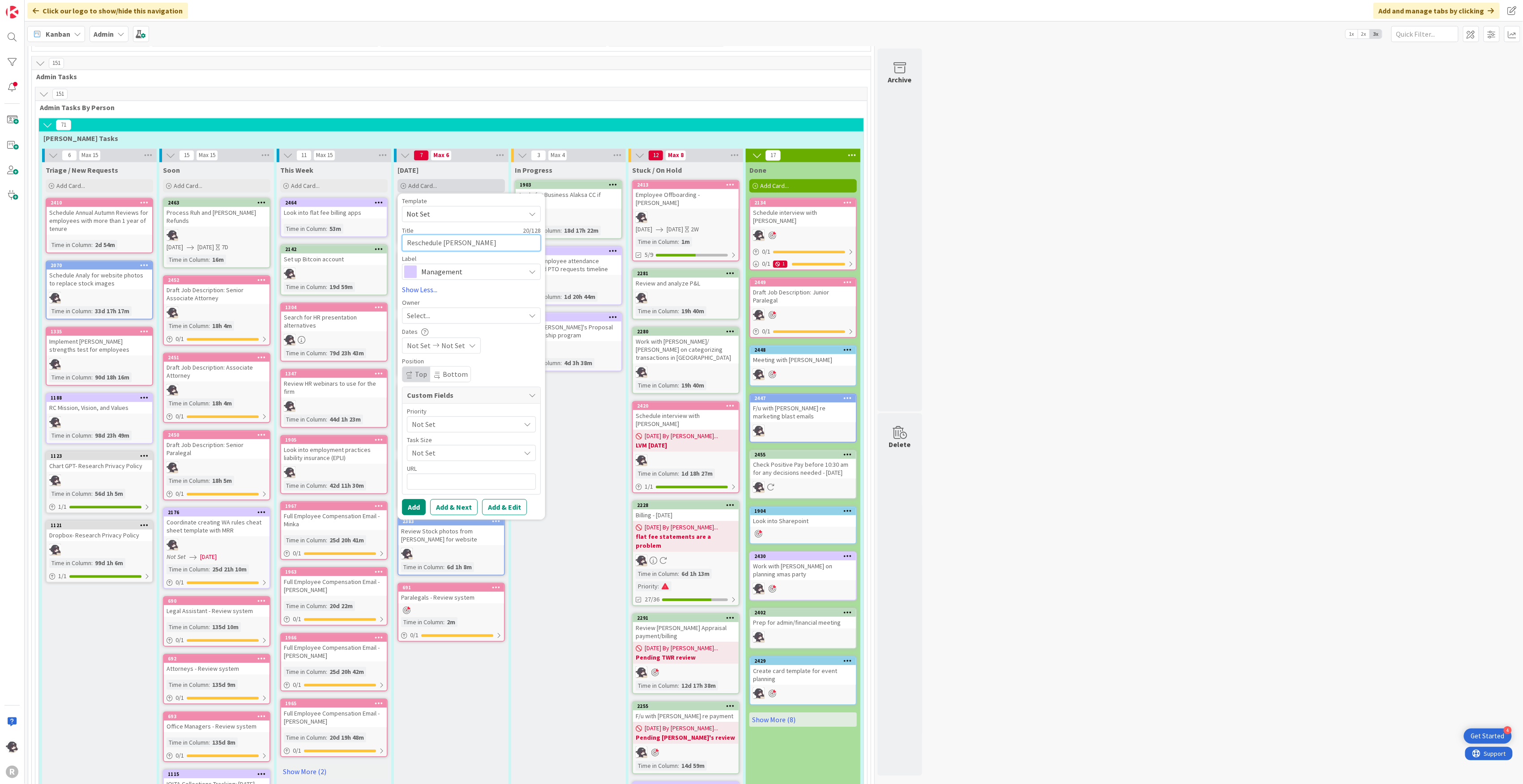
type textarea "x"
type textarea "Reschedule [PERSON_NAME] 3"
type textarea "x"
type textarea "Reschedule [PERSON_NAME] 3"
type textarea "x"
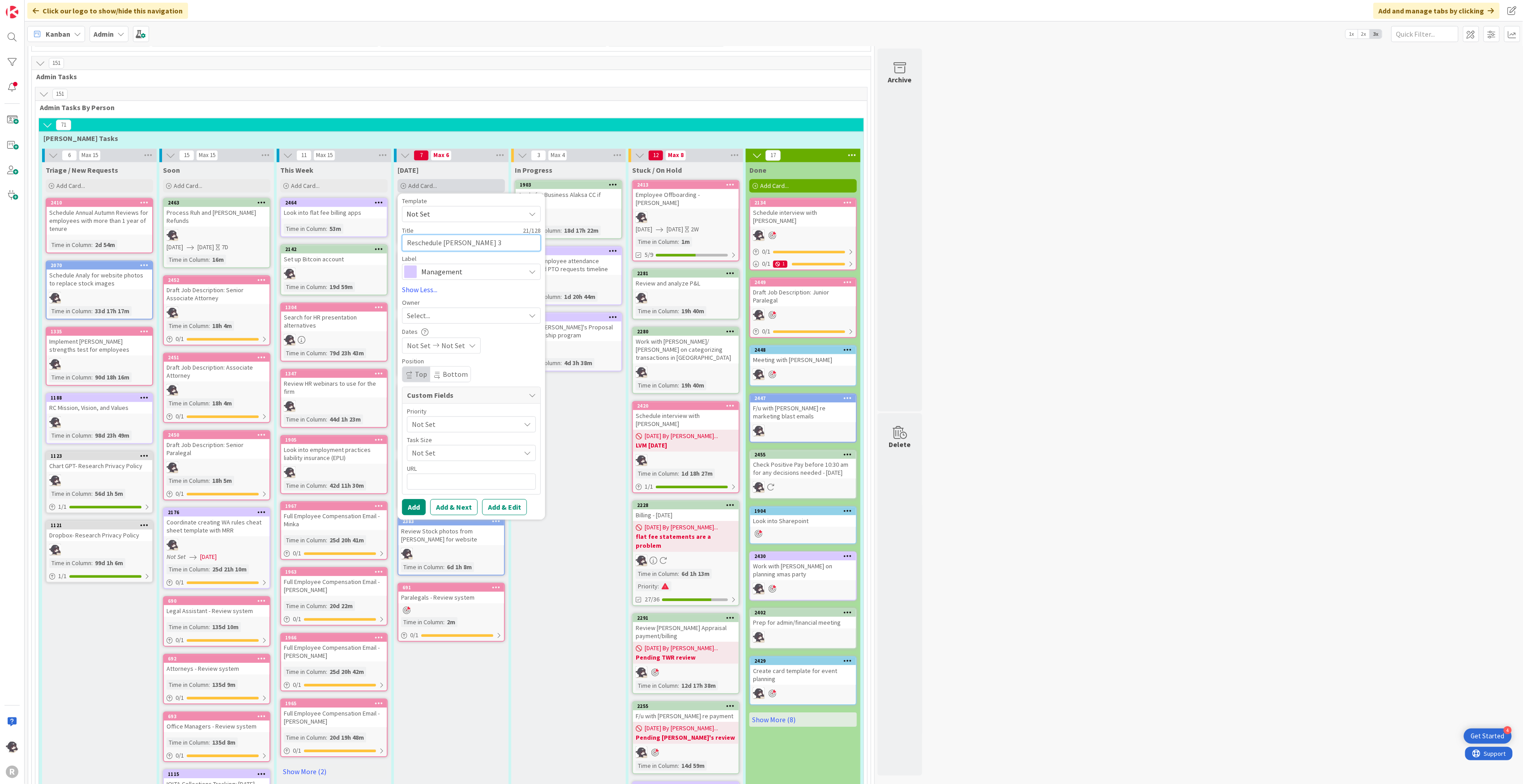
type textarea "Reschedule [PERSON_NAME] 3 m"
type textarea "x"
type textarea "Reschedule [PERSON_NAME] 3 mo"
type textarea "x"
type textarea "Reschedule [PERSON_NAME] 3 mon"
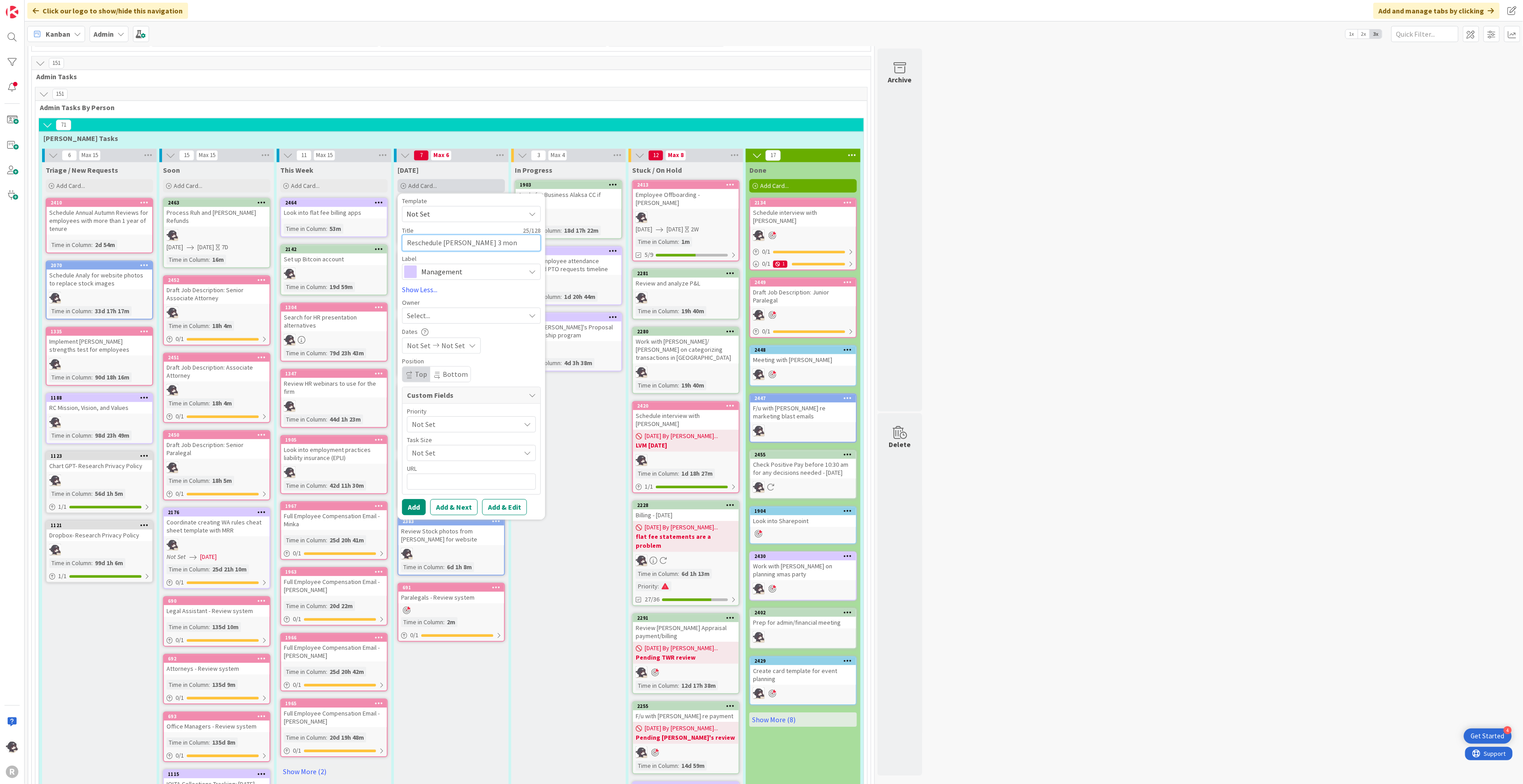
type textarea "x"
type textarea "Reschedule [PERSON_NAME] 3 mont"
type textarea "x"
type textarea "Reschedule [PERSON_NAME] 3 month"
type textarea "x"
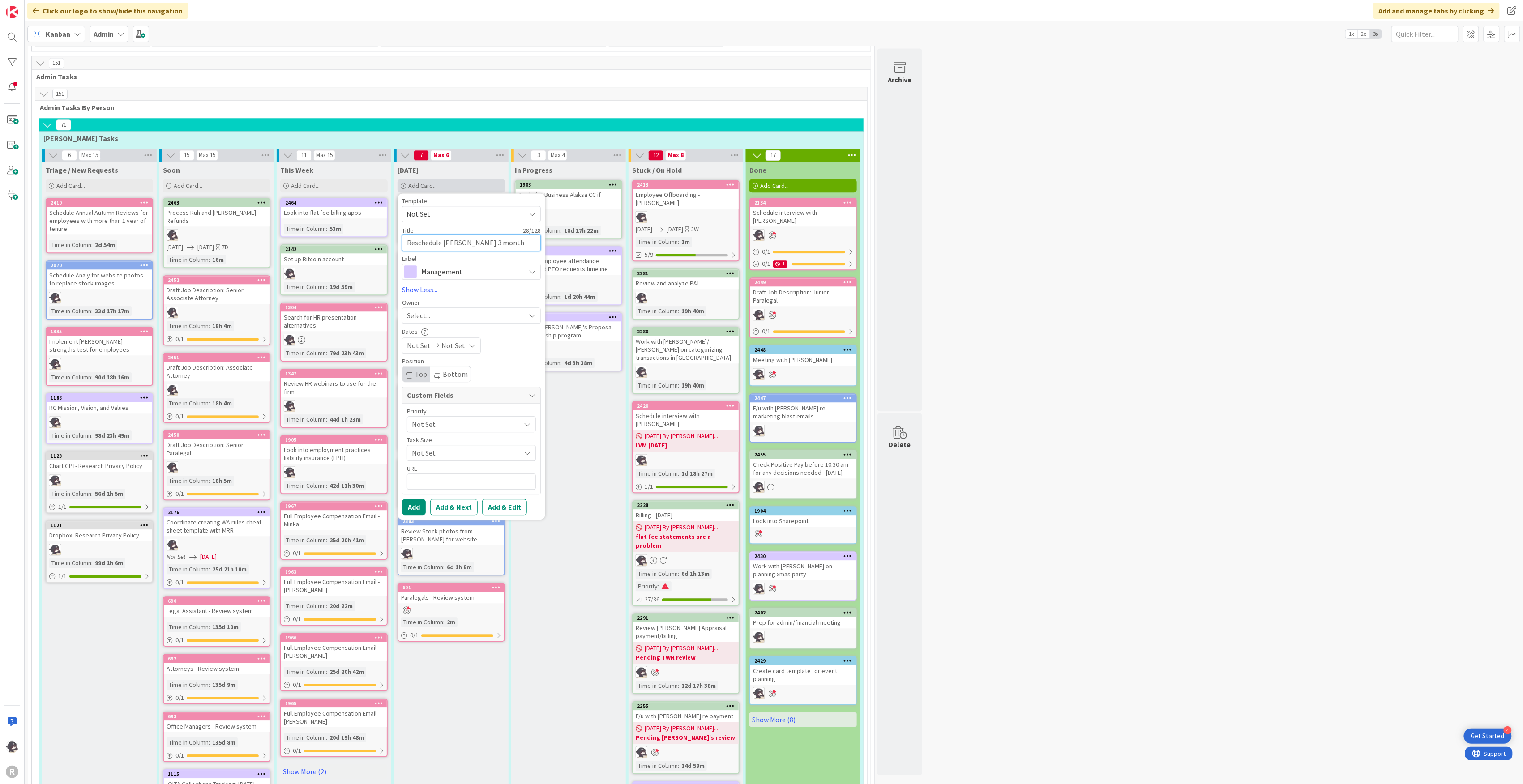
type textarea "Reschedule [PERSON_NAME] 3 month"
type textarea "x"
type textarea "Reschedule [PERSON_NAME] 3 month re"
type textarea "x"
type textarea "Reschedule [PERSON_NAME] 3 month rev"
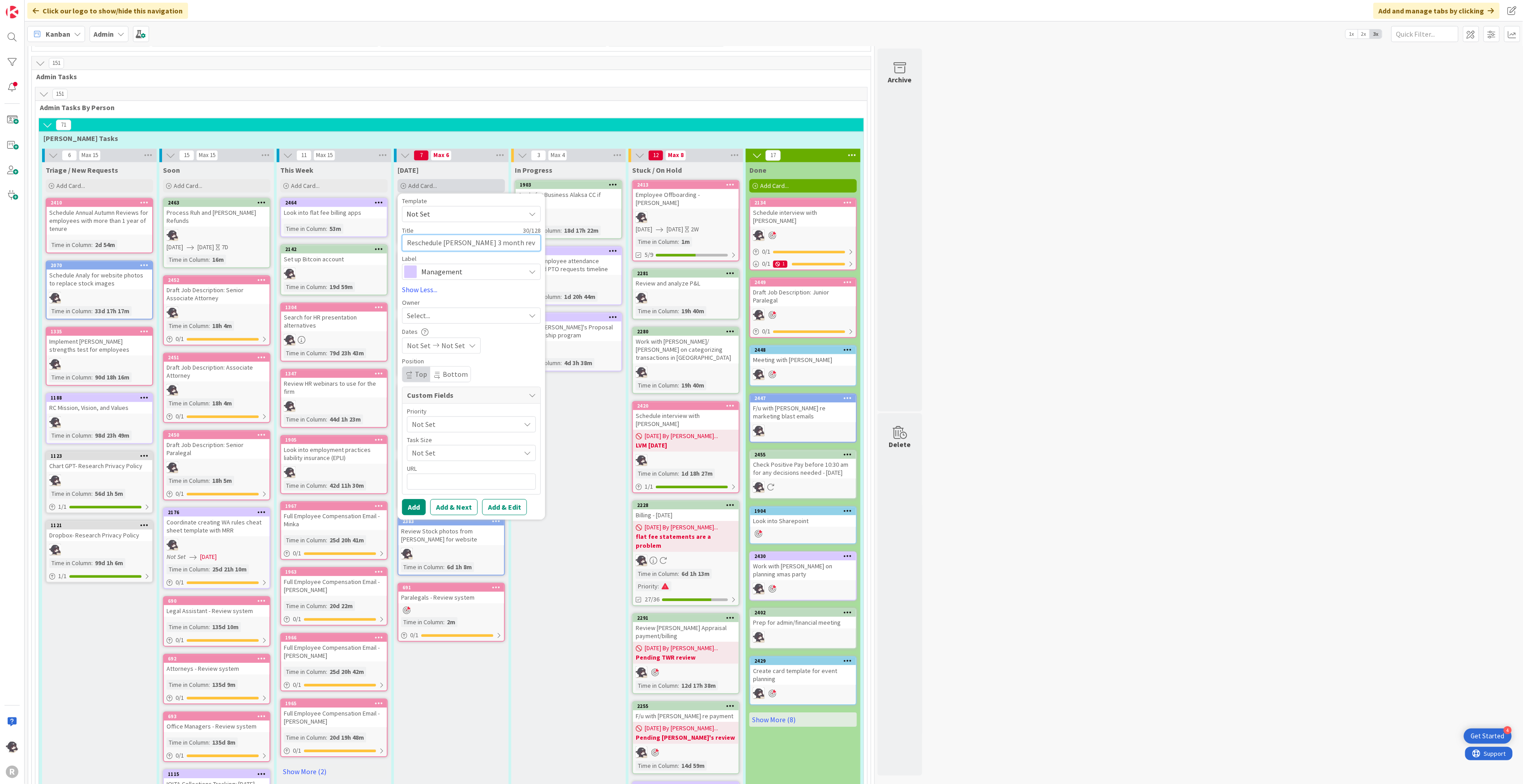
type textarea "x"
type textarea "Reschedule [PERSON_NAME] 3 month revi"
type textarea "x"
type textarea "Reschedule [PERSON_NAME] 3 month revie"
type textarea "x"
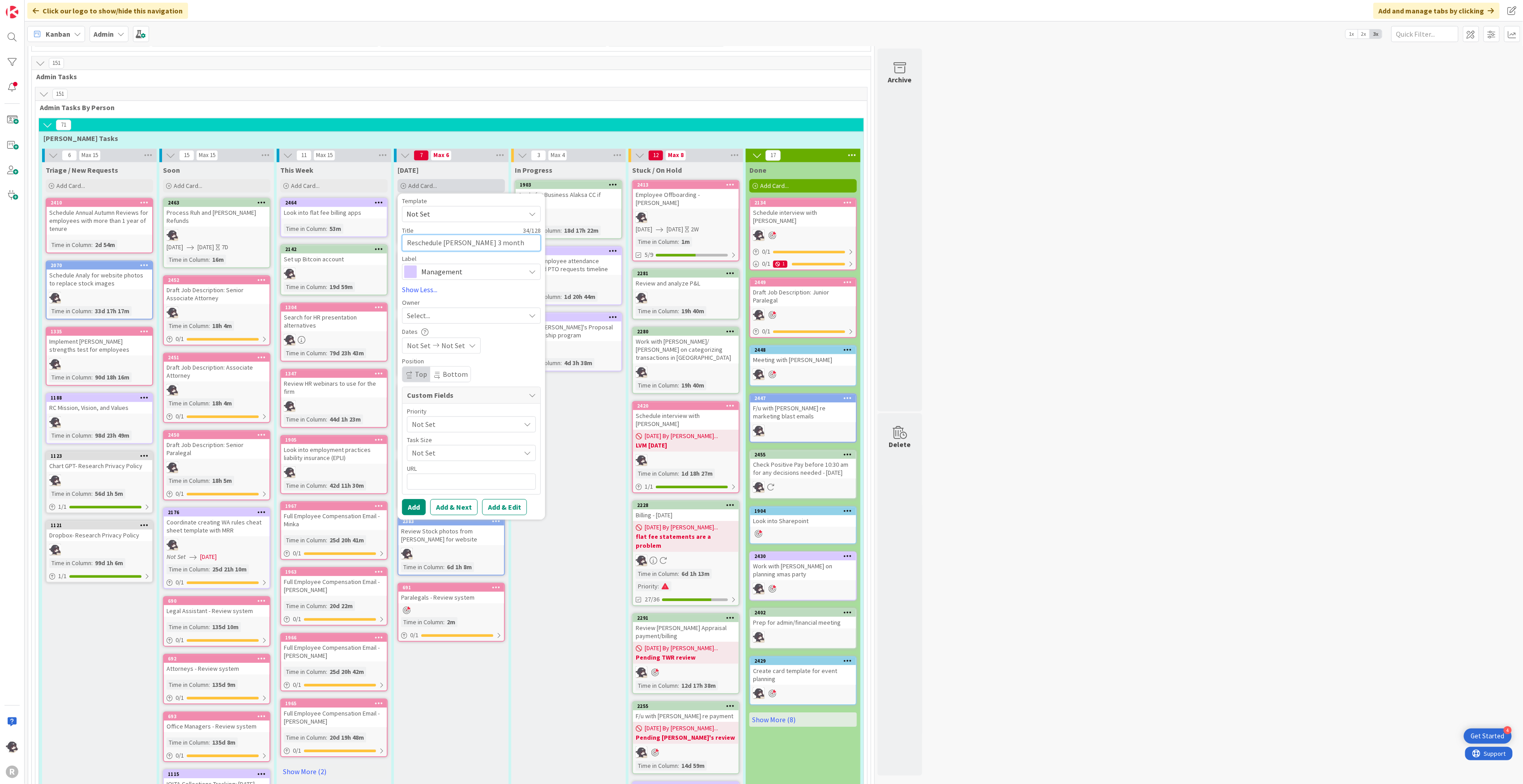
type textarea "Reschedule [PERSON_NAME] 3 month review"
type textarea "x"
type textarea "Reschedule [PERSON_NAME] 3 month review s"
type textarea "x"
type textarea "Reschedule [PERSON_NAME] 3 month review so"
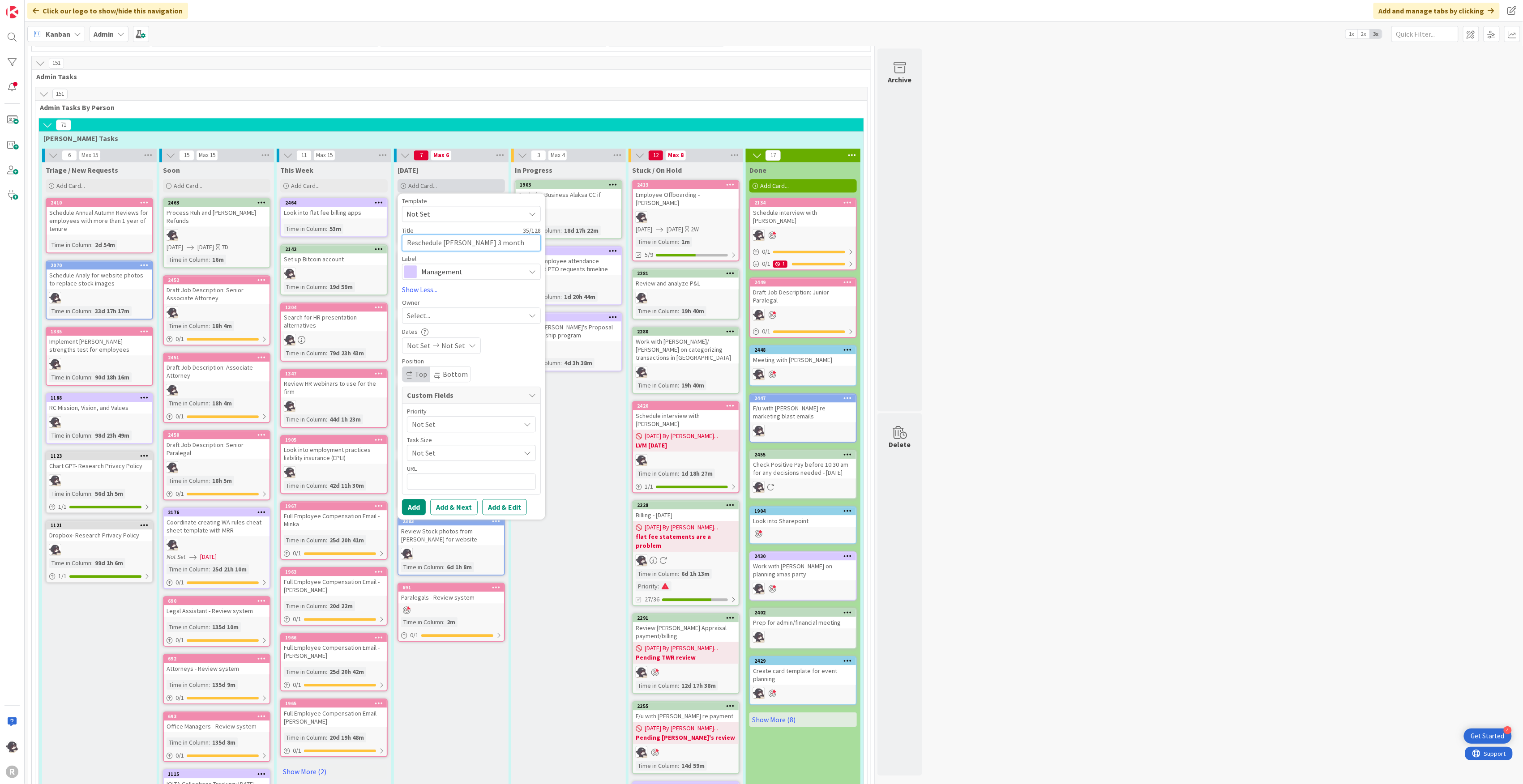
type textarea "x"
type textarea "Reschedule [PERSON_NAME] 3 month review so"
type textarea "x"
type textarea "Reschedule [PERSON_NAME] 3 month review so T"
type textarea "x"
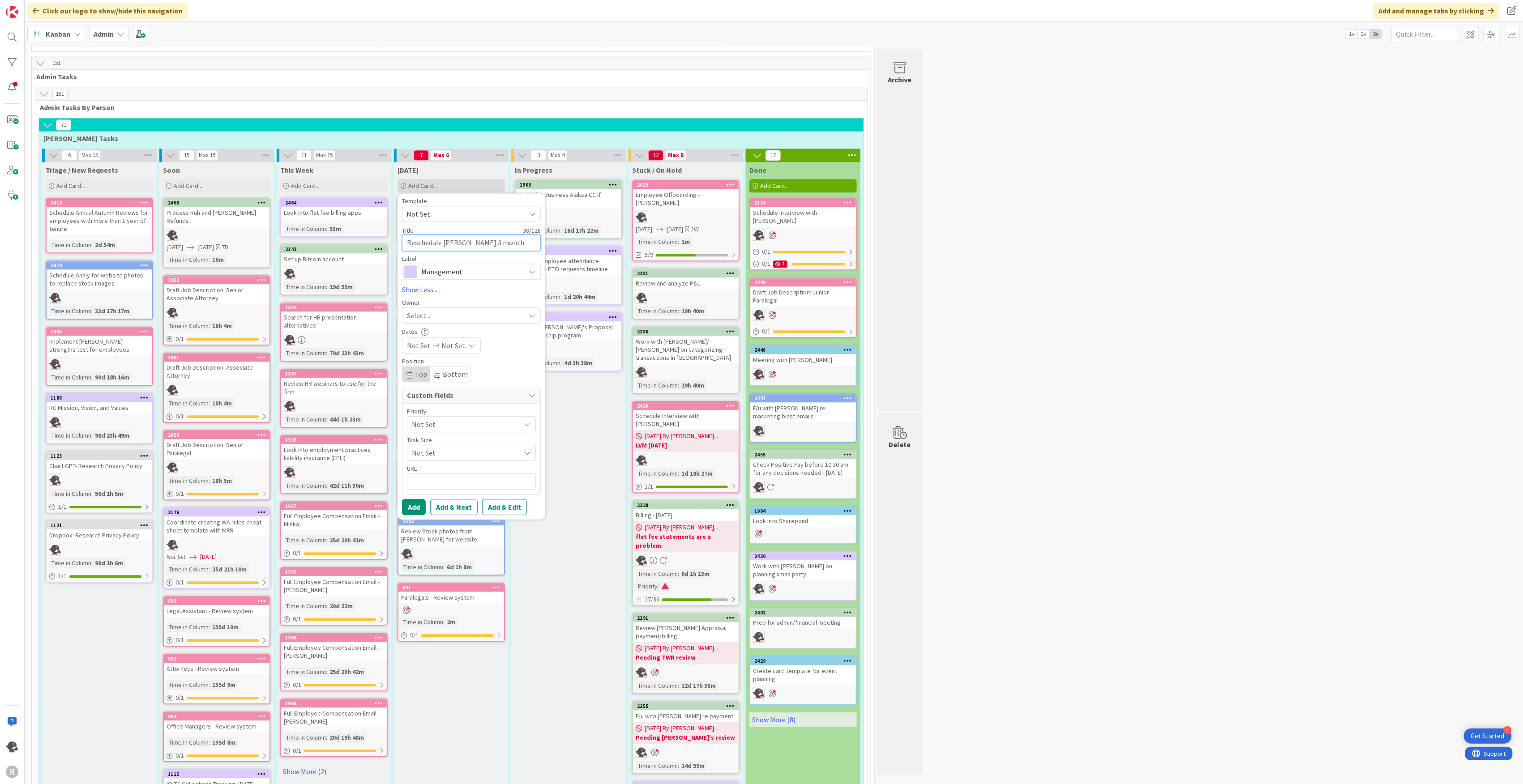
type textarea "Reschedule [PERSON_NAME] 3 month review so Te"
type textarea "x"
type textarea "Reschedule [PERSON_NAME] 3 month review so [PERSON_NAME]"
type textarea "x"
type textarea "Reschedule [PERSON_NAME] 3 month review so [PERSON_NAME]"
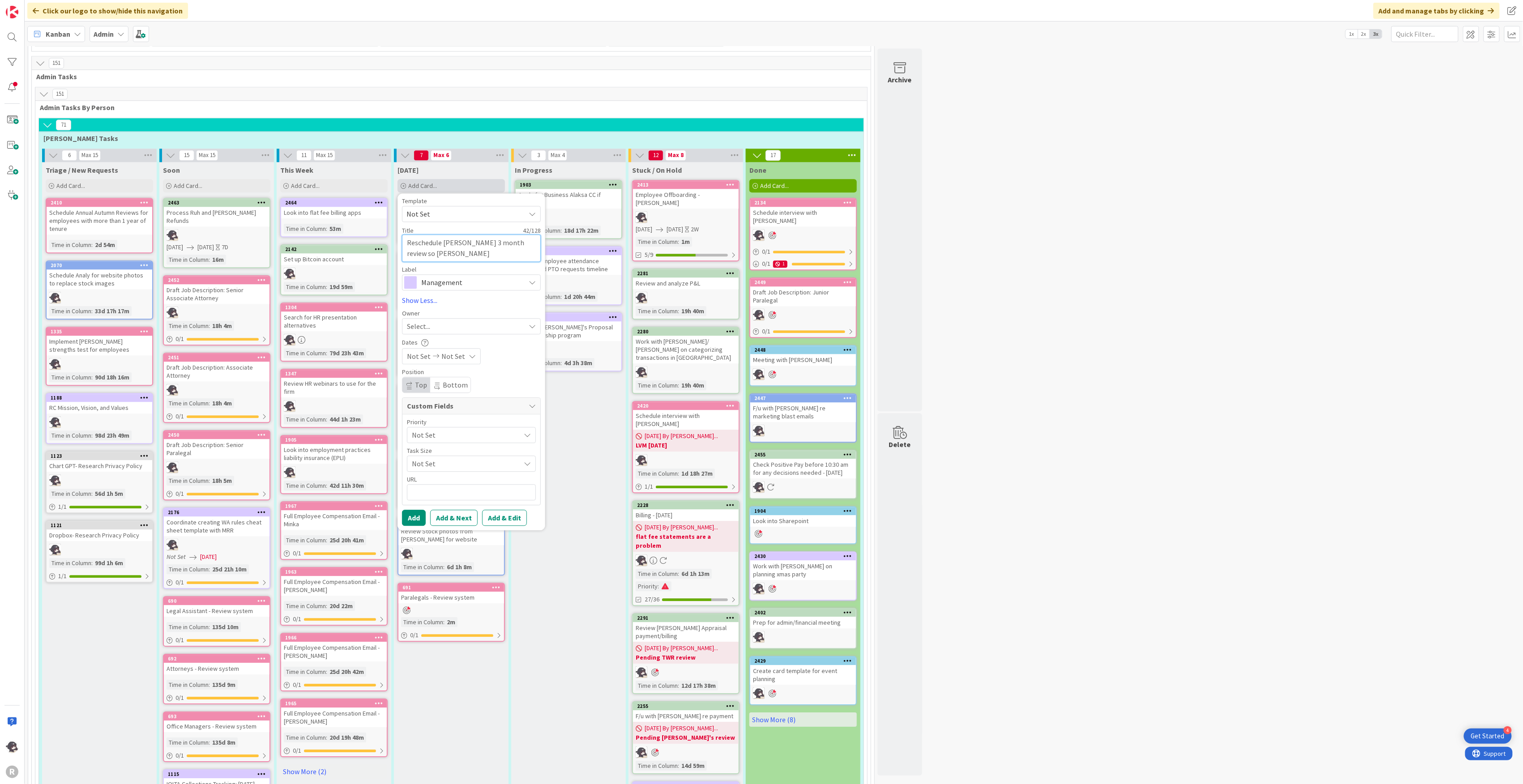
type textarea "x"
click at [468, 276] on span "Management" at bounding box center [471, 283] width 100 height 13
click at [469, 276] on span "Management" at bounding box center [471, 283] width 100 height 13
click at [420, 321] on span "Select..." at bounding box center [418, 326] width 23 height 11
click at [466, 378] on span "[PERSON_NAME]" at bounding box center [458, 385] width 43 height 14
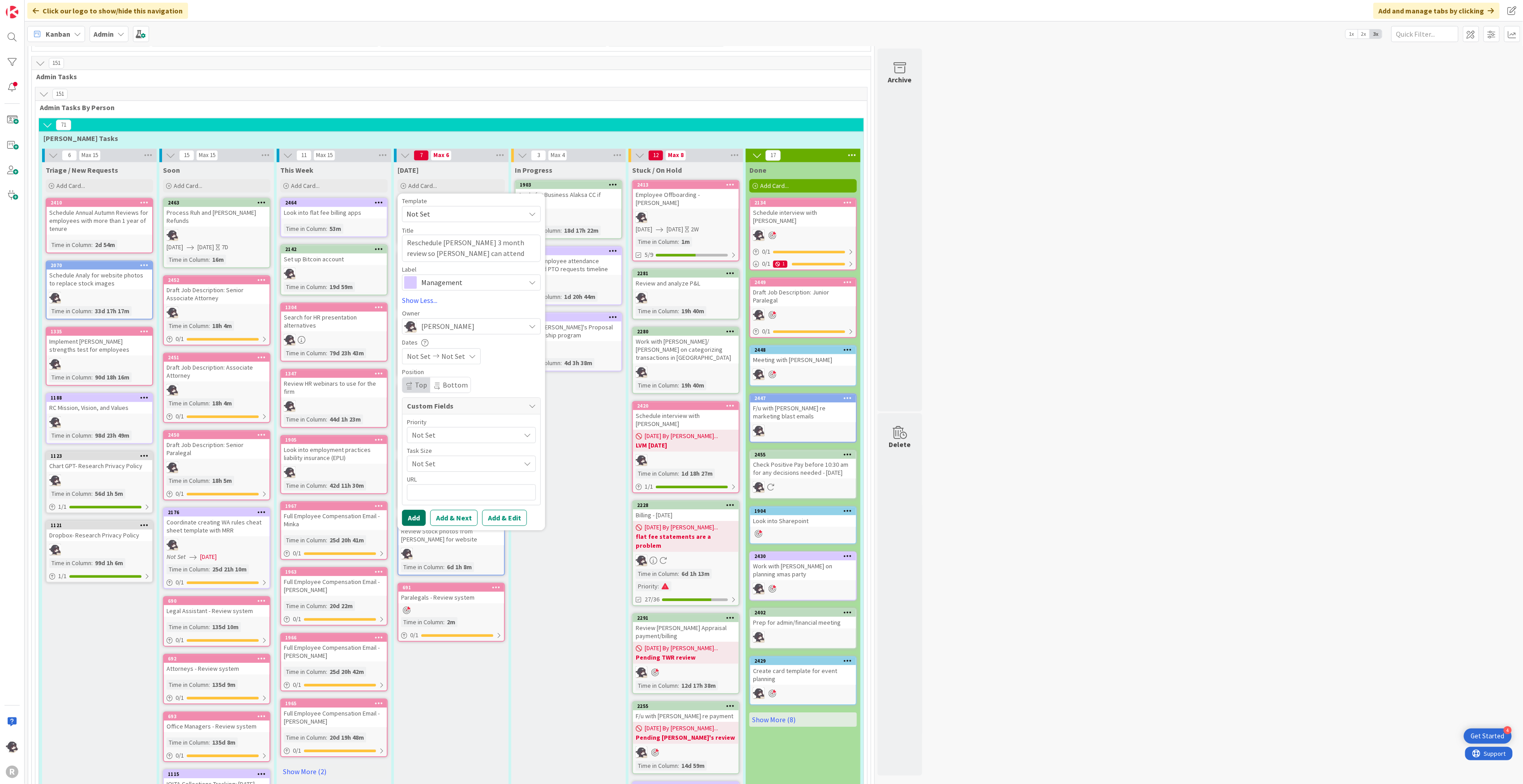
drag, startPoint x: 420, startPoint y: 500, endPoint x: 423, endPoint y: 490, distance: 10.4
click at [420, 510] on button "Add" at bounding box center [414, 517] width 23 height 16
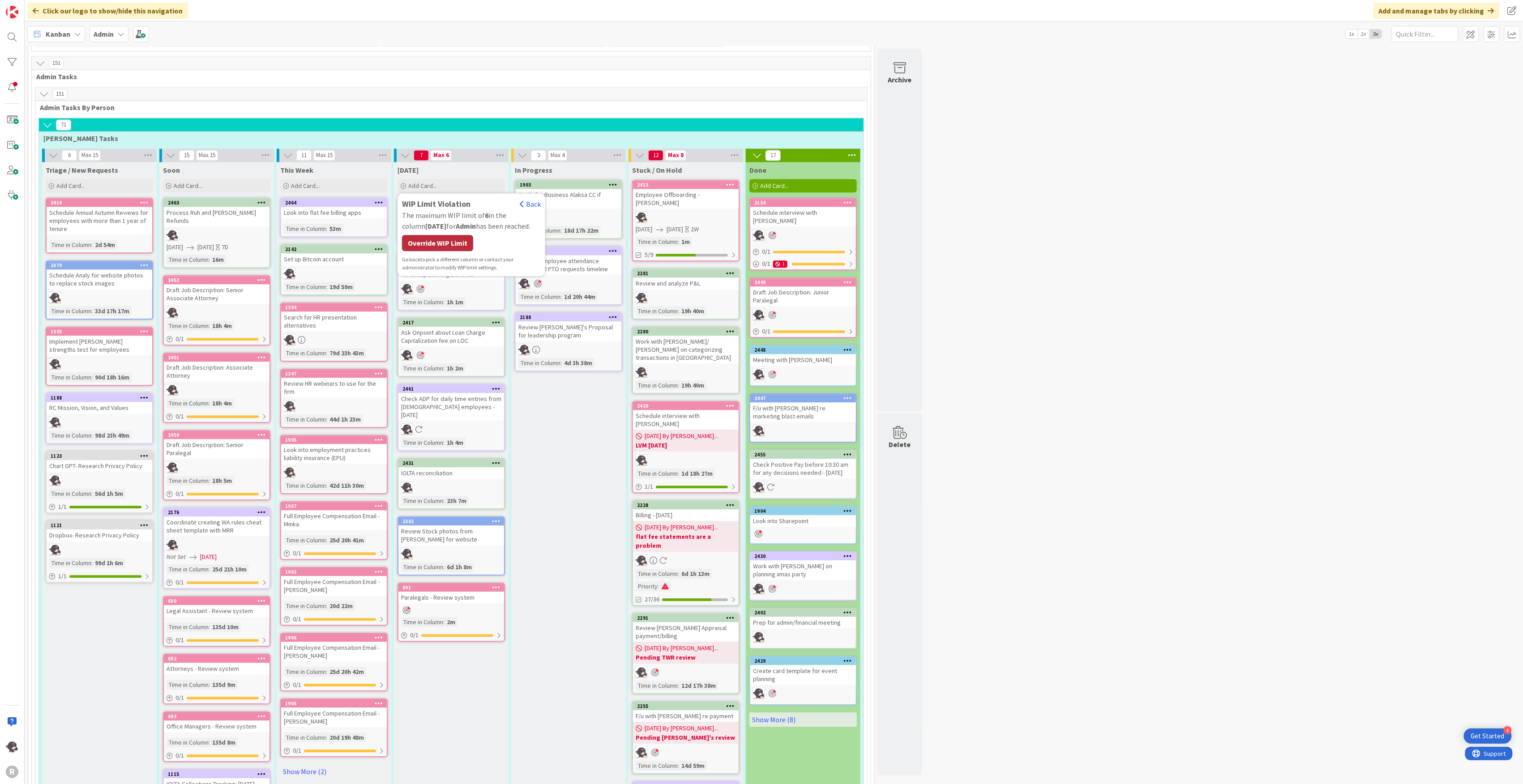
click at [439, 235] on div "Override WIP Limit" at bounding box center [438, 243] width 71 height 16
